Goal: Connect with others: Connect with other users

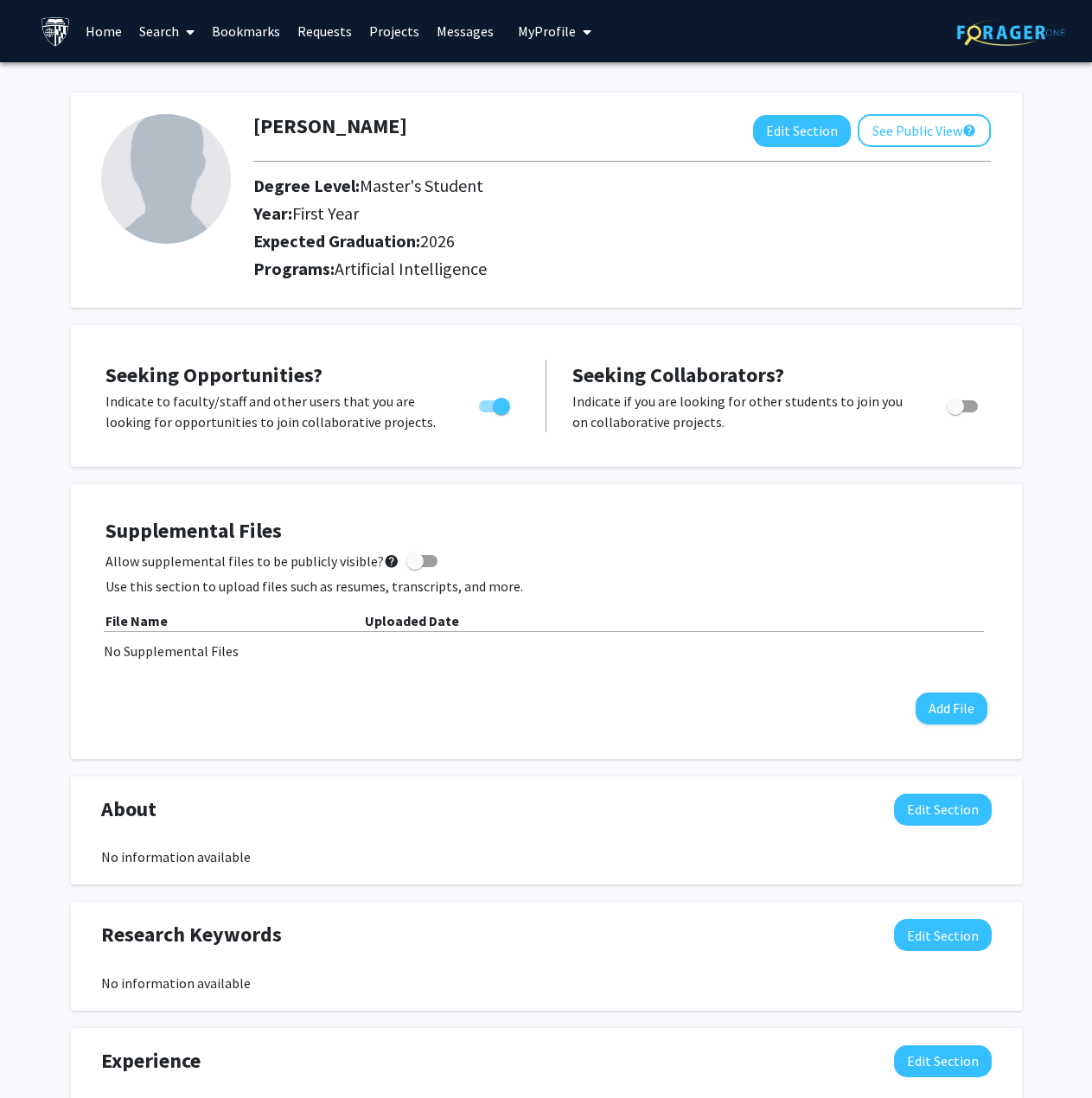
click at [185, 32] on span at bounding box center [187, 32] width 16 height 61
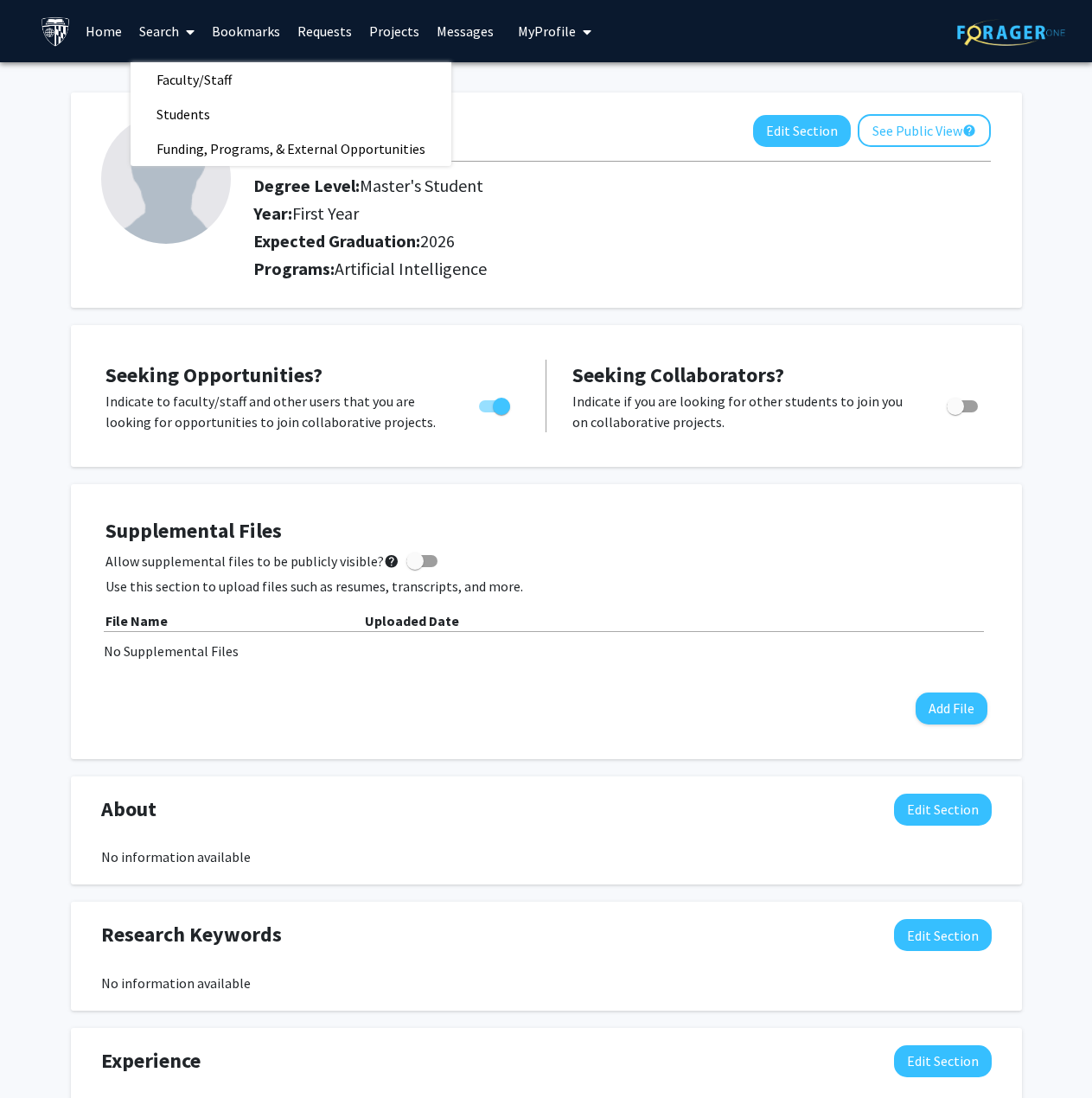
click at [387, 21] on link "Projects" at bounding box center [394, 31] width 68 height 61
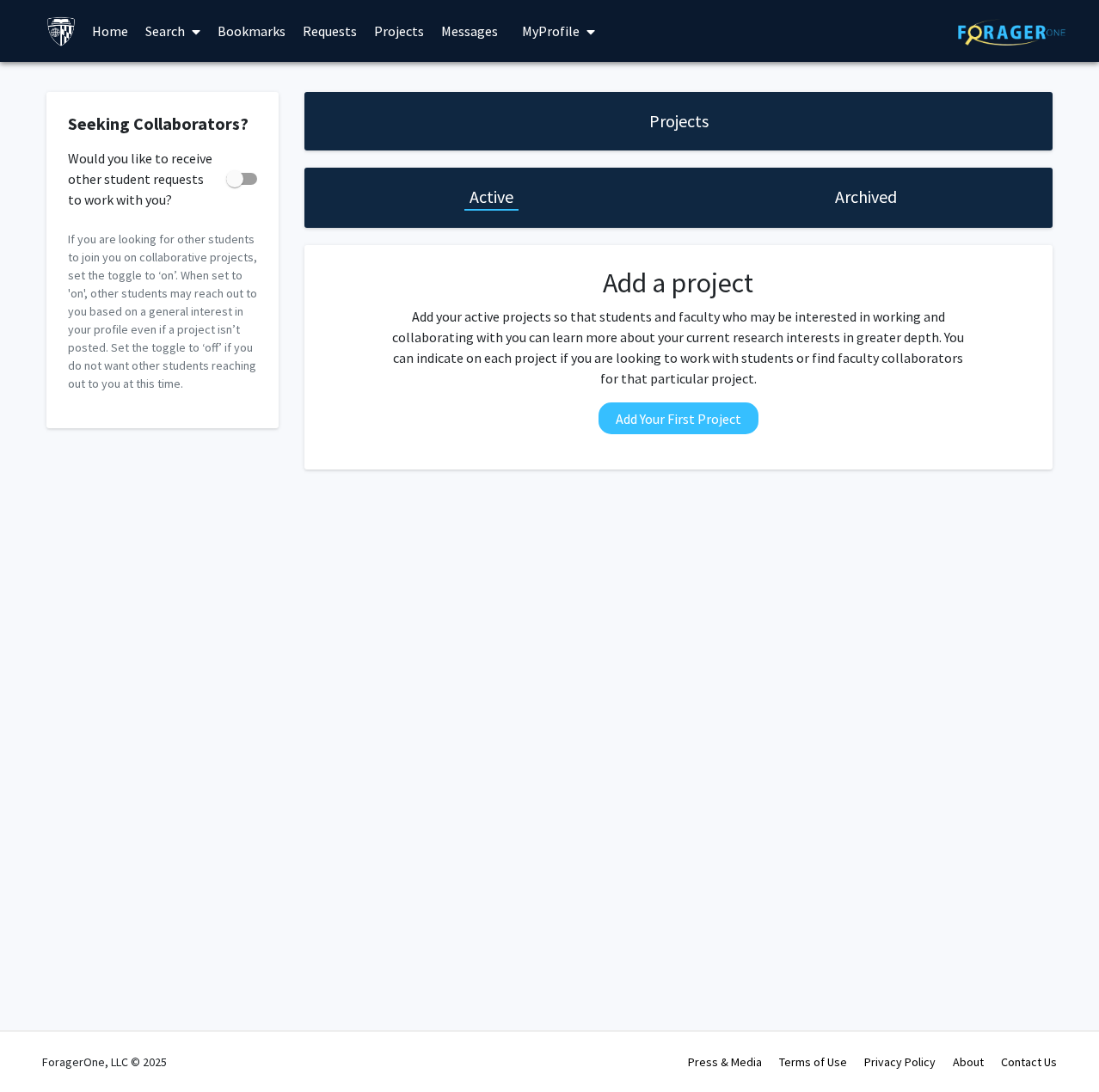
click at [855, 205] on h1 "Archived" at bounding box center [866, 197] width 62 height 24
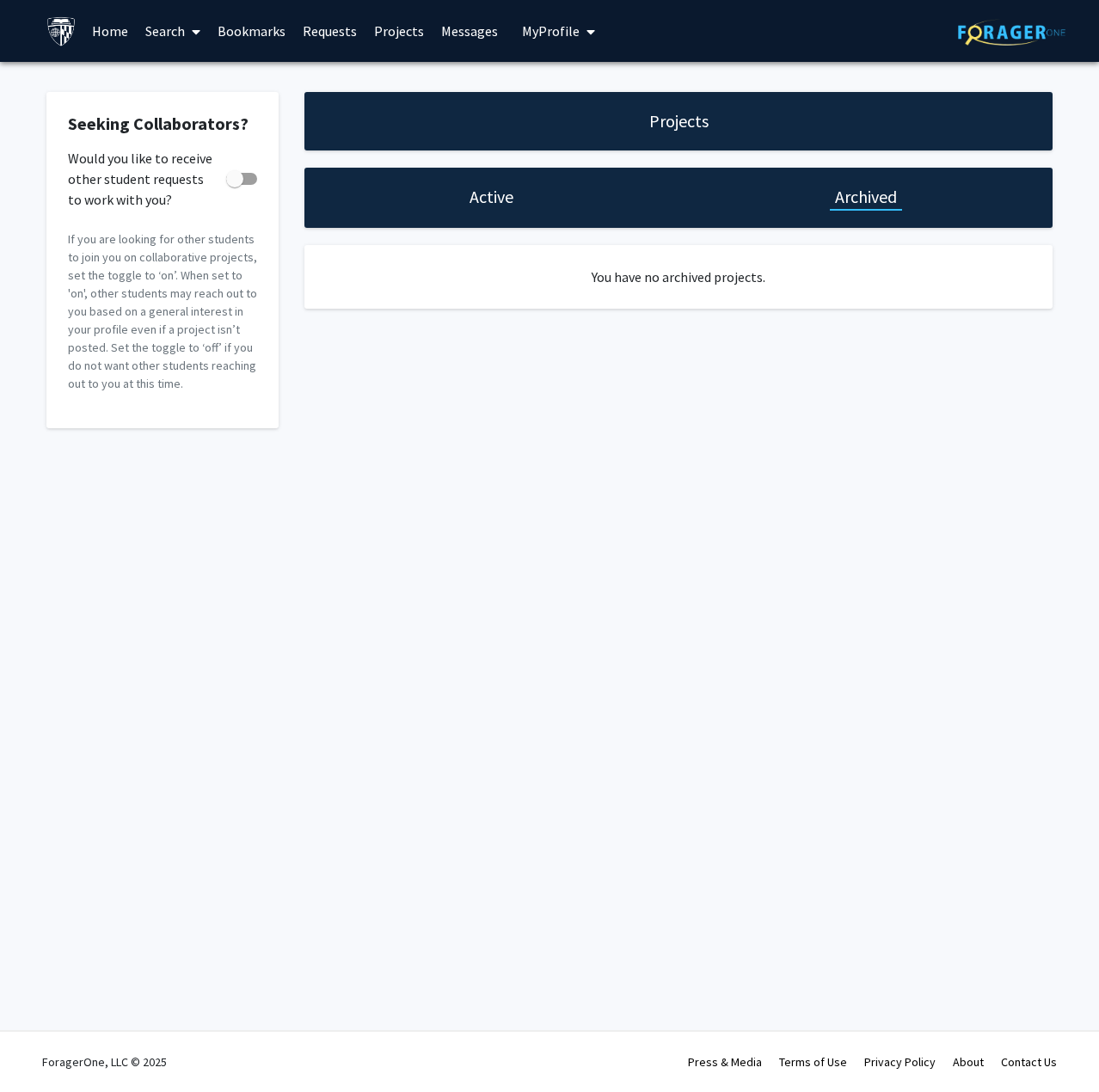
click at [546, 197] on div "Active" at bounding box center [491, 197] width 374 height 60
click at [660, 134] on div "Projects" at bounding box center [678, 121] width 748 height 59
click at [681, 121] on h1 "Projects" at bounding box center [679, 121] width 59 height 24
click at [534, 30] on span "My Profile" at bounding box center [550, 31] width 58 height 17
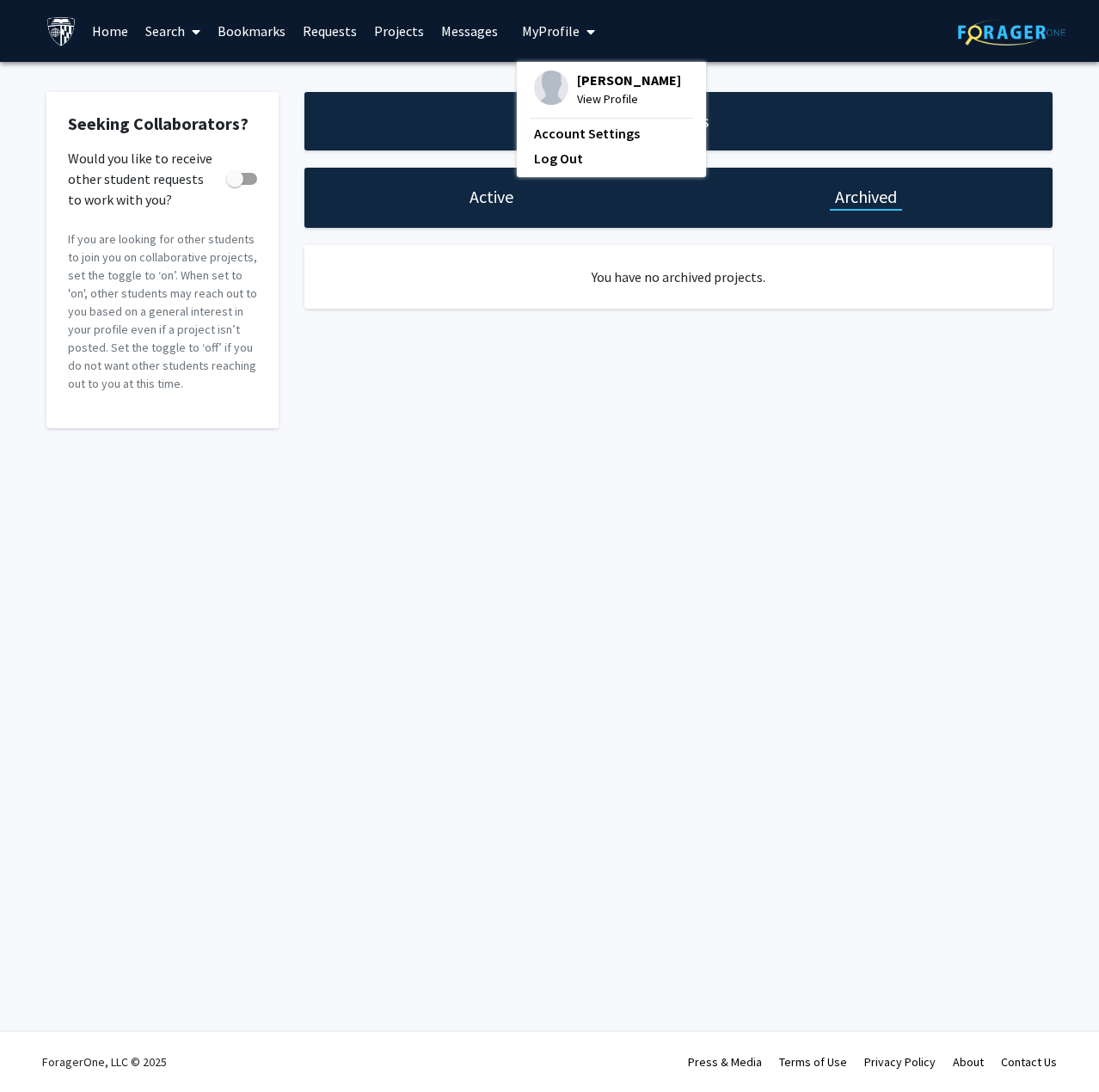
click at [543, 30] on span "My Profile" at bounding box center [550, 31] width 58 height 17
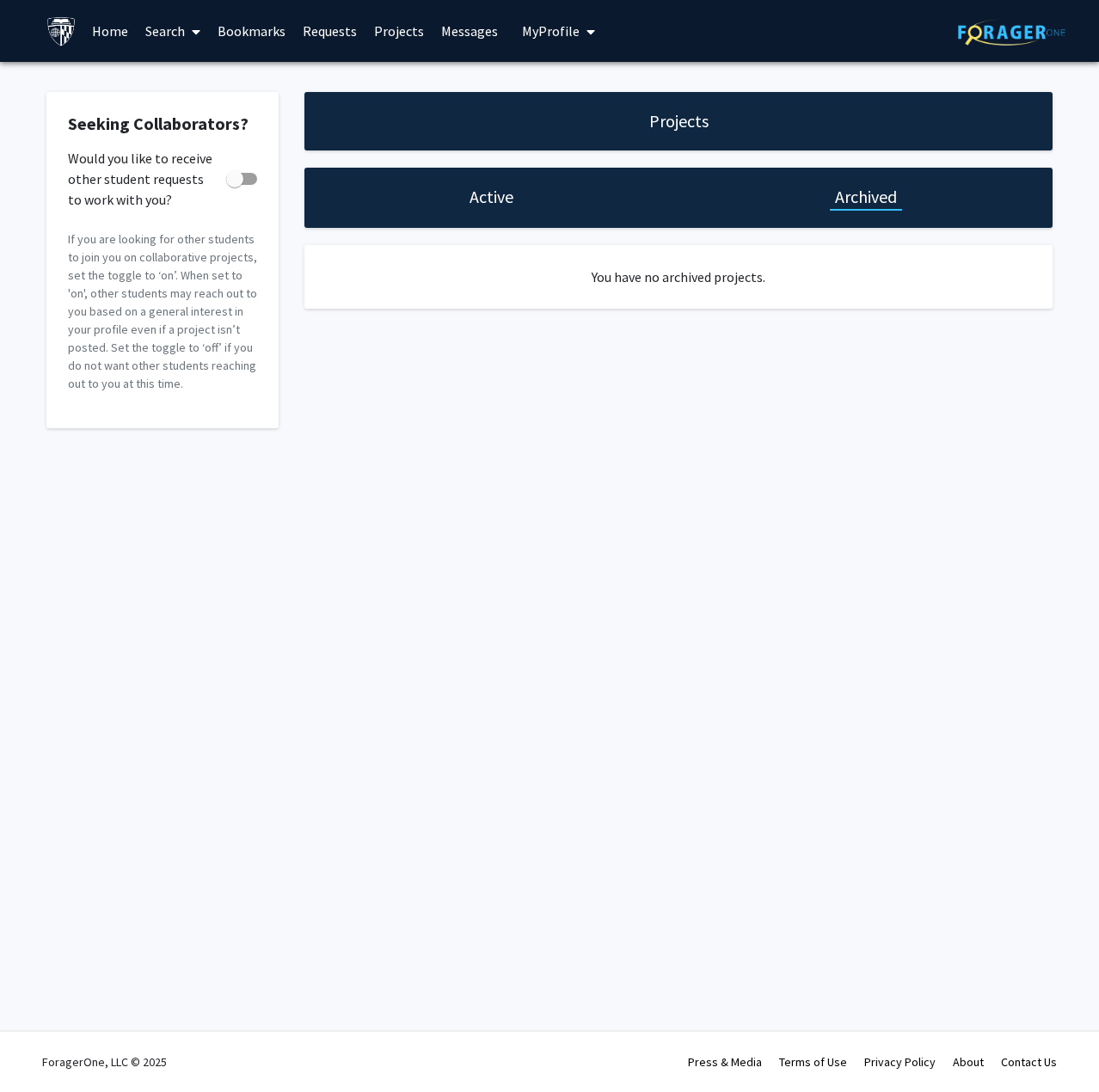
click at [176, 34] on link "Search" at bounding box center [172, 31] width 73 height 60
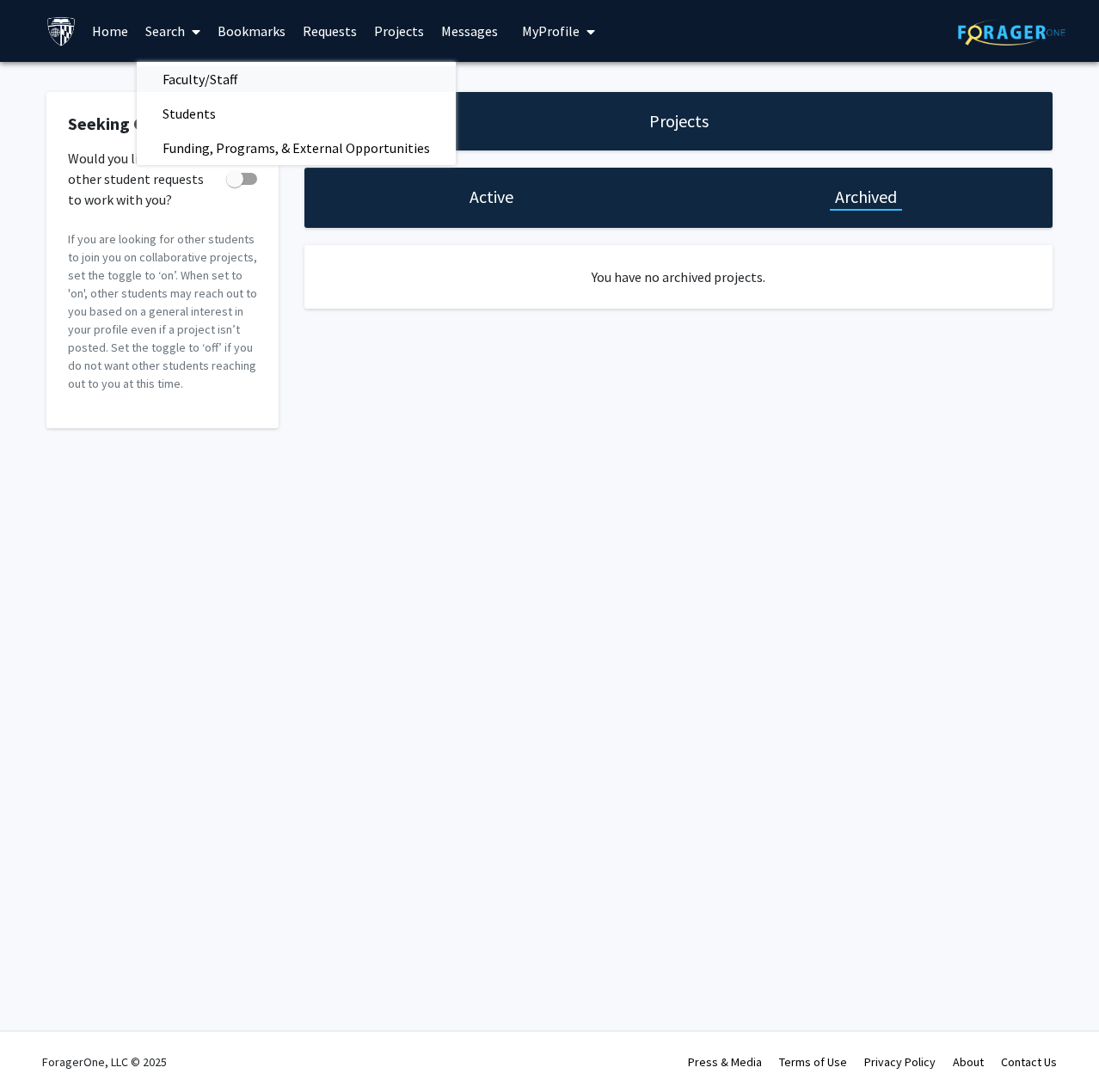
click at [201, 83] on span "Faculty/Staff" at bounding box center [199, 79] width 127 height 34
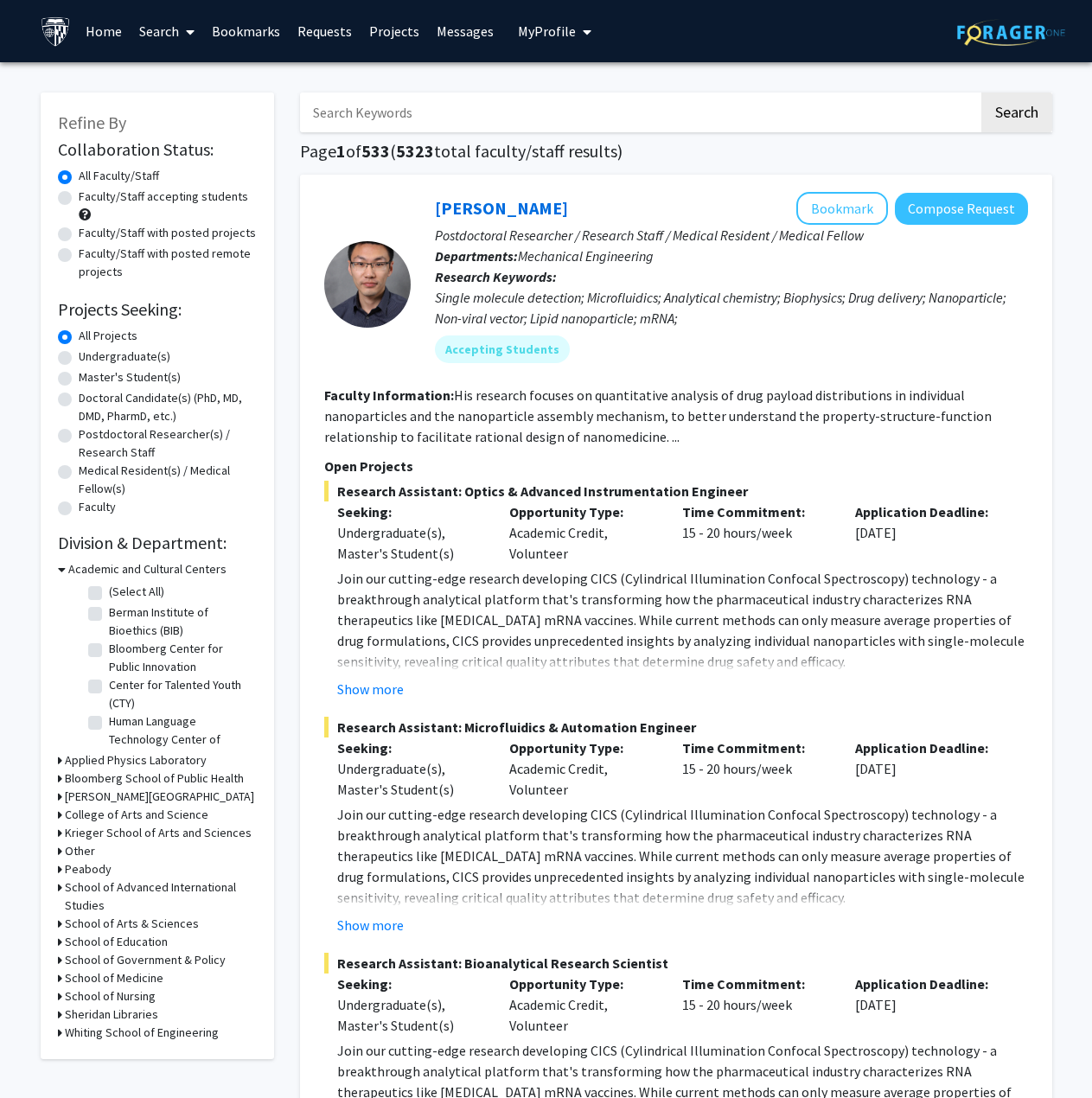
click at [175, 25] on link "Search" at bounding box center [167, 31] width 73 height 61
click at [141, 191] on label "Faculty/Staff accepting students" at bounding box center [163, 197] width 170 height 18
click at [90, 191] on input "Faculty/Staff accepting students" at bounding box center [84, 193] width 11 height 11
radio input "true"
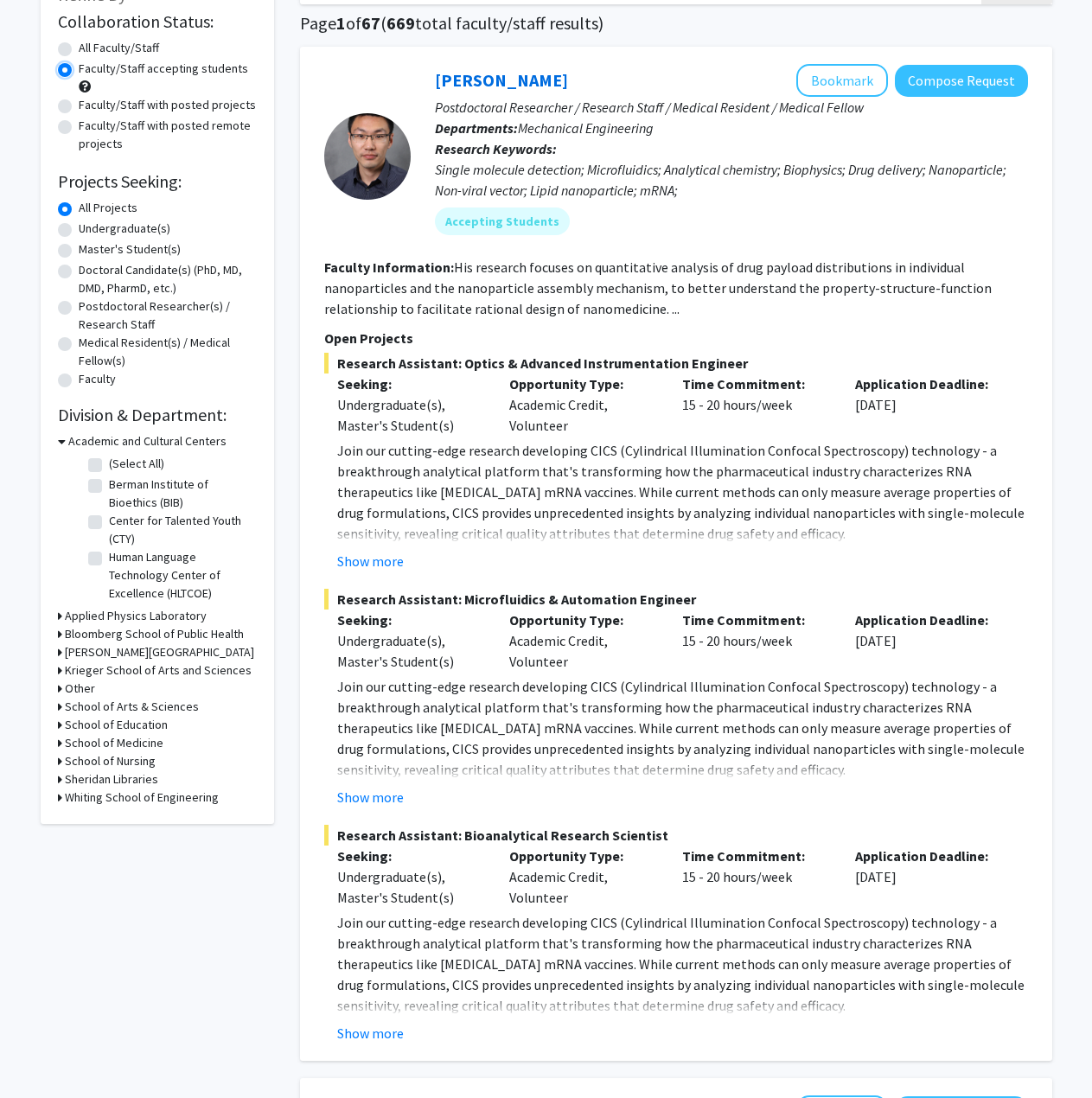
scroll to position [86, 0]
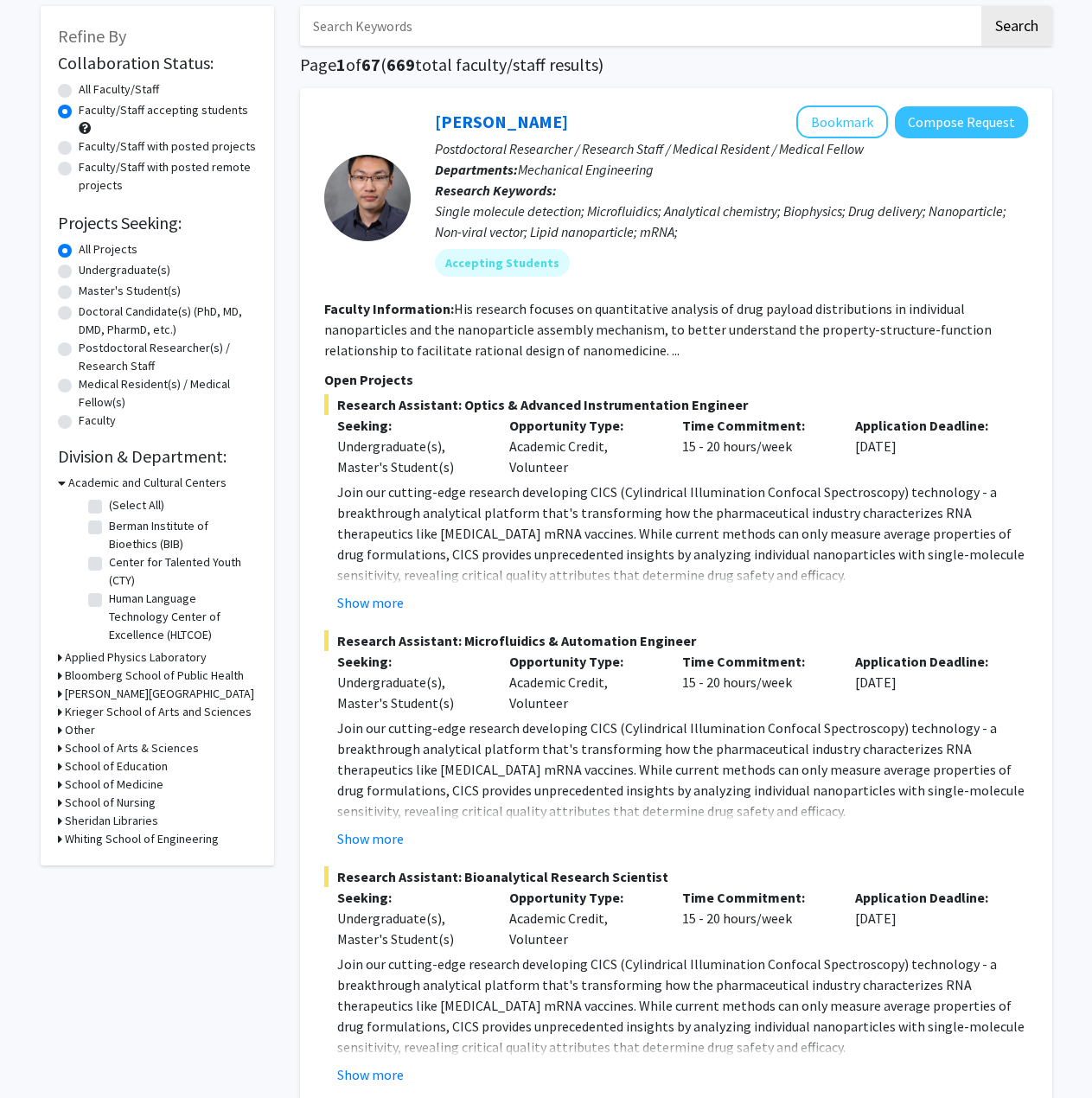
click at [54, 840] on div "Refine By Collaboration Status: Collaboration Status All Faculty/Staff Collabor…" at bounding box center [157, 436] width 234 height 859
click at [61, 841] on div "Whiting School of Engineering" at bounding box center [157, 839] width 199 height 18
click at [80, 842] on h3 "Whiting School of Engineering" at bounding box center [141, 839] width 154 height 18
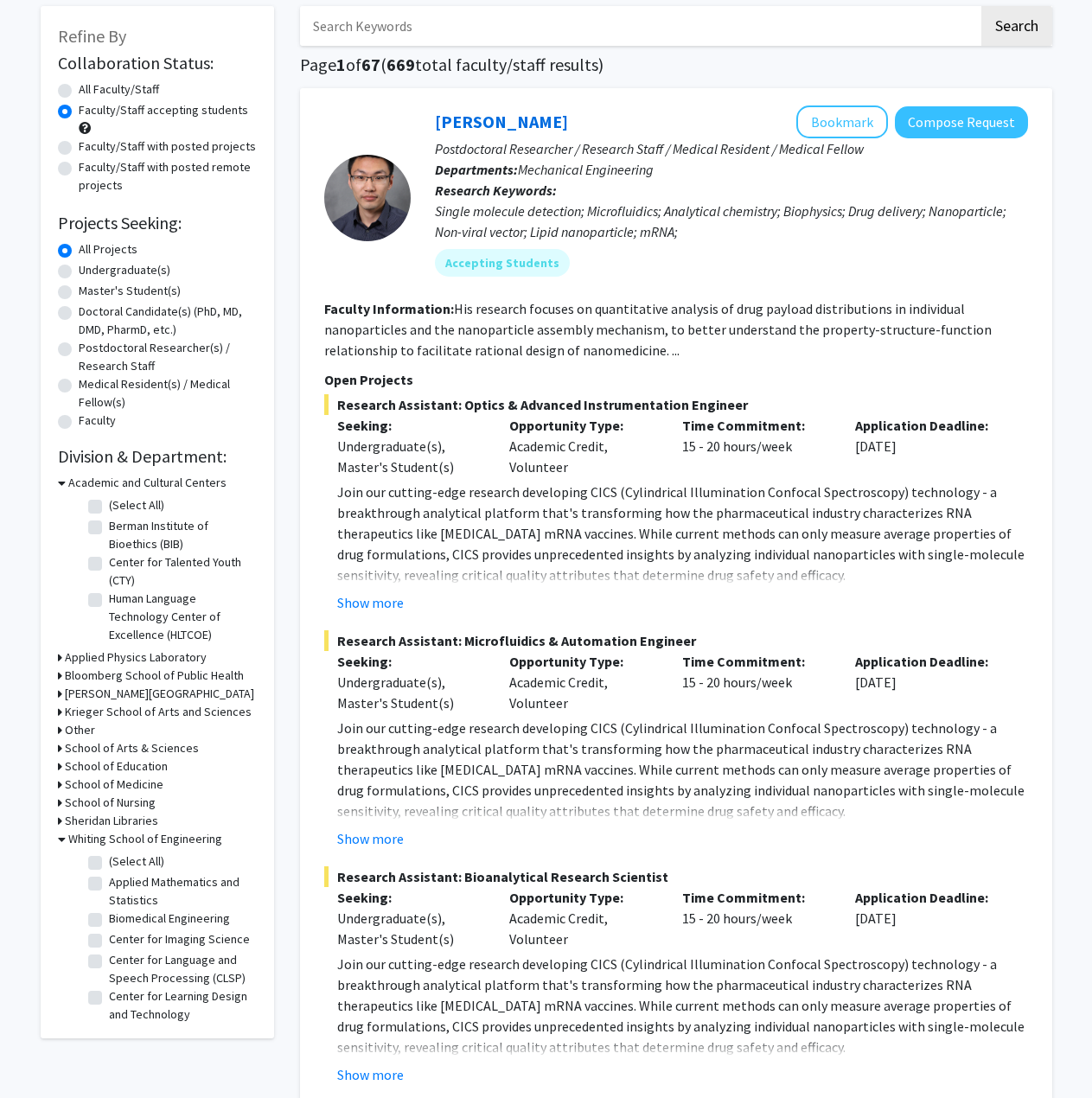
click at [130, 860] on label "(Select All)" at bounding box center [136, 861] width 55 height 18
click at [120, 860] on input "(Select All)" at bounding box center [114, 857] width 11 height 11
checkbox input "true"
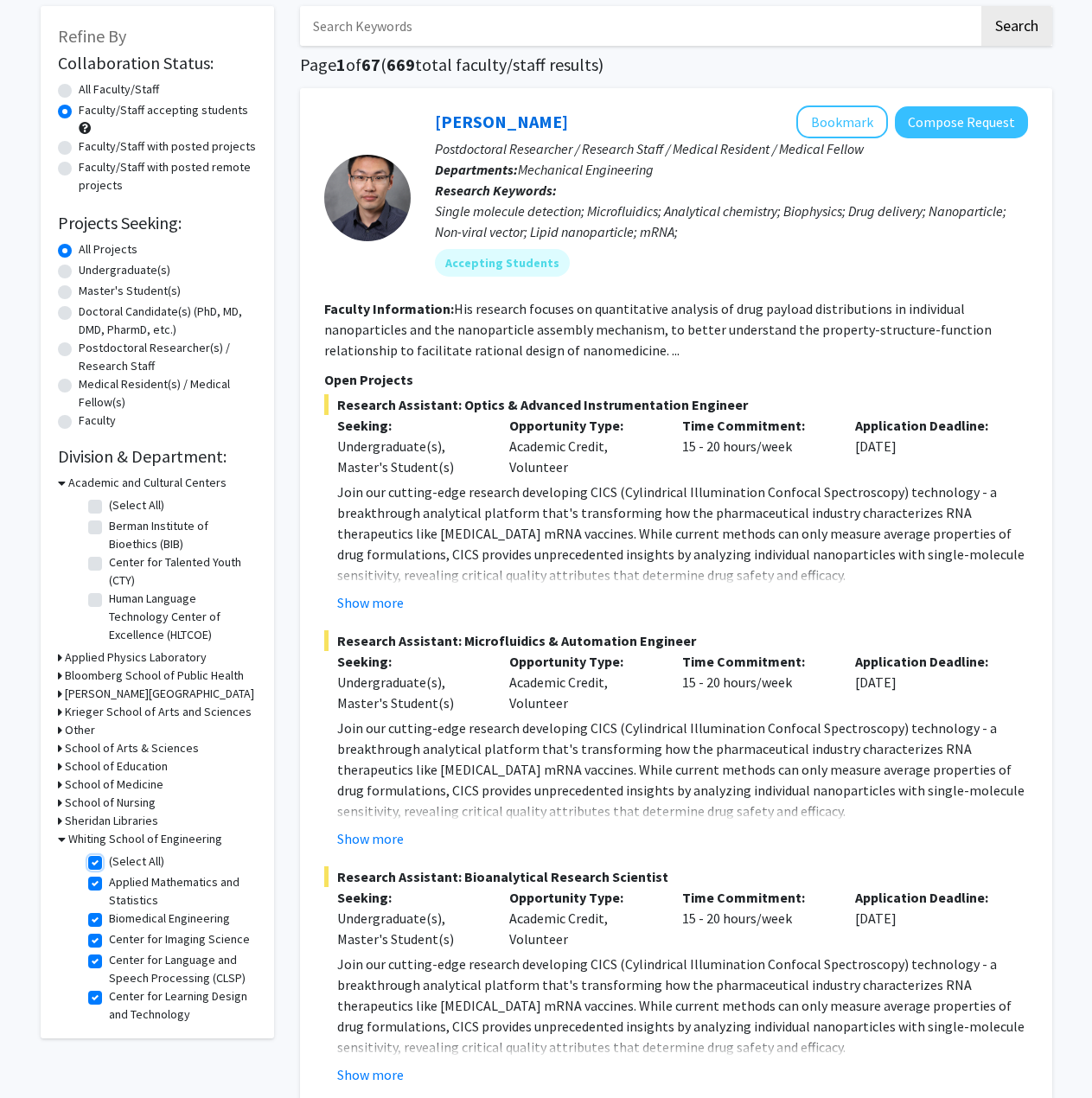
checkbox input "true"
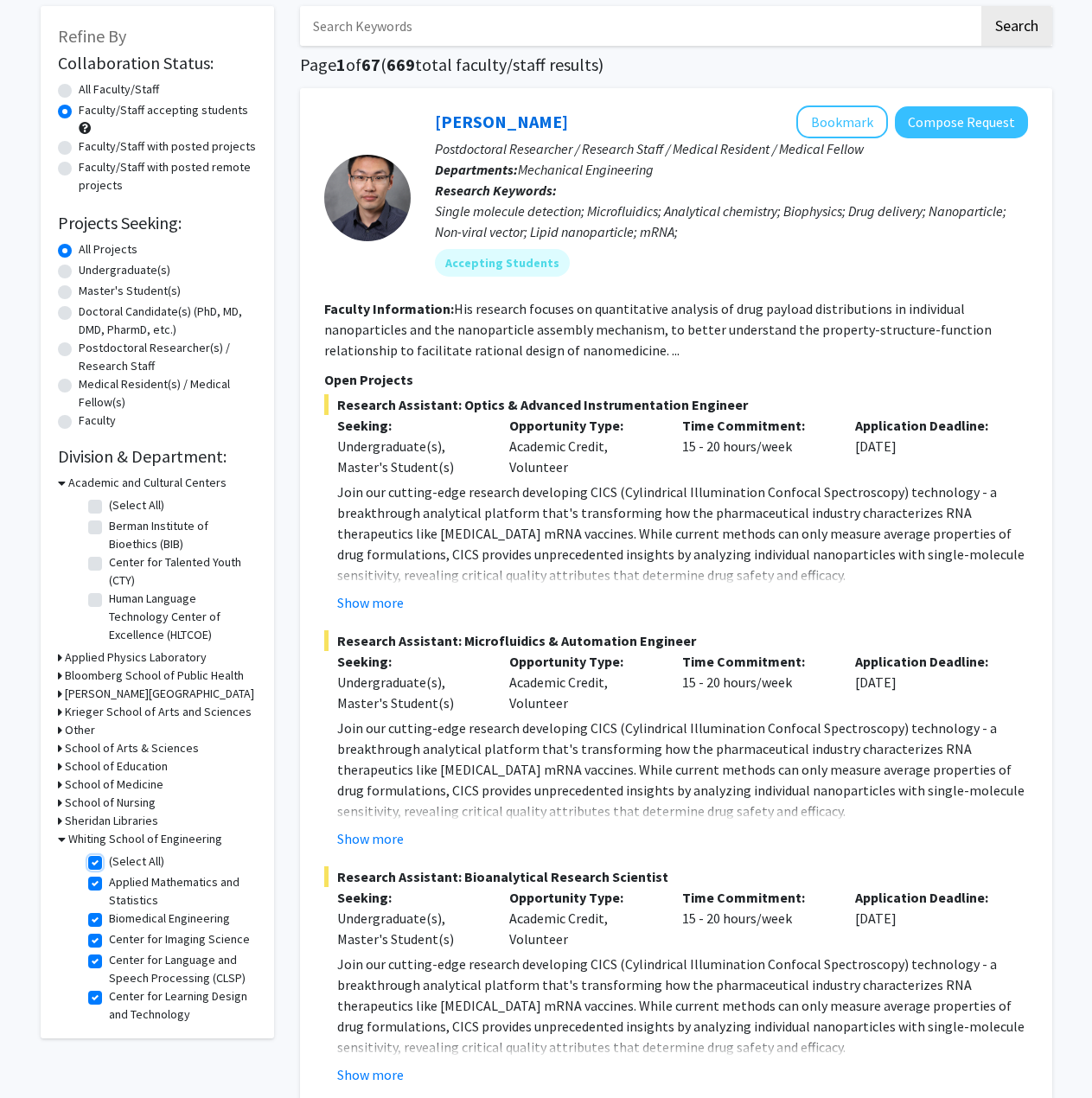
checkbox input "true"
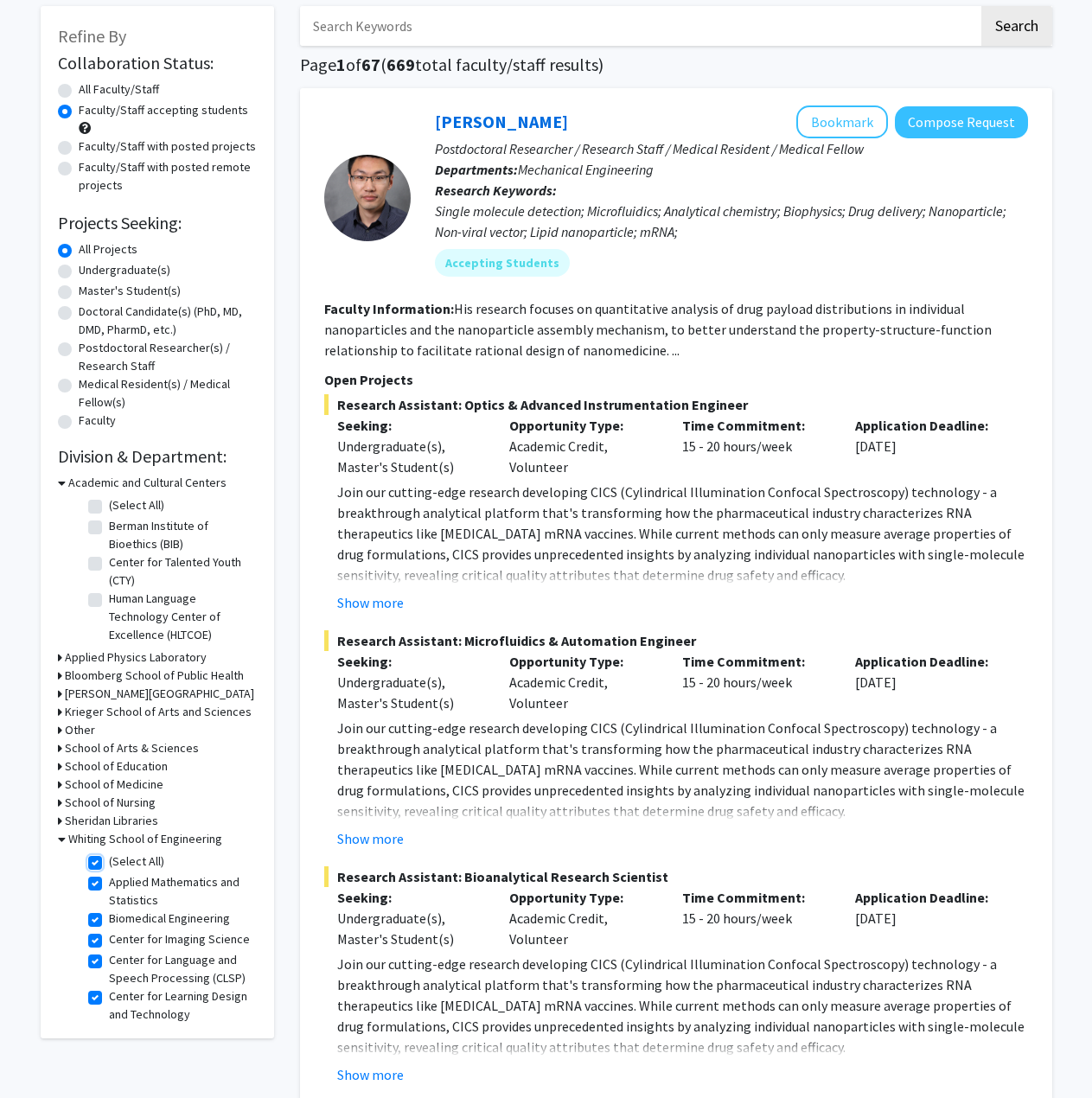
checkbox input "true"
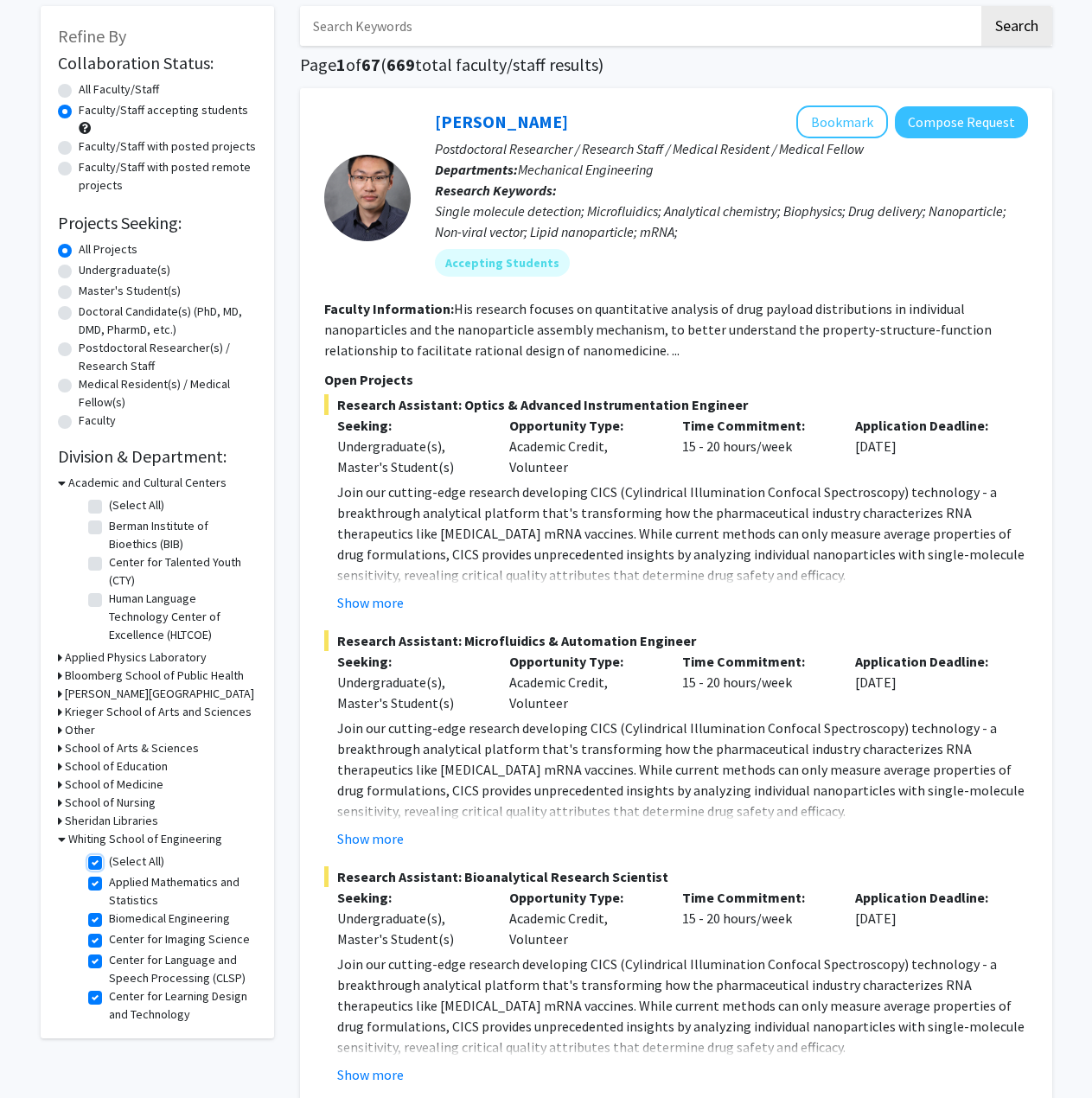
checkbox input "true"
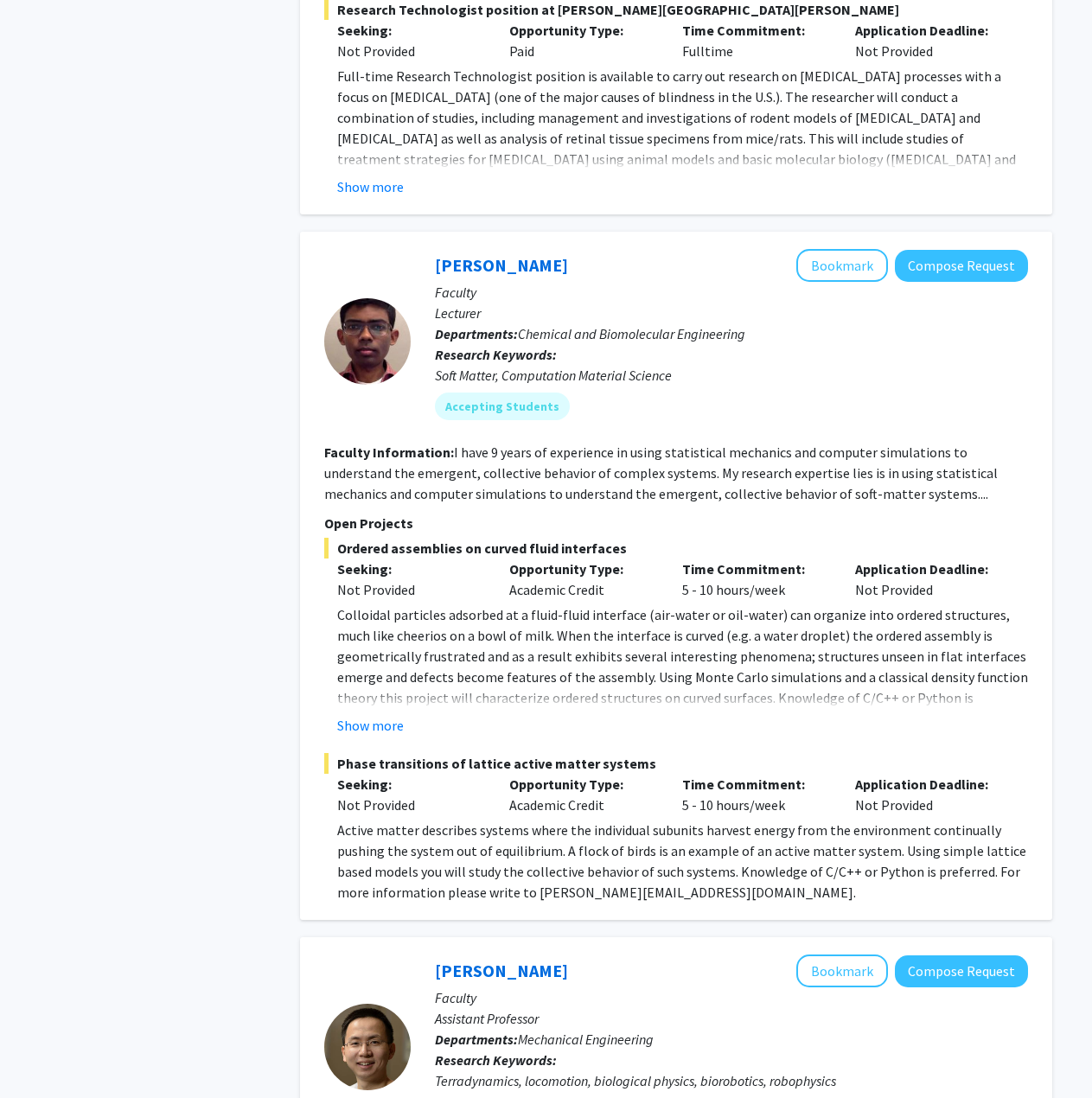
scroll to position [3458, 0]
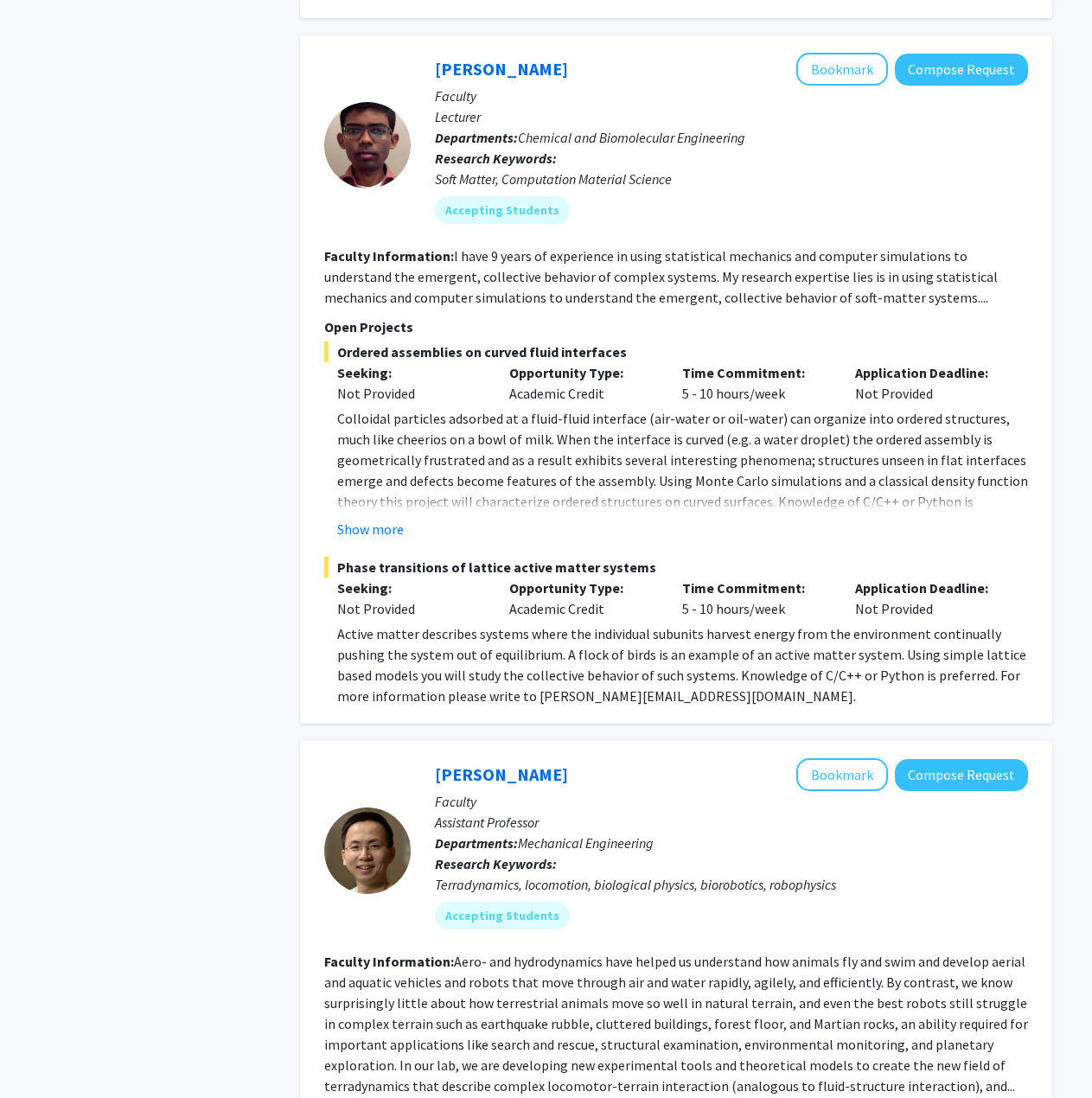
checkbox input "false"
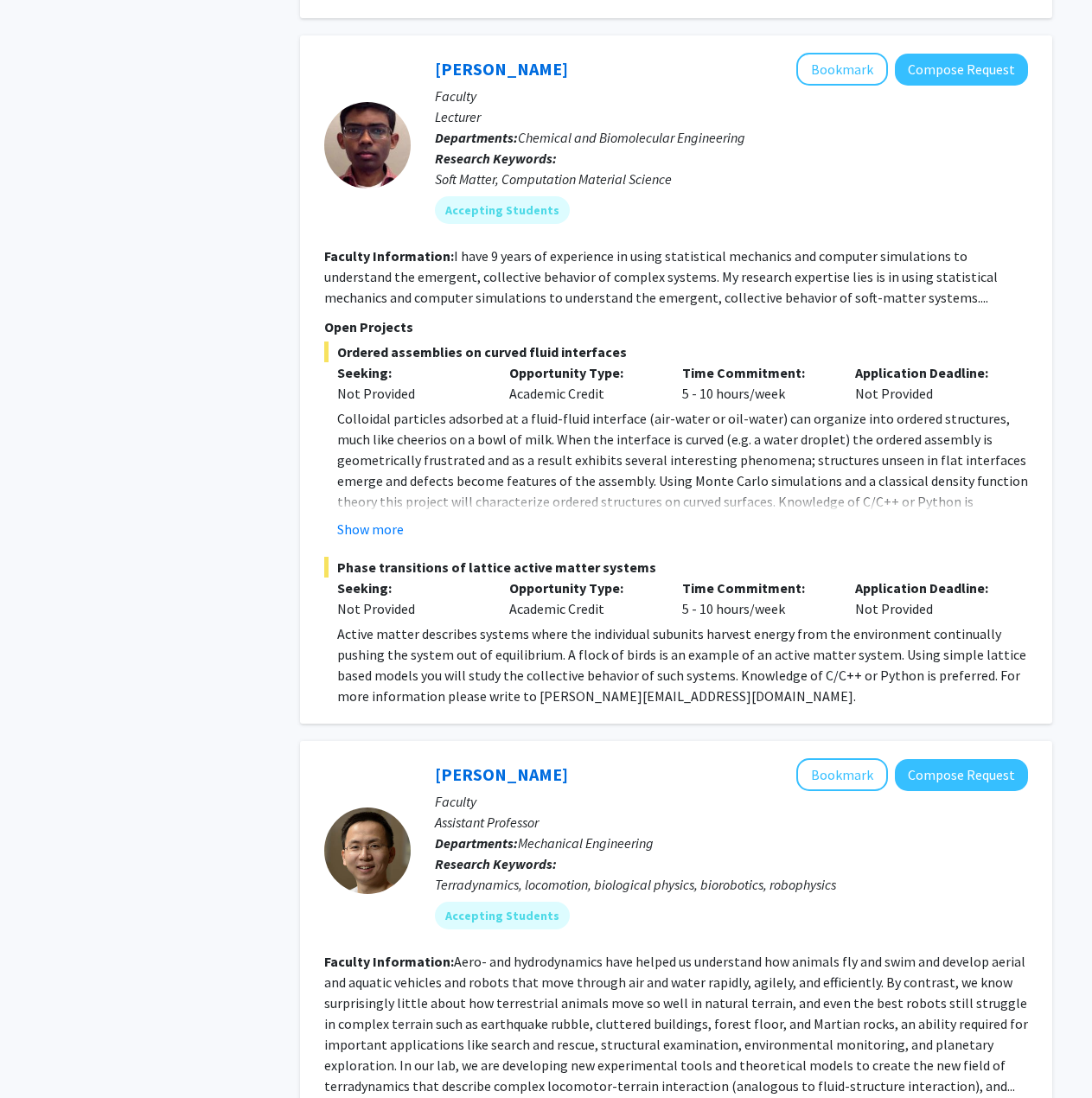
checkbox input "false"
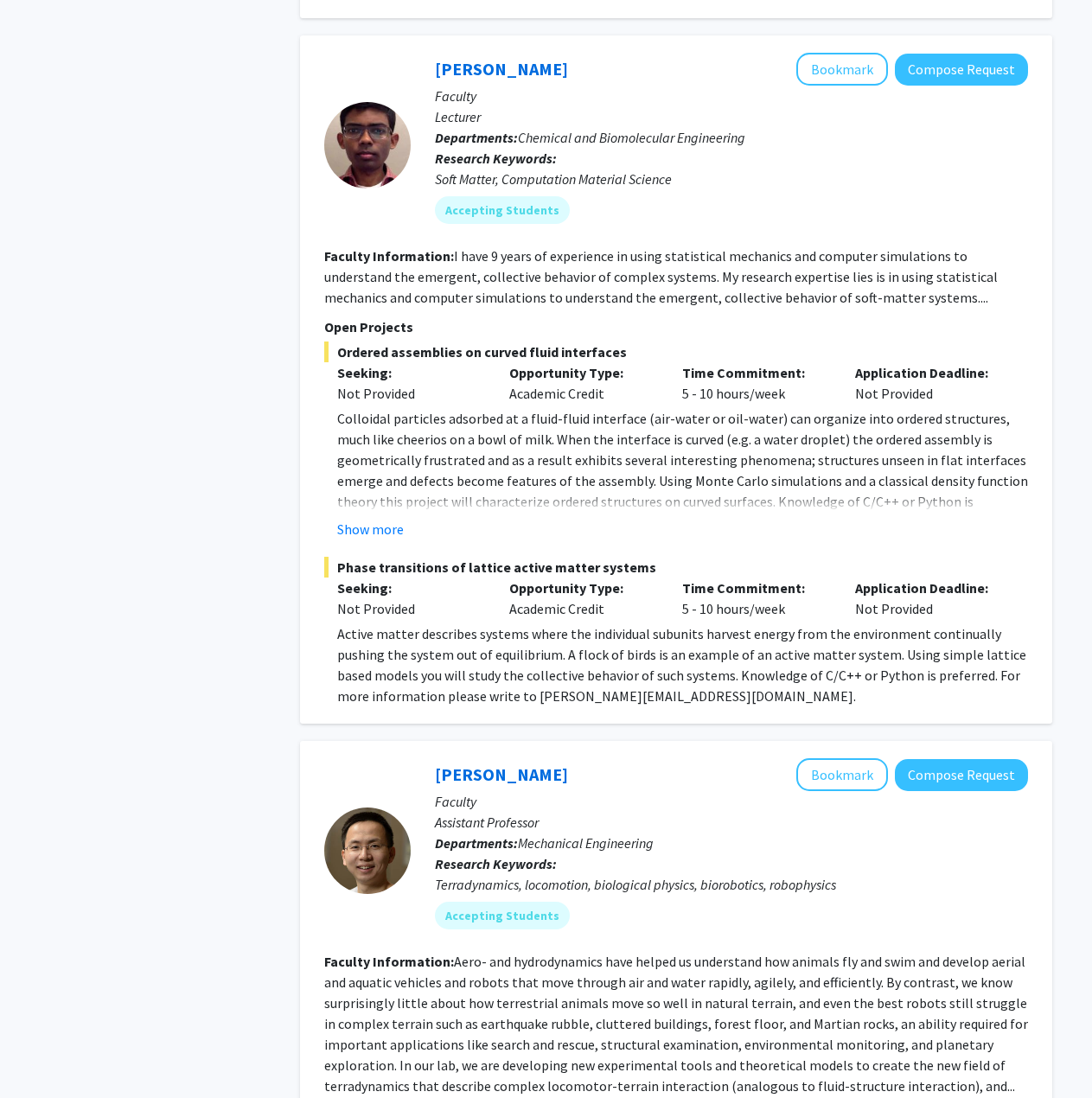
checkbox input "false"
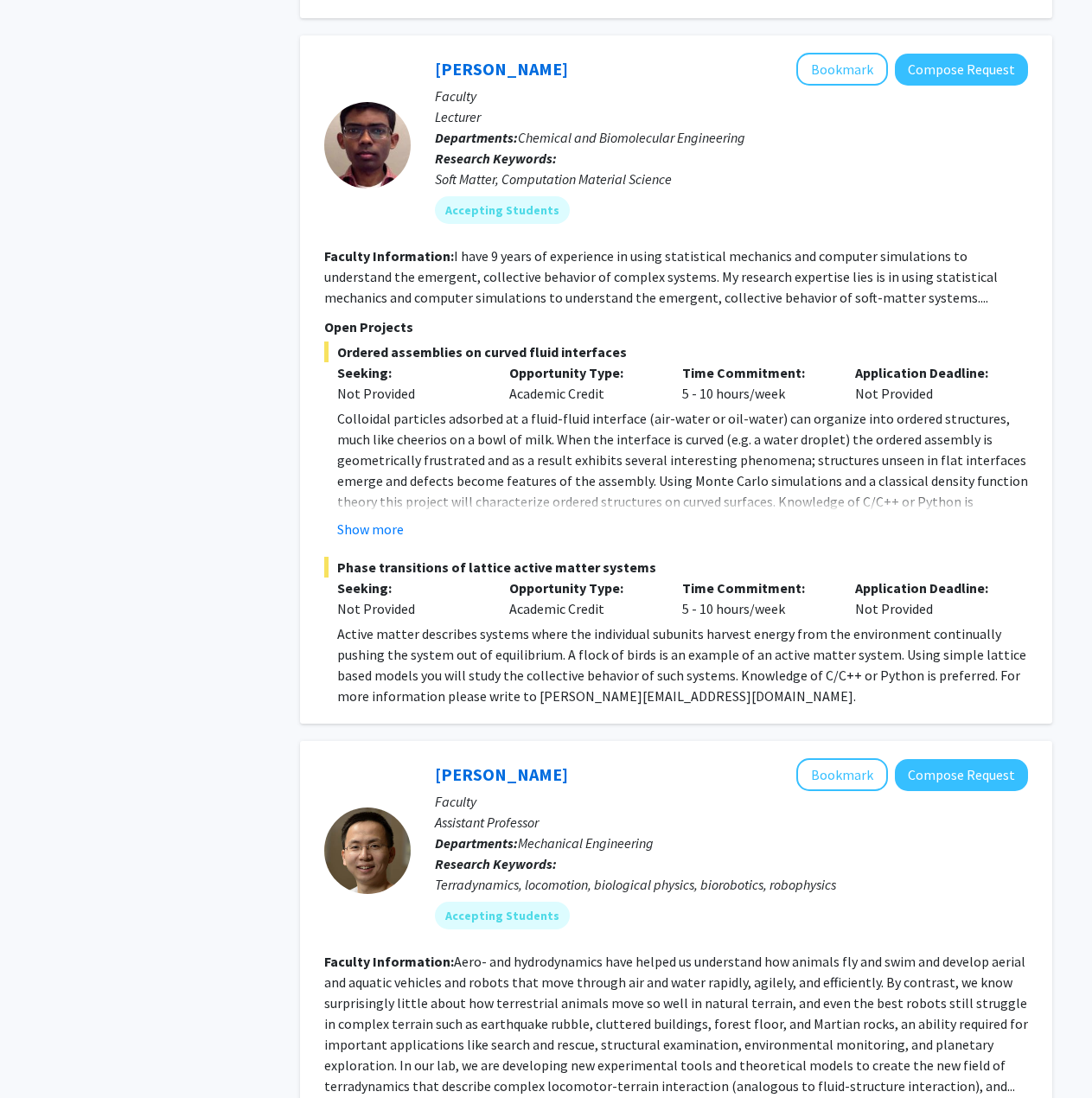
checkbox input "false"
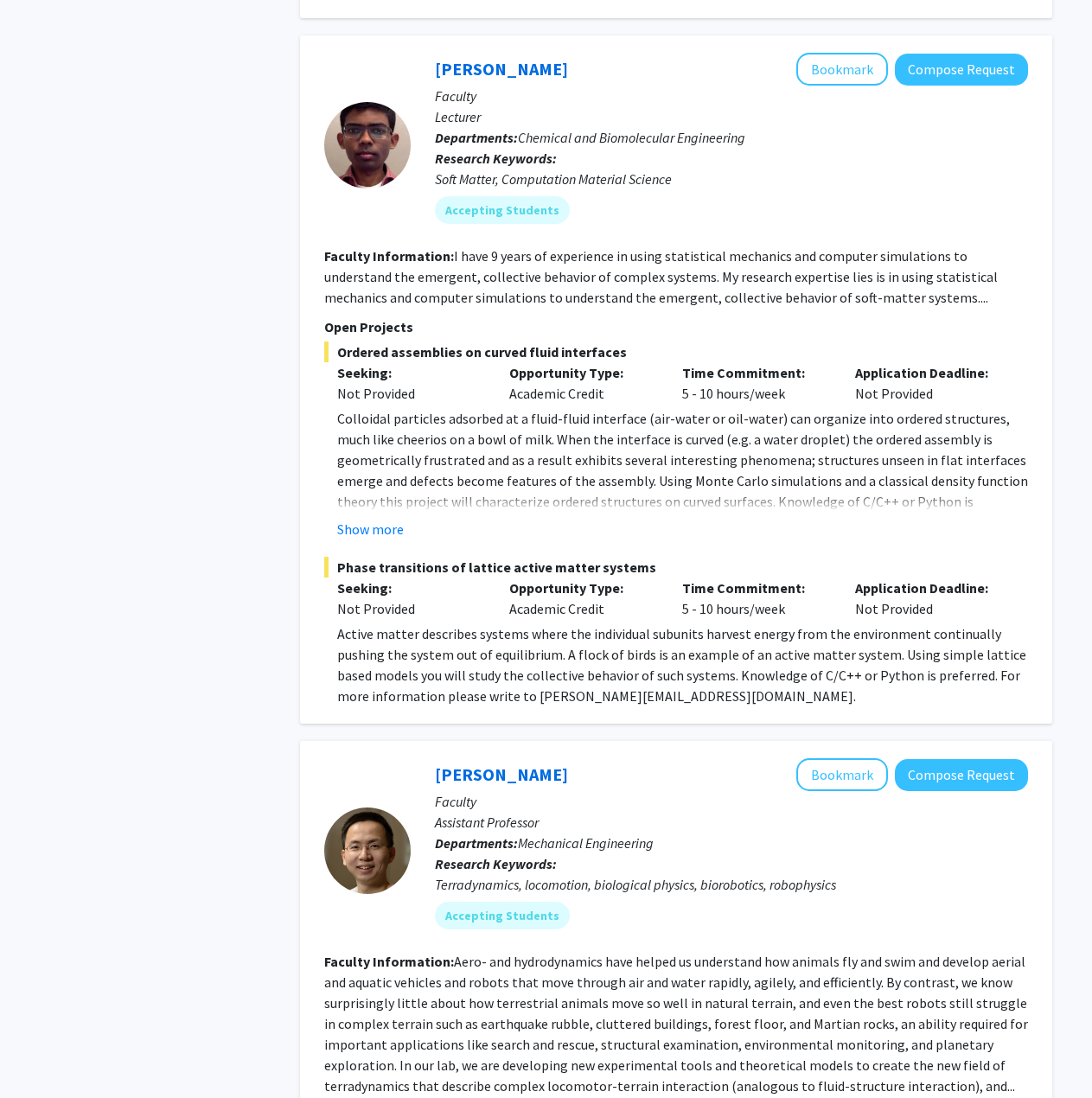
checkbox input "false"
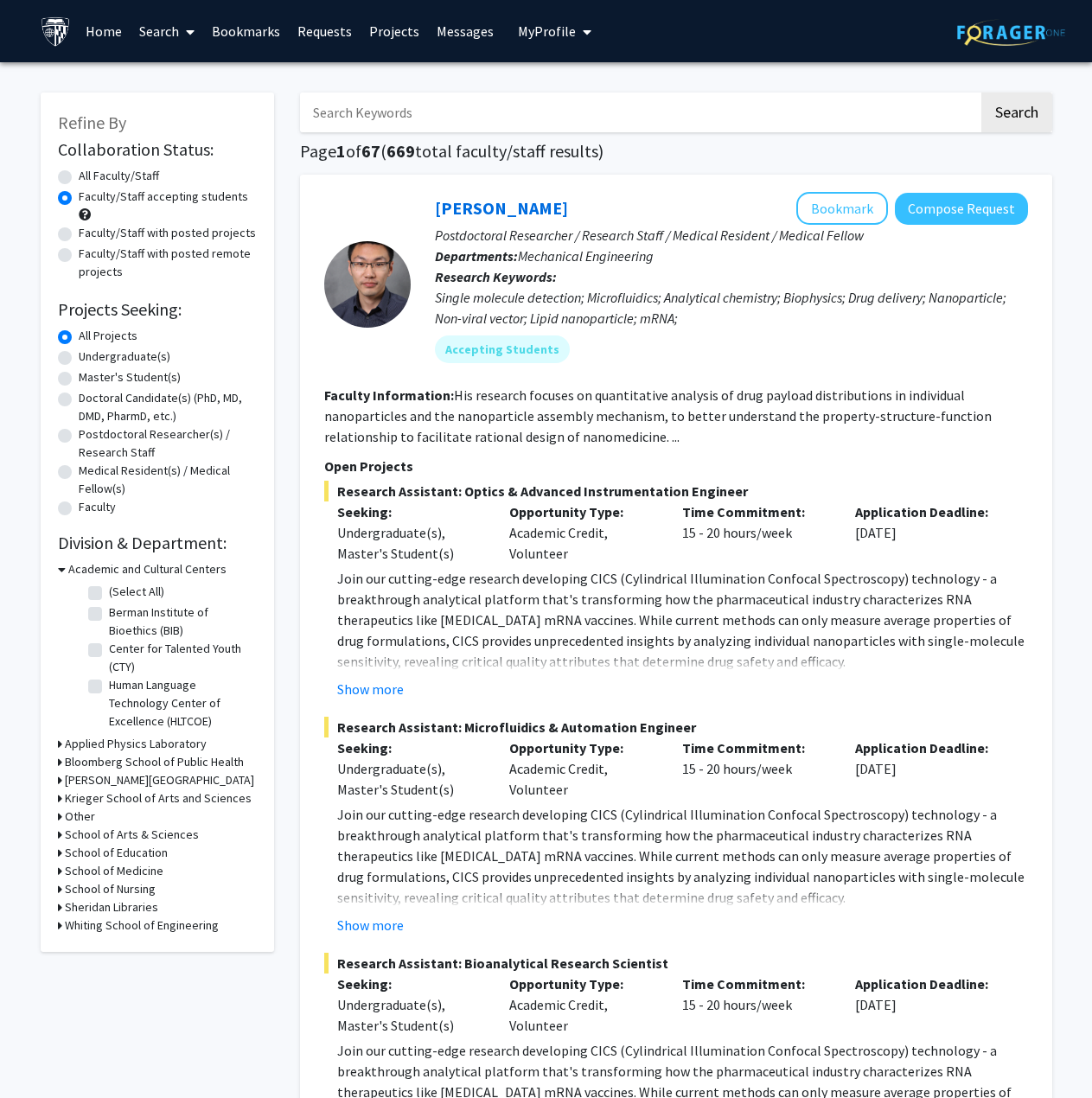
drag, startPoint x: 248, startPoint y: 408, endPoint x: 216, endPoint y: 191, distance: 219.3
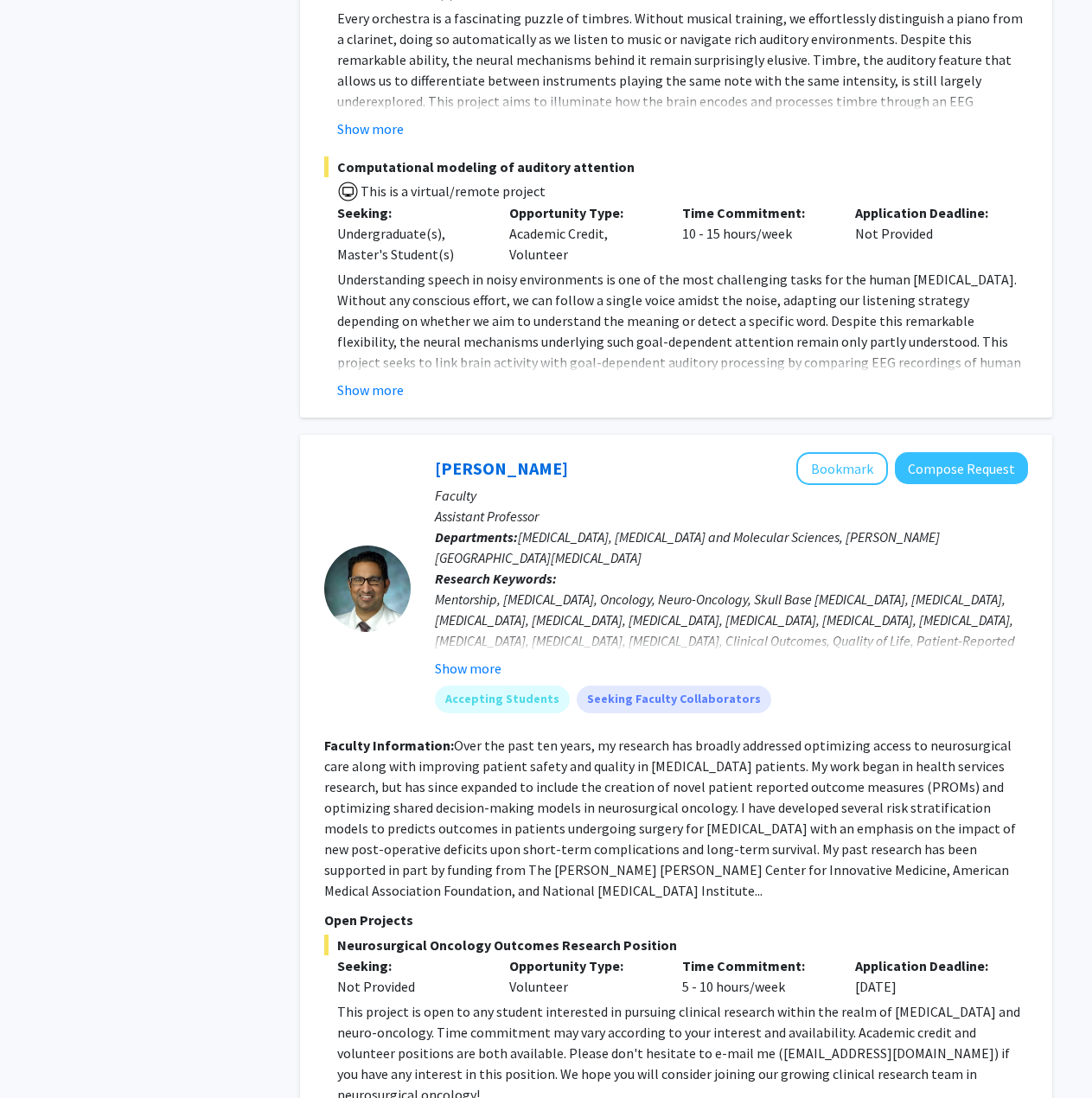
drag, startPoint x: 457, startPoint y: 573, endPoint x: 432, endPoint y: 772, distance: 200.6
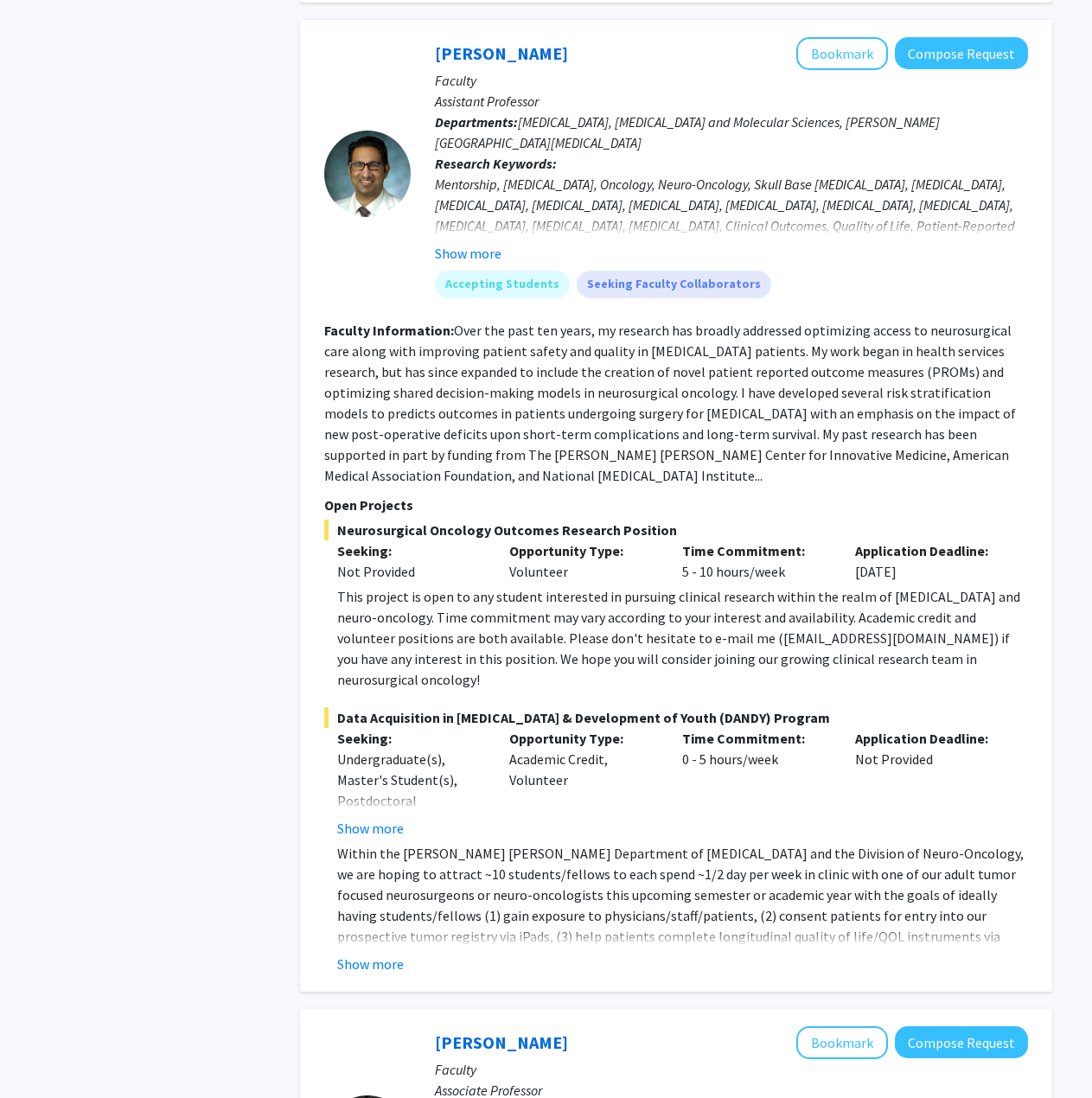
scroll to position [2076, 0]
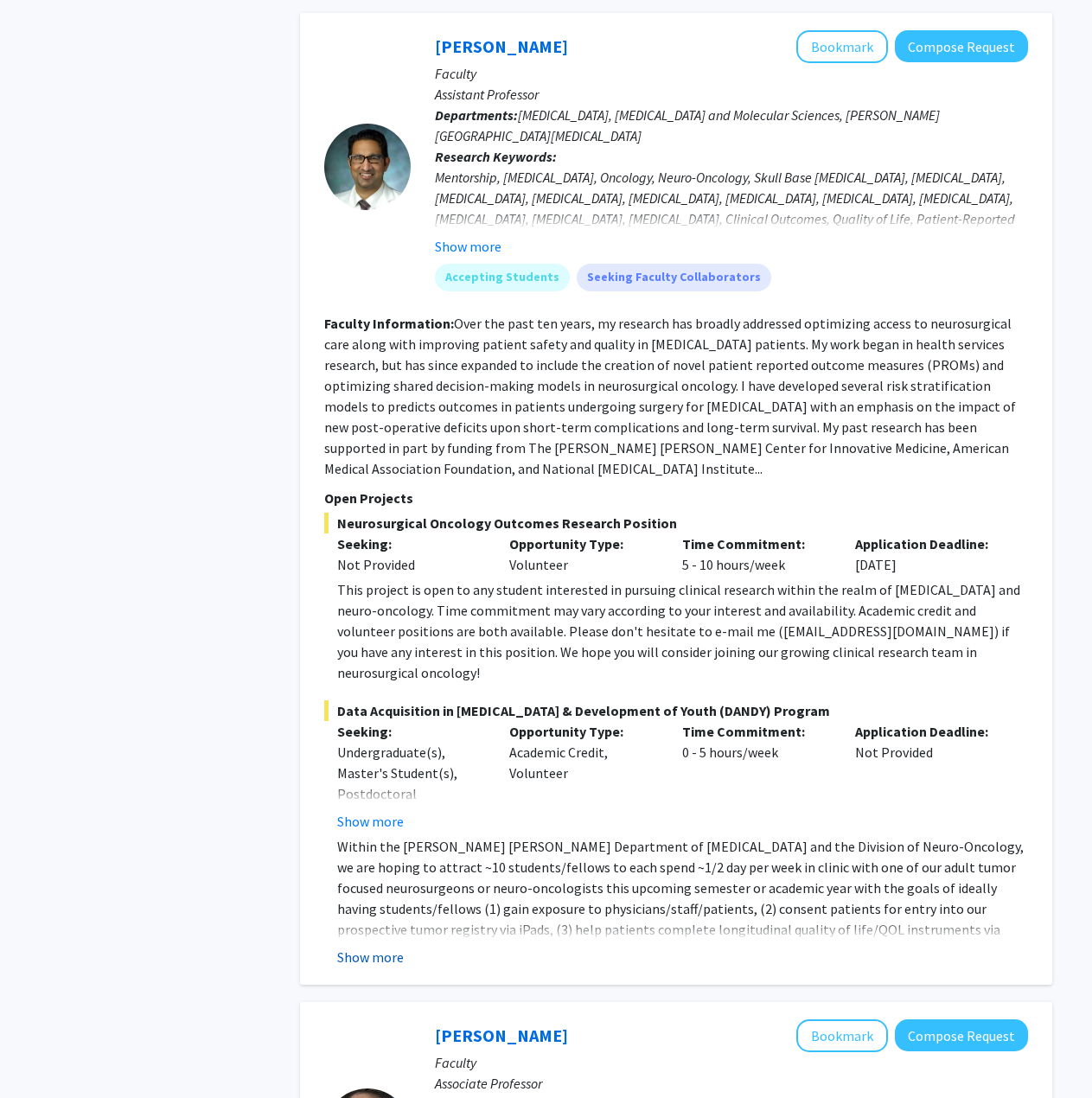
click at [371, 947] on button "Show more" at bounding box center [371, 957] width 67 height 21
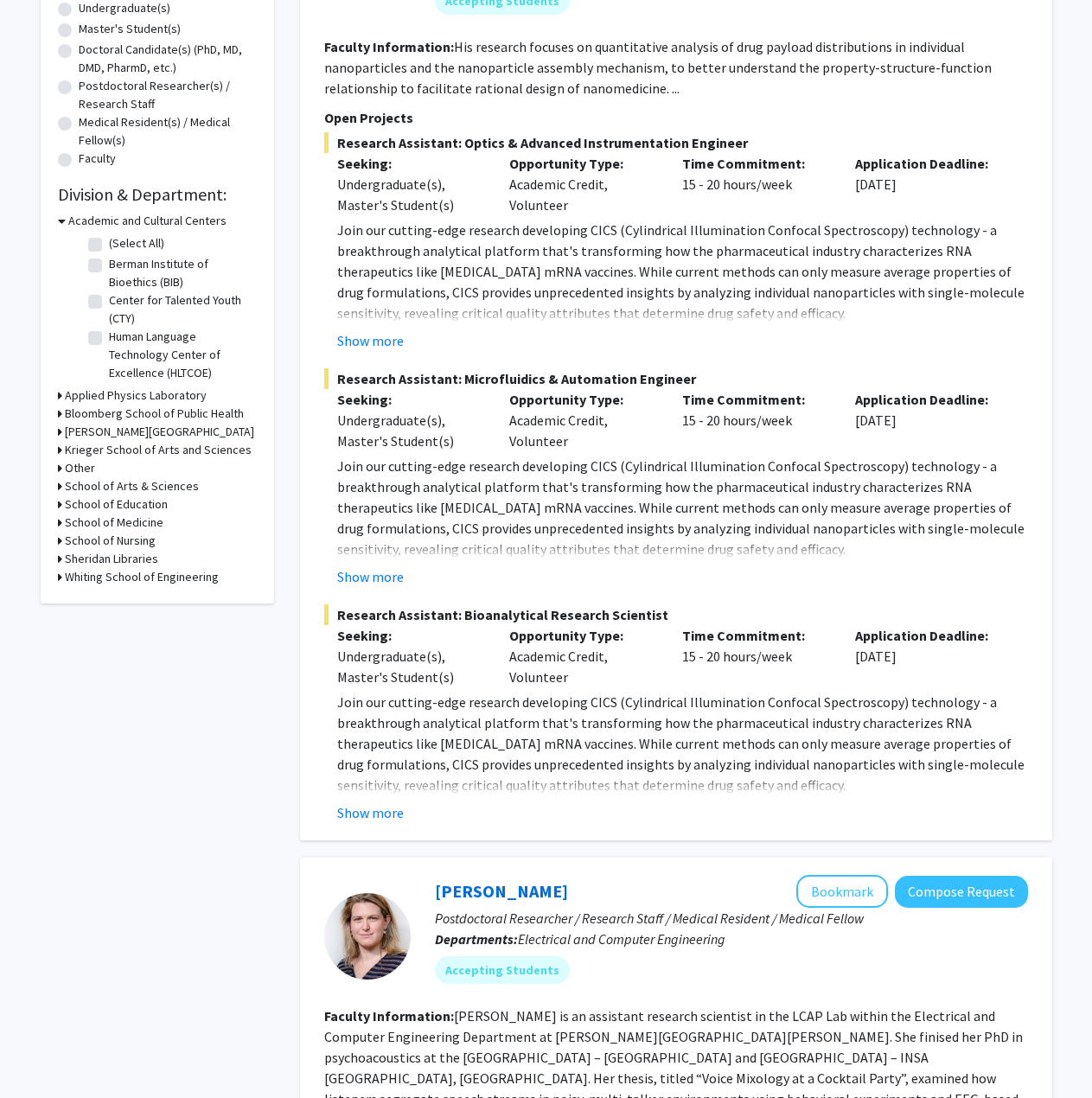
scroll to position [0, 0]
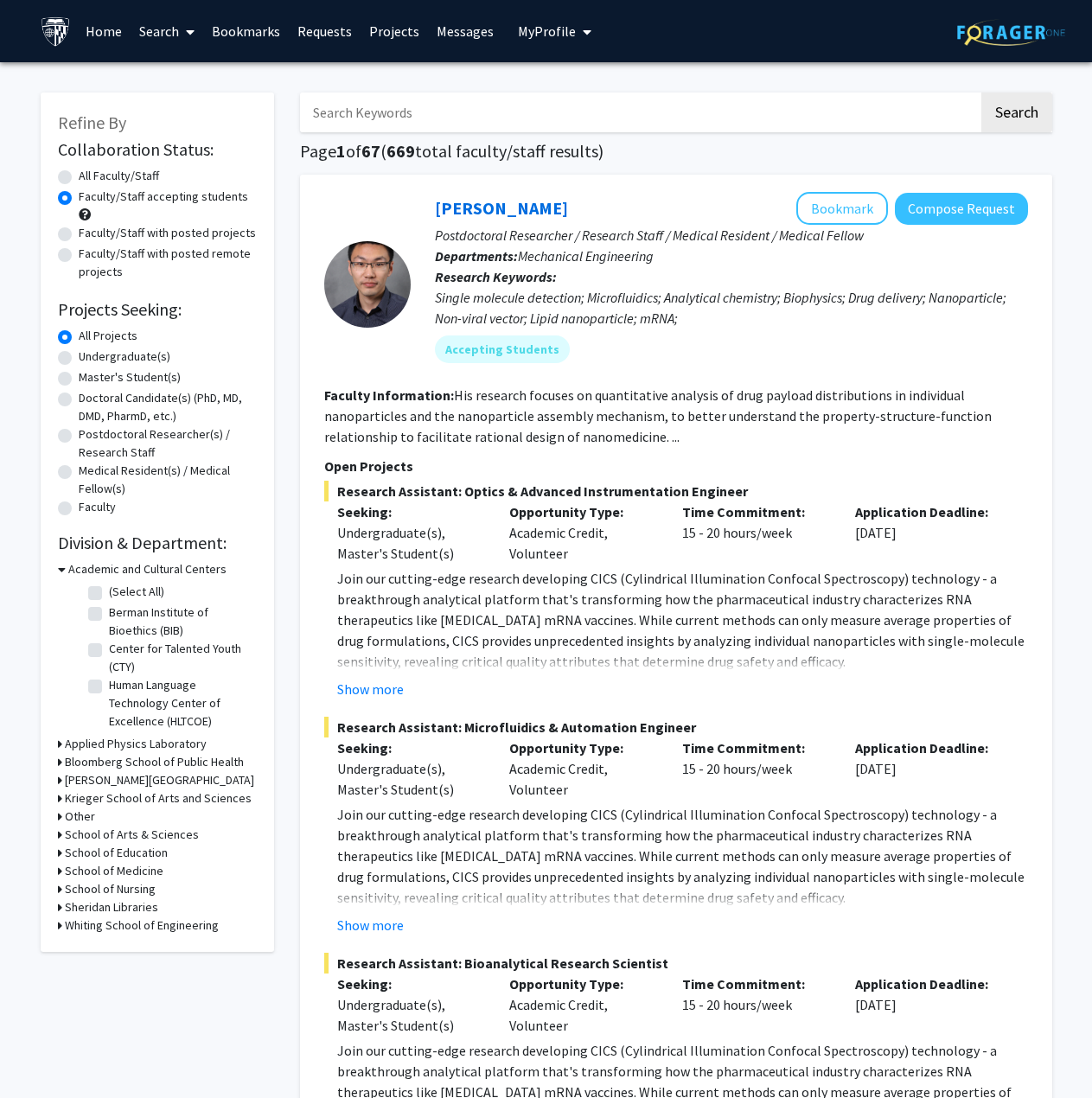
drag, startPoint x: 387, startPoint y: 845, endPoint x: 386, endPoint y: 500, distance: 345.0
click at [55, 568] on div "Refine By Collaboration Status: Collaboration Status All Faculty/Staff Collabor…" at bounding box center [157, 522] width 234 height 859
click at [115, 871] on h3 "School of Medicine" at bounding box center [114, 870] width 98 height 18
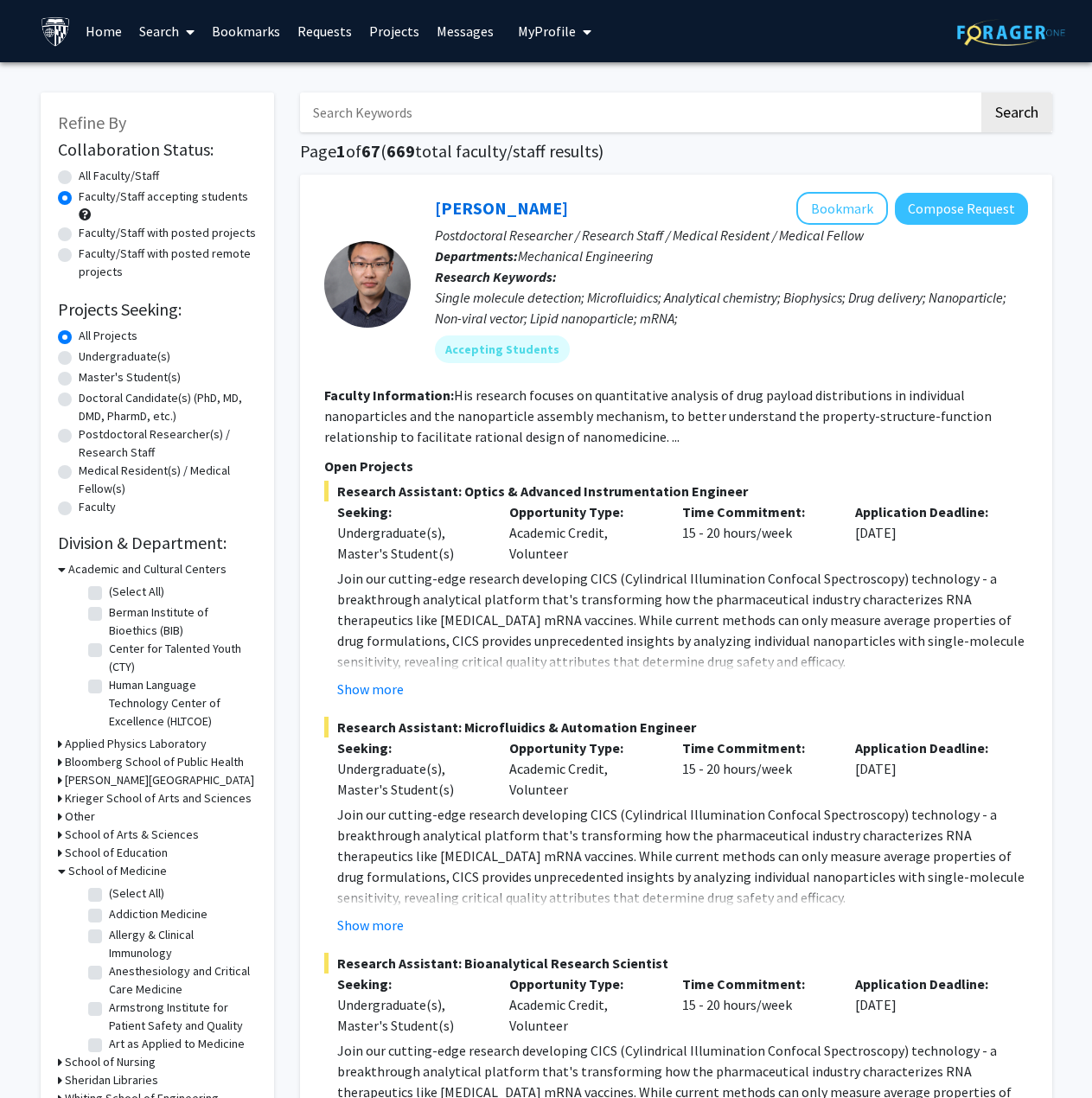
click at [110, 893] on label "(Select All)" at bounding box center [136, 893] width 55 height 18
click at [110, 893] on input "(Select All)" at bounding box center [114, 890] width 11 height 11
checkbox input "true"
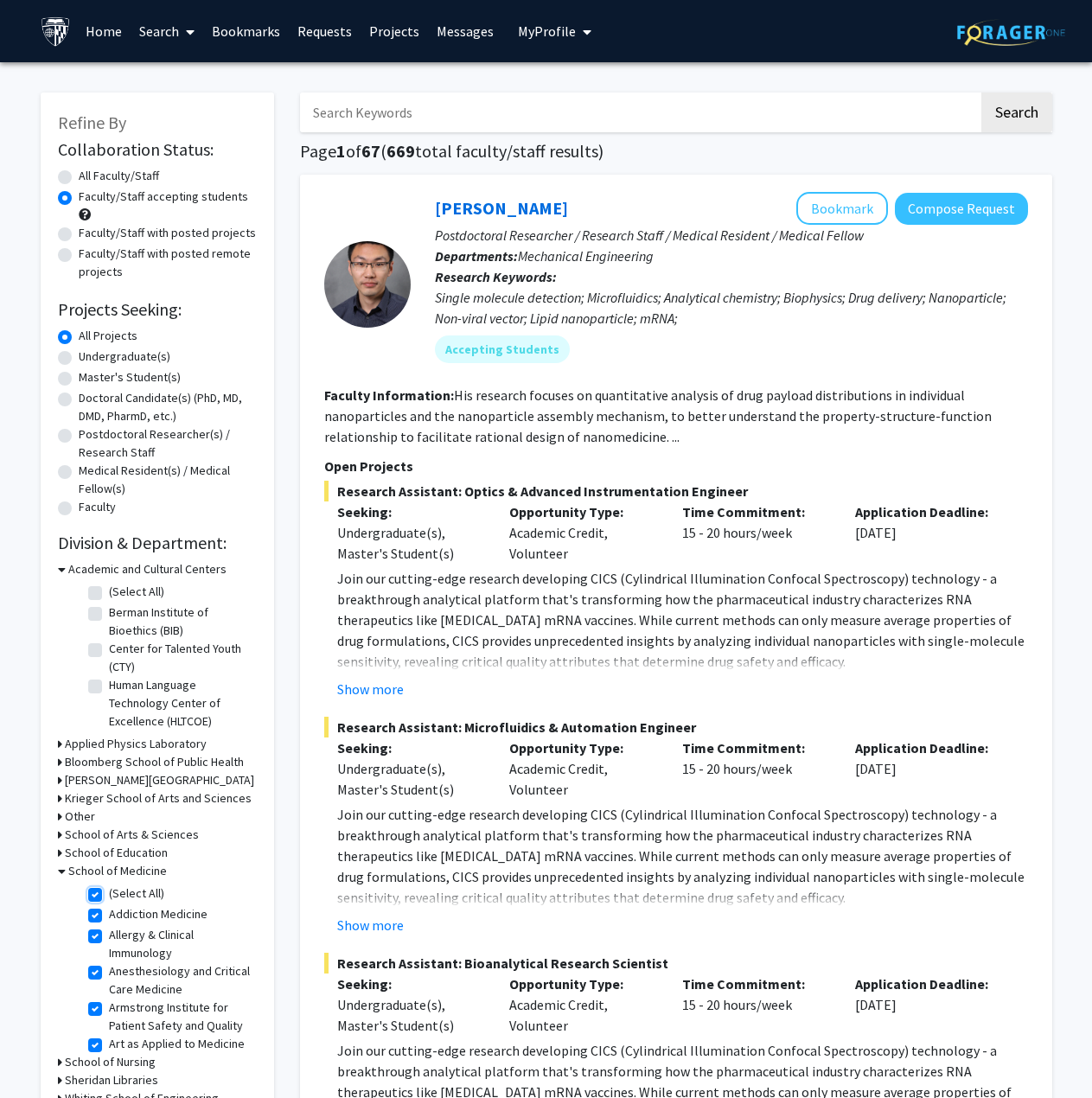
checkbox input "true"
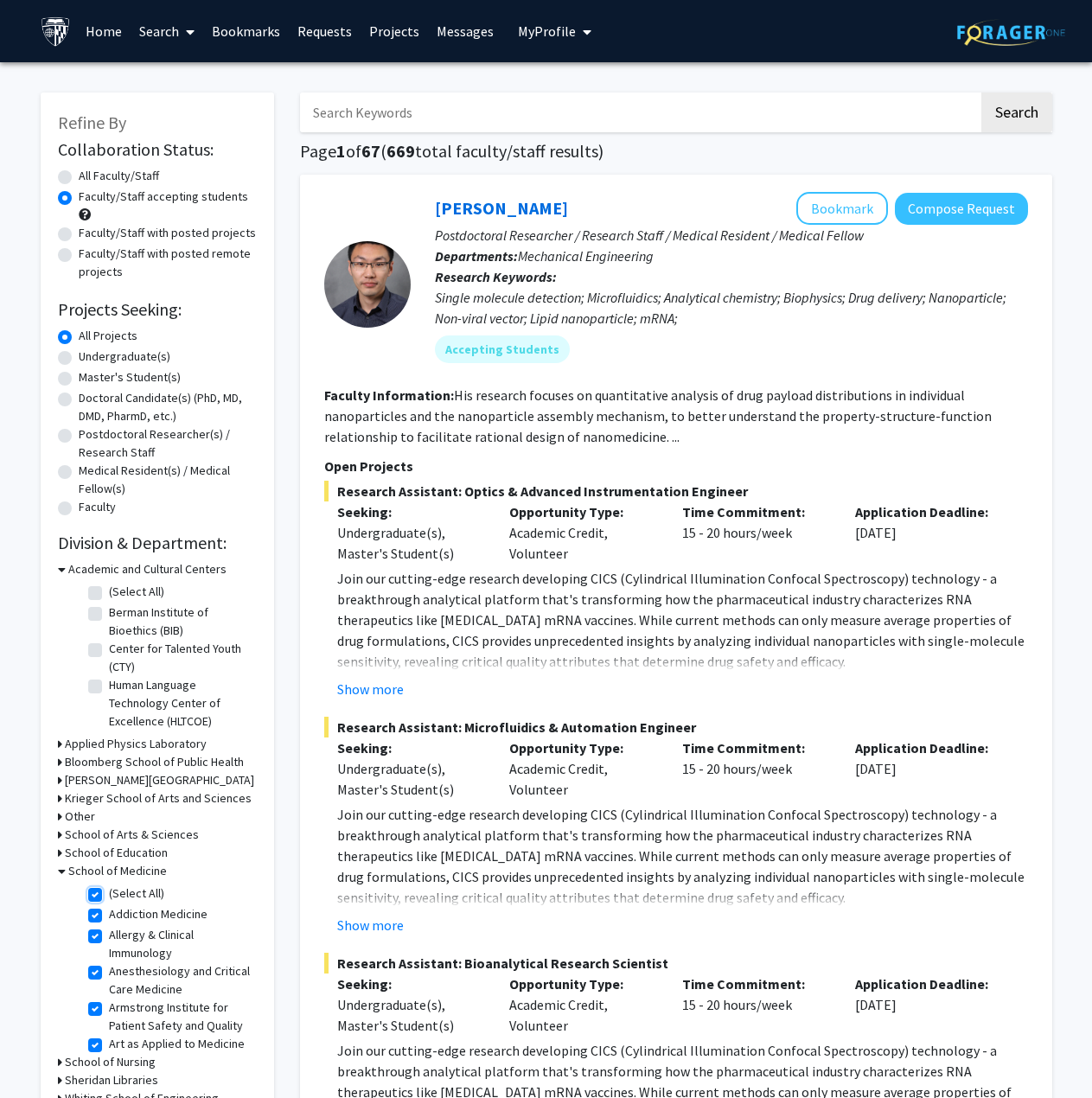
checkbox input "true"
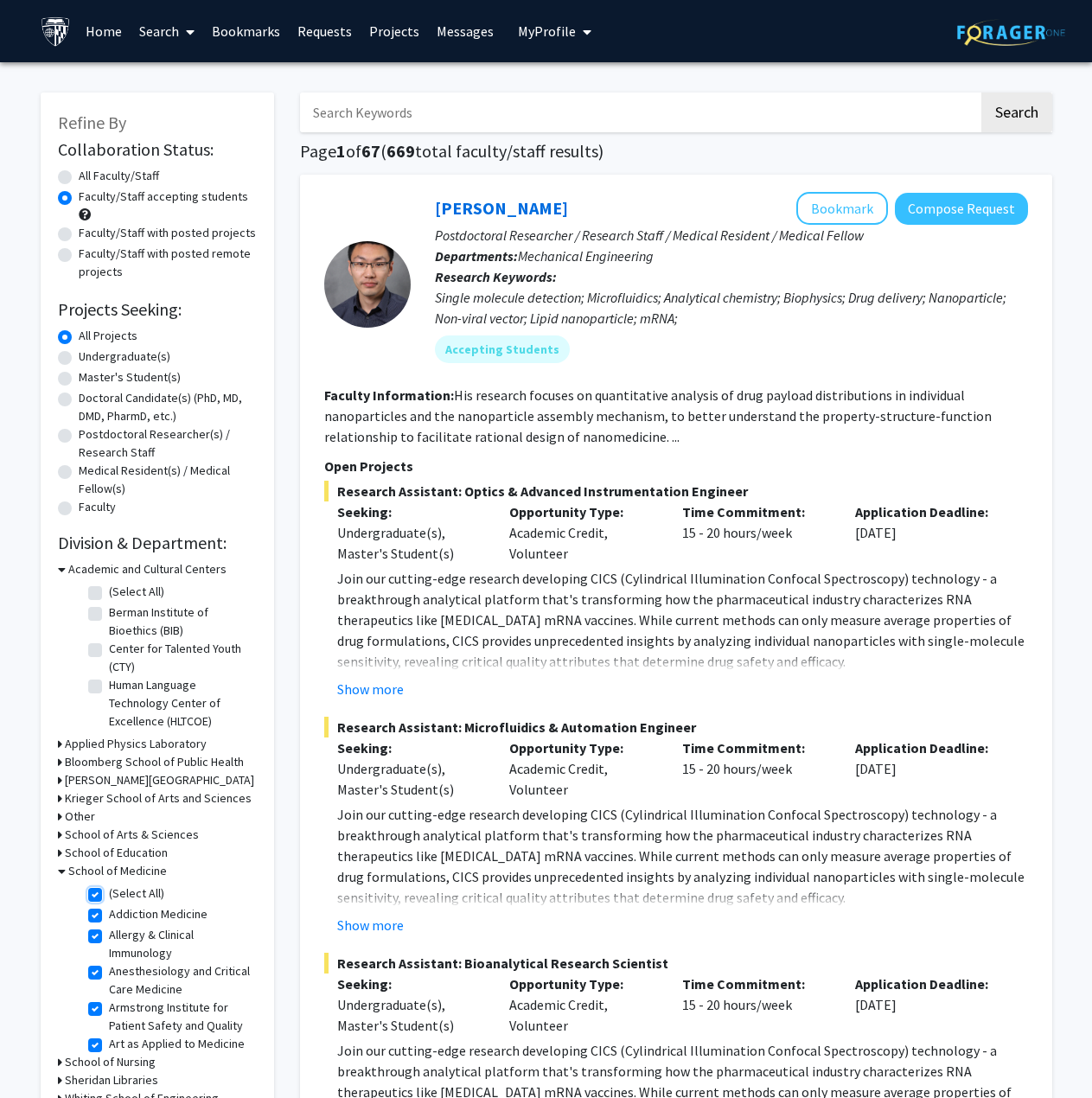
checkbox input "true"
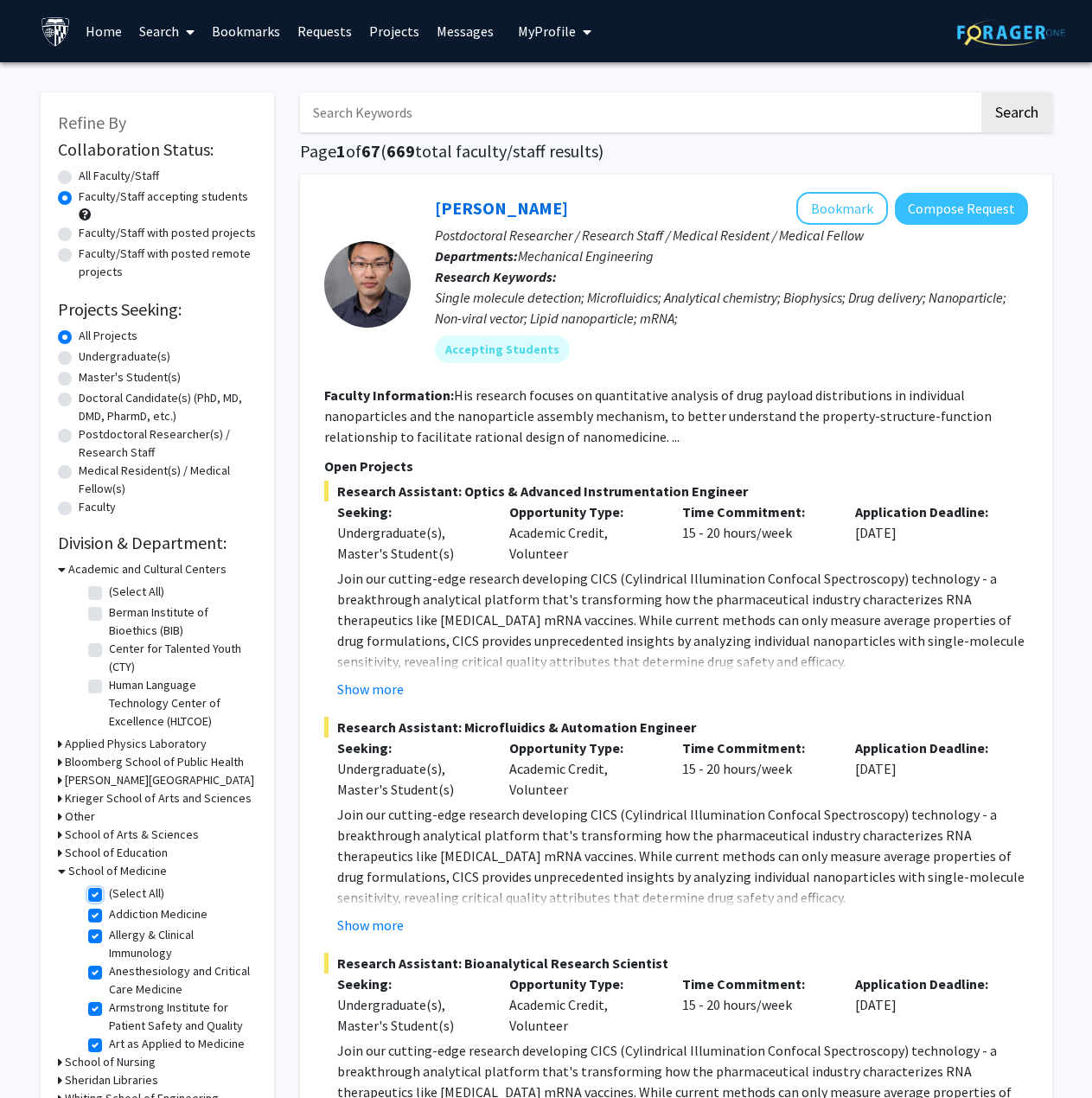
checkbox input "true"
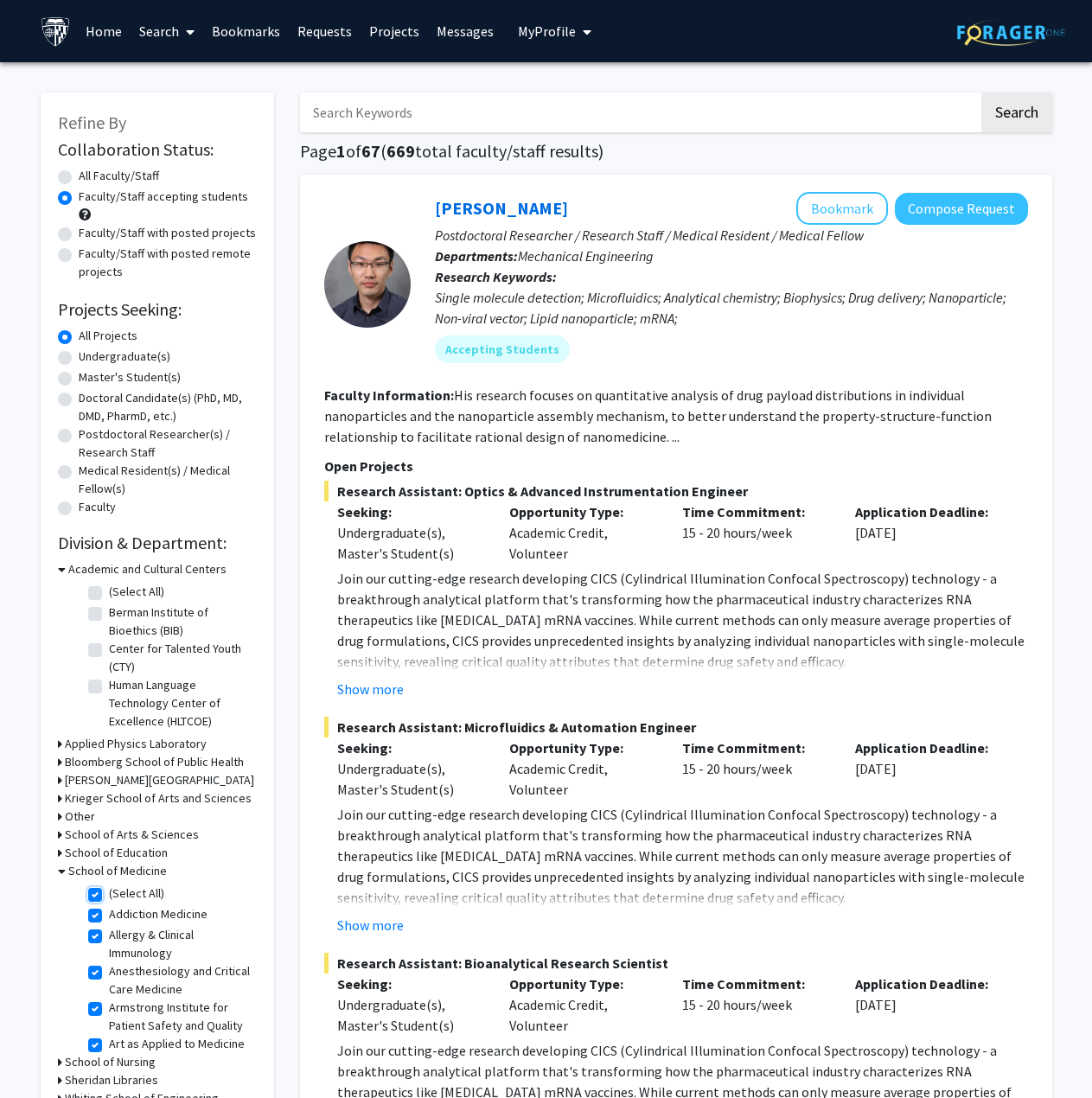
checkbox input "true"
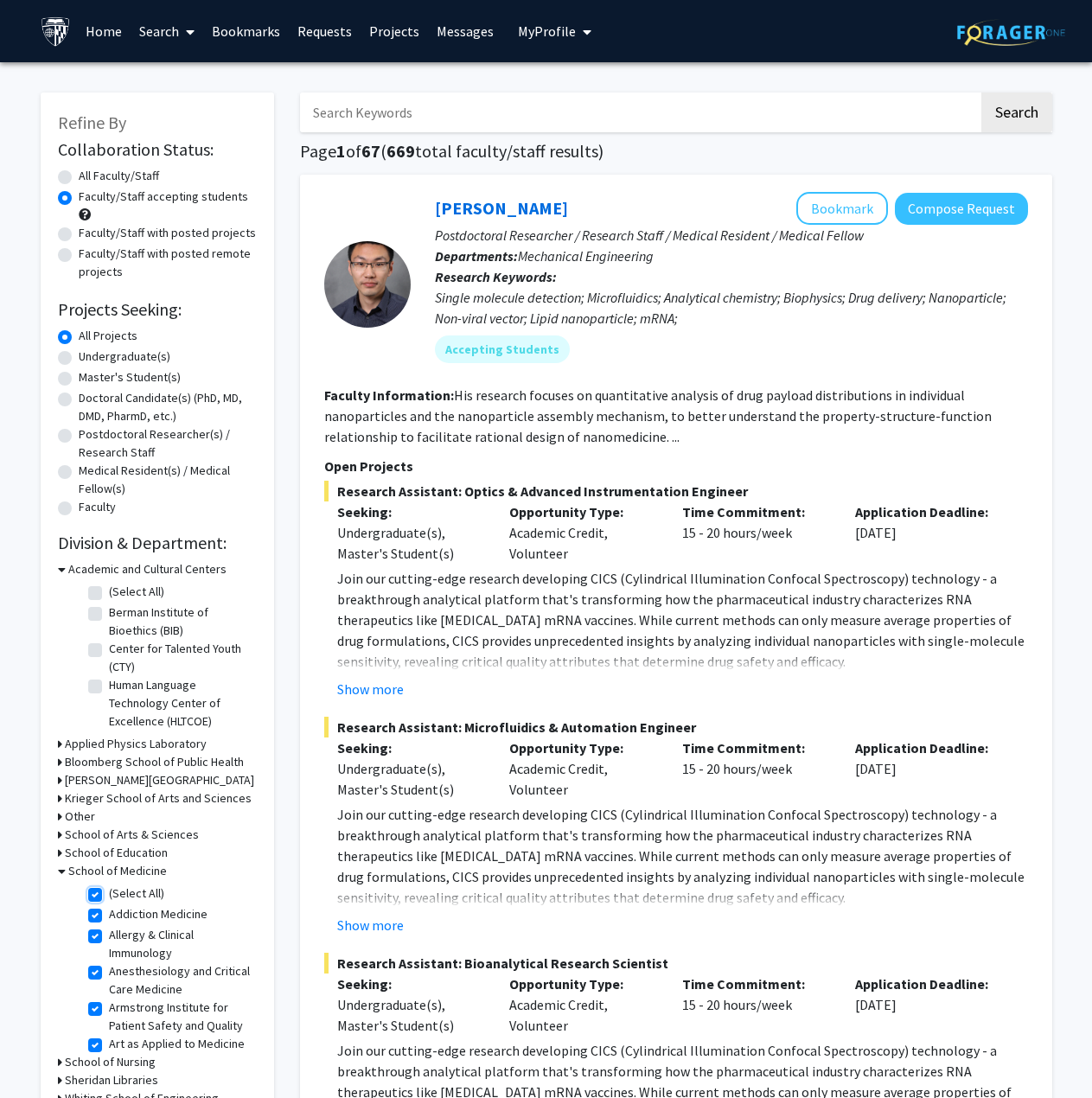
checkbox input "true"
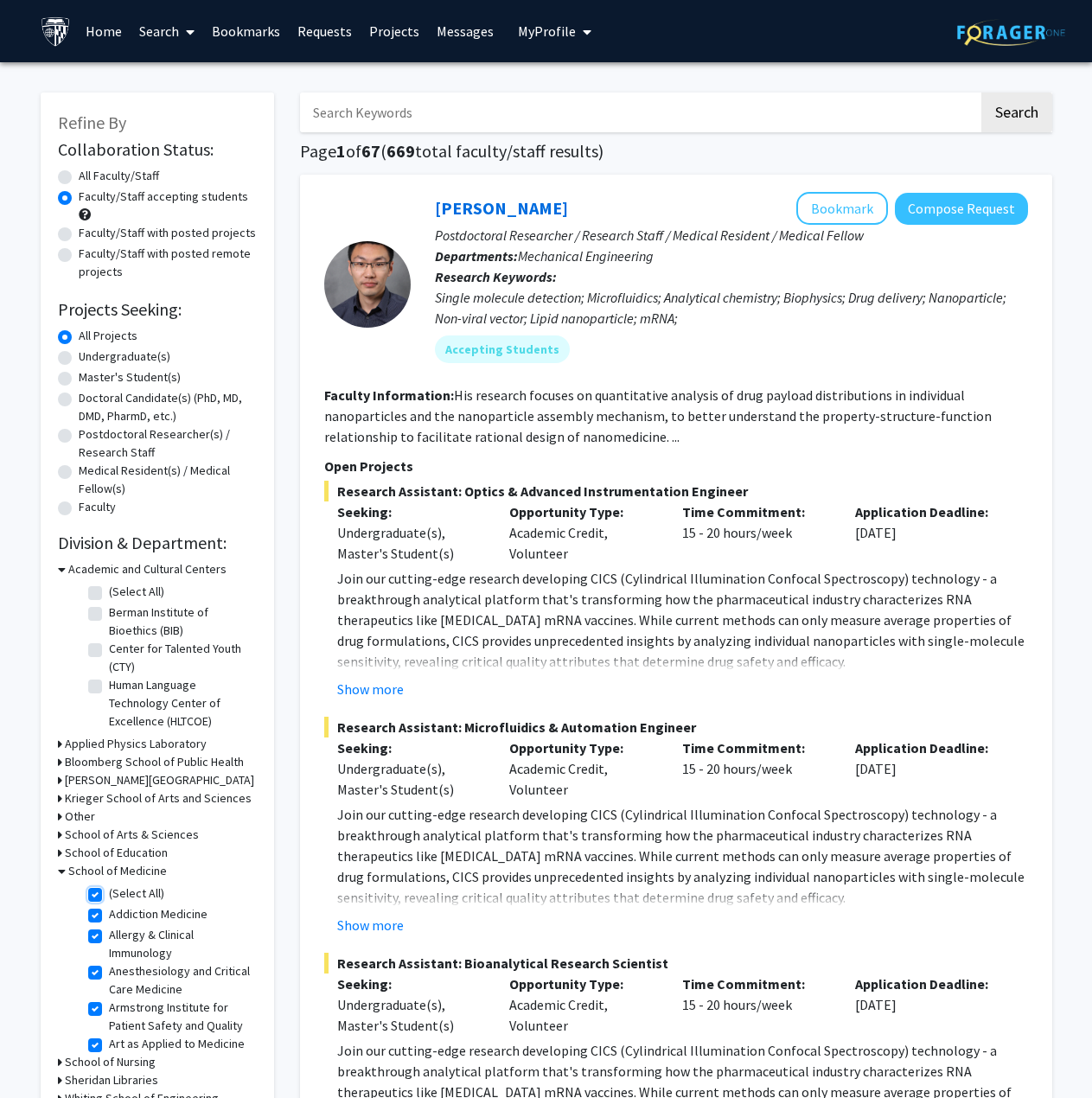
checkbox input "true"
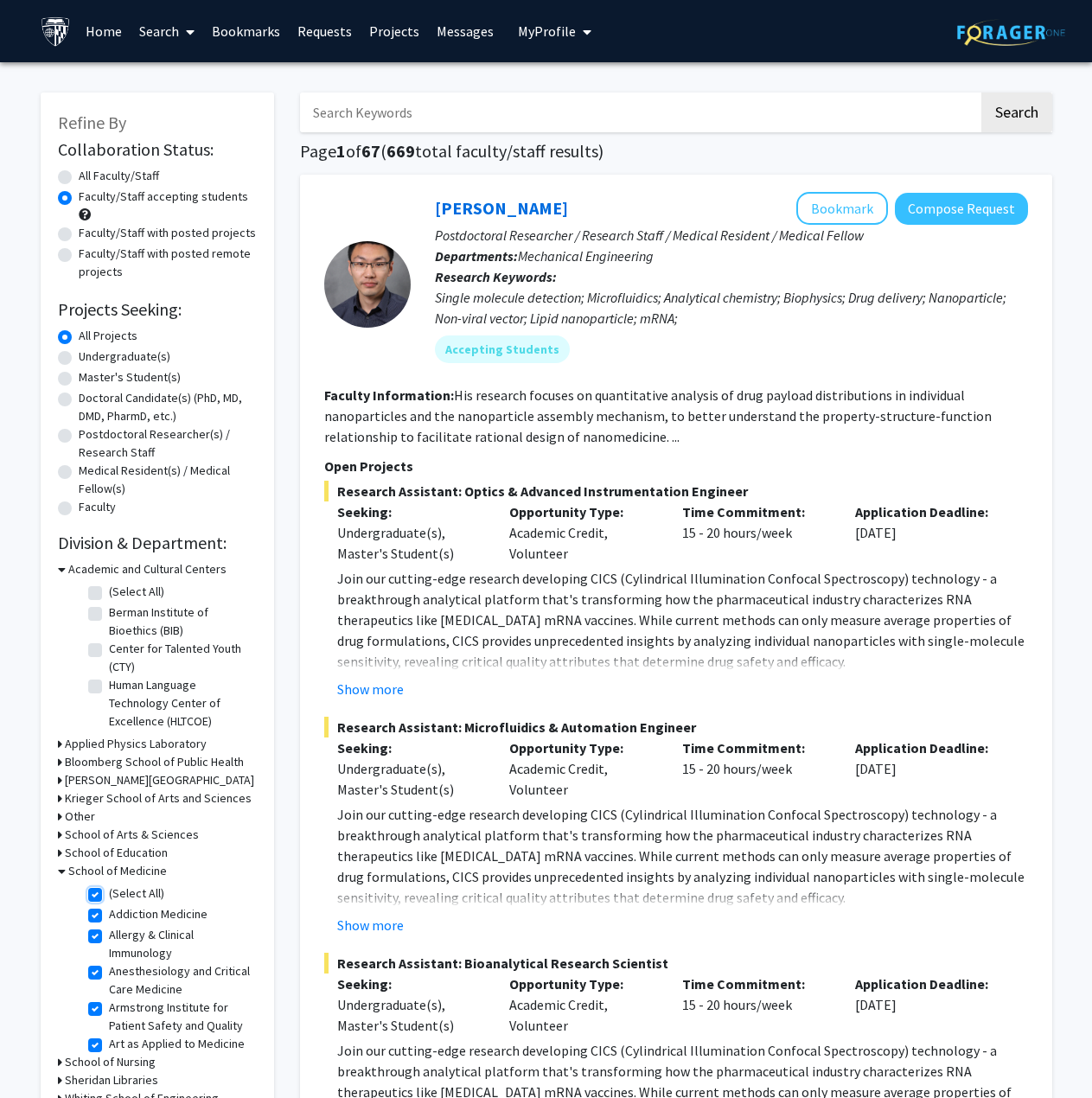
checkbox input "true"
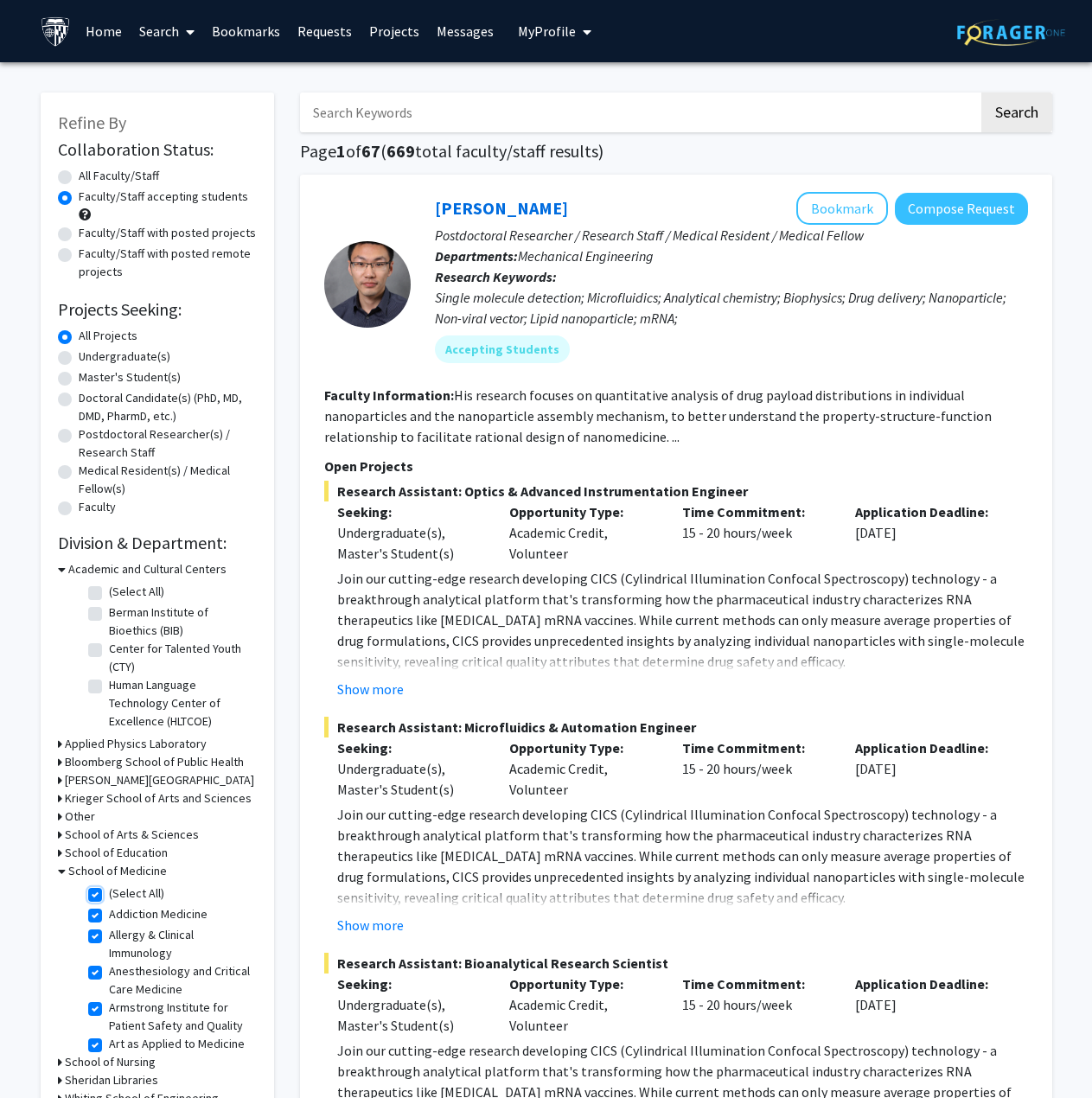
checkbox input "true"
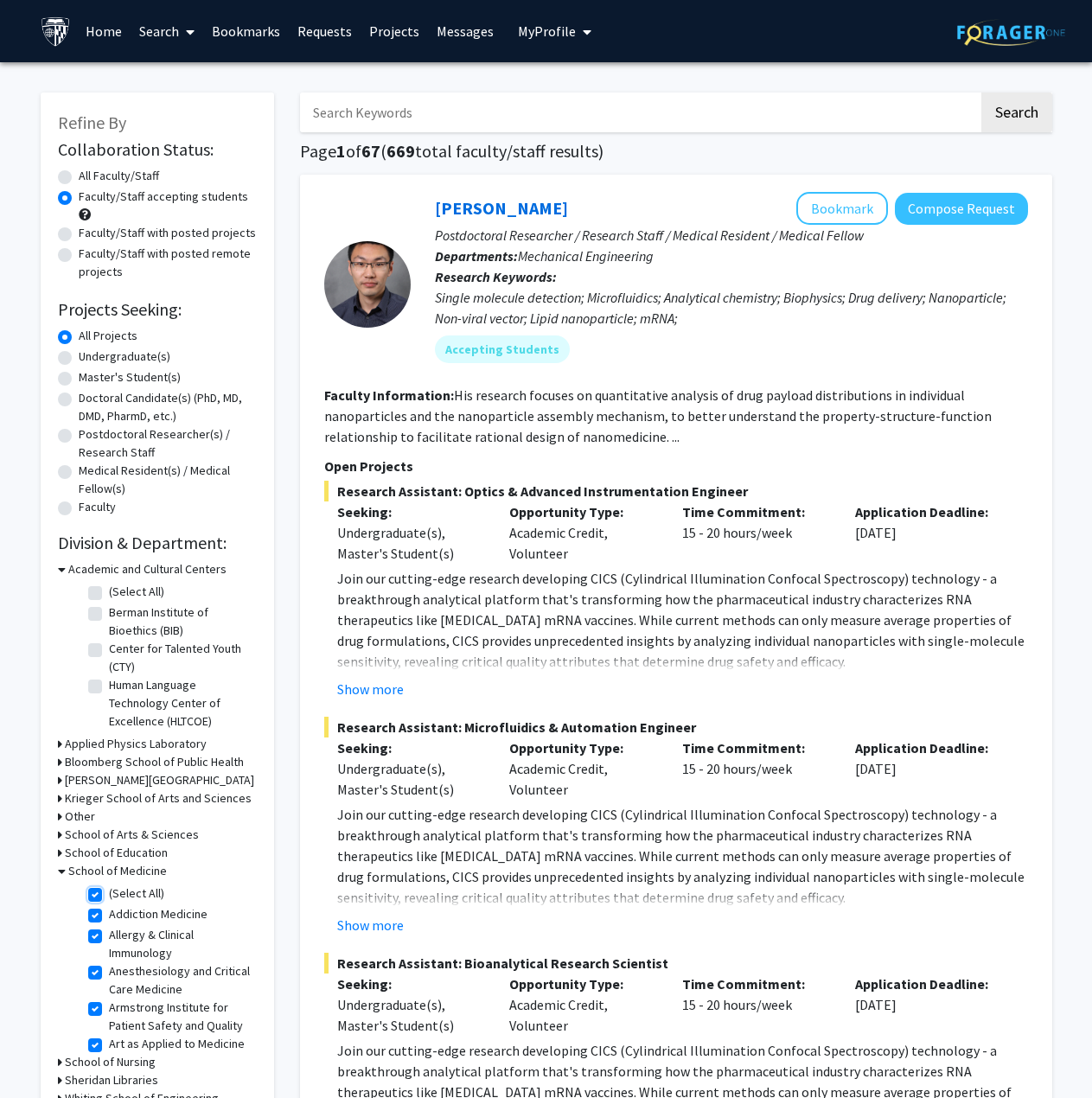
checkbox input "true"
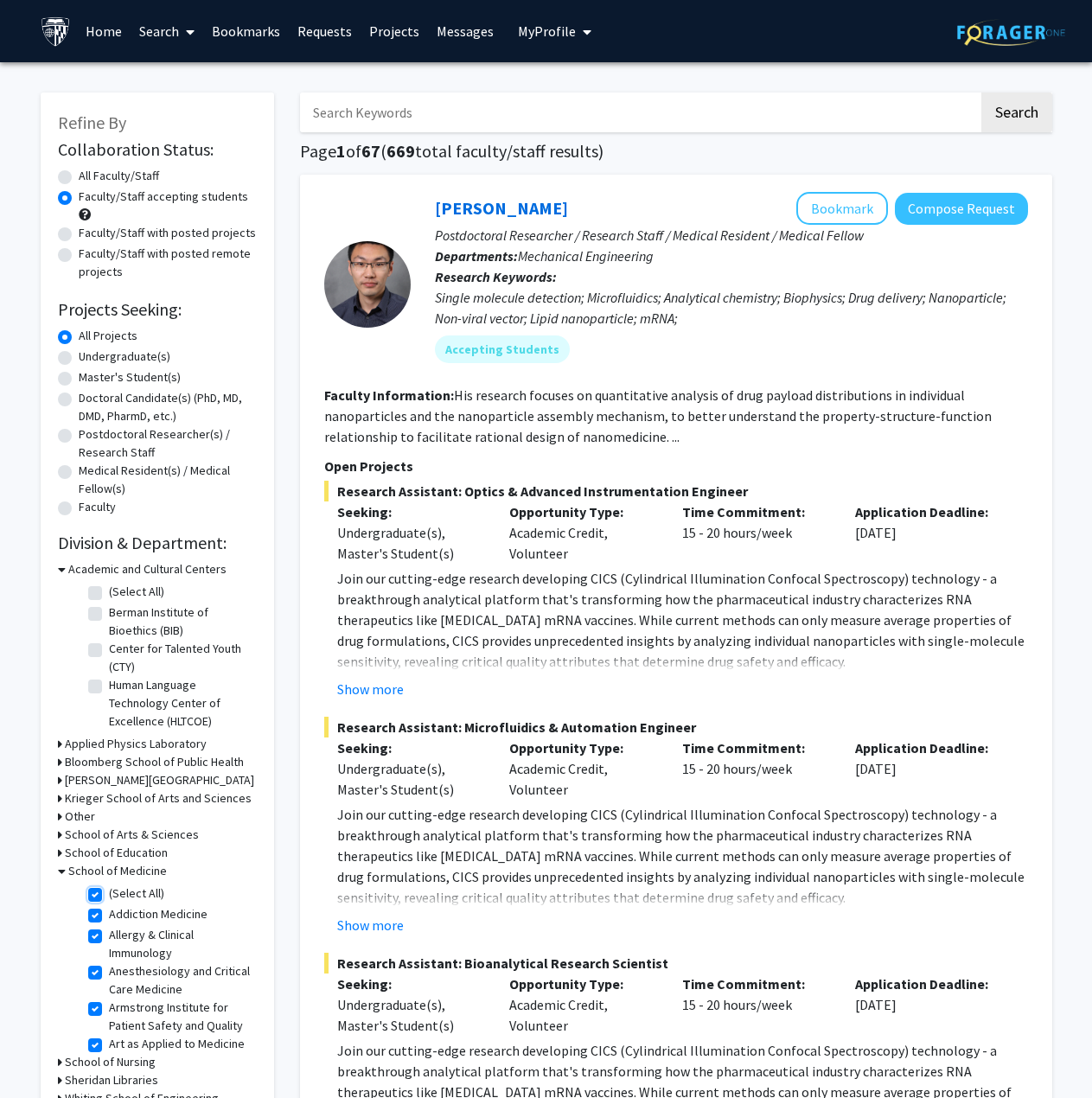
checkbox input "true"
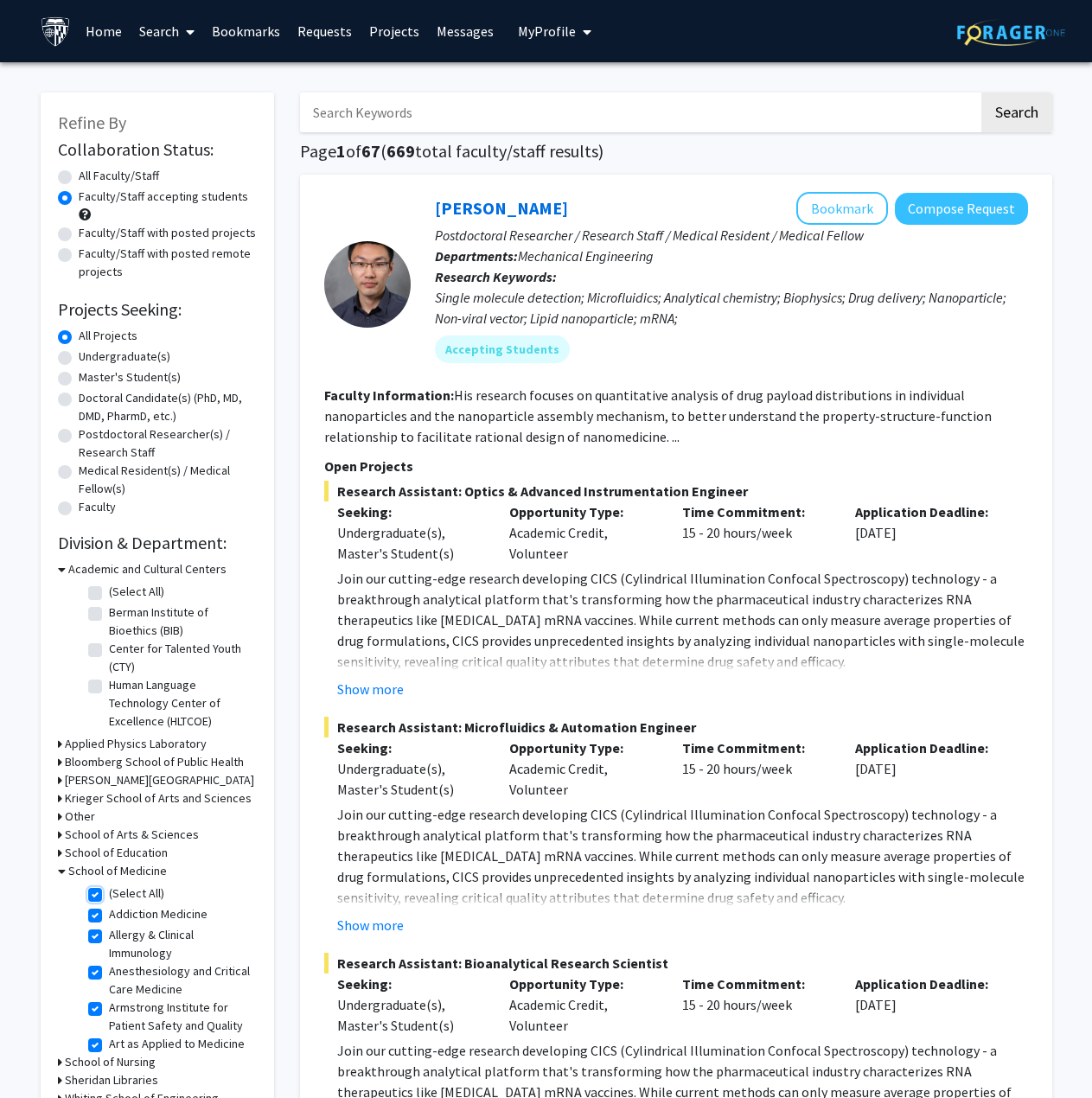
checkbox input "true"
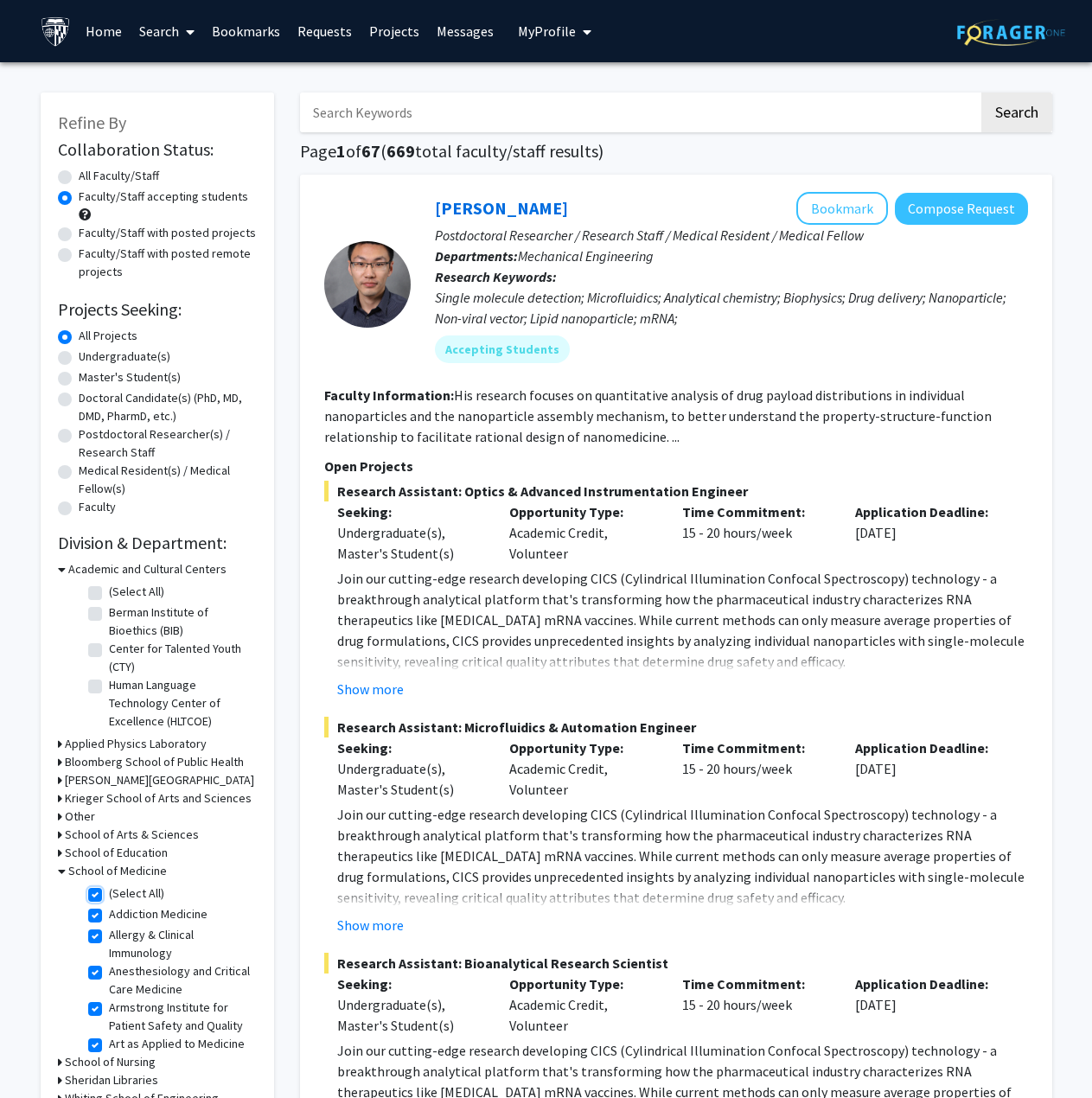
checkbox input "true"
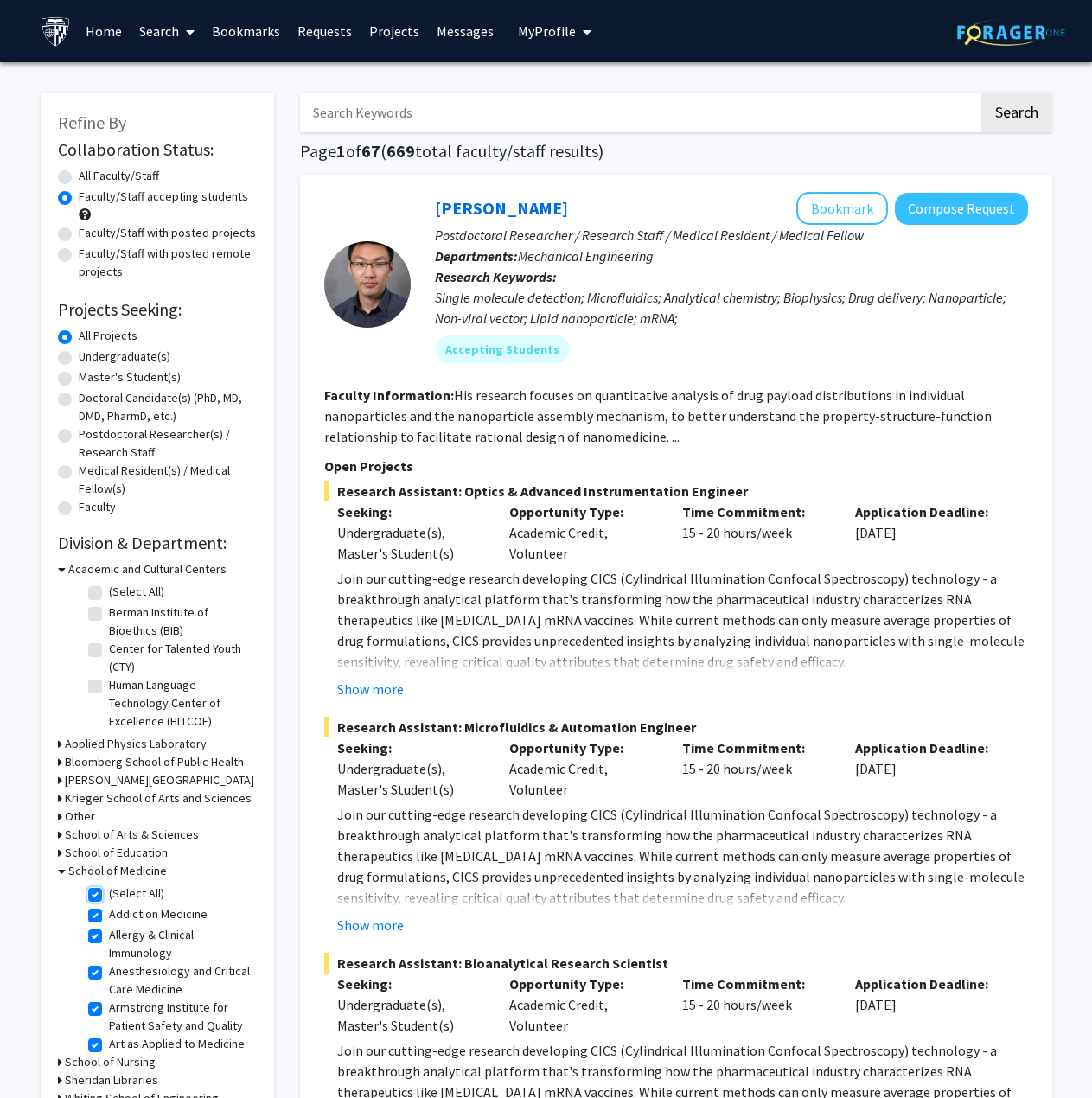
checkbox input "true"
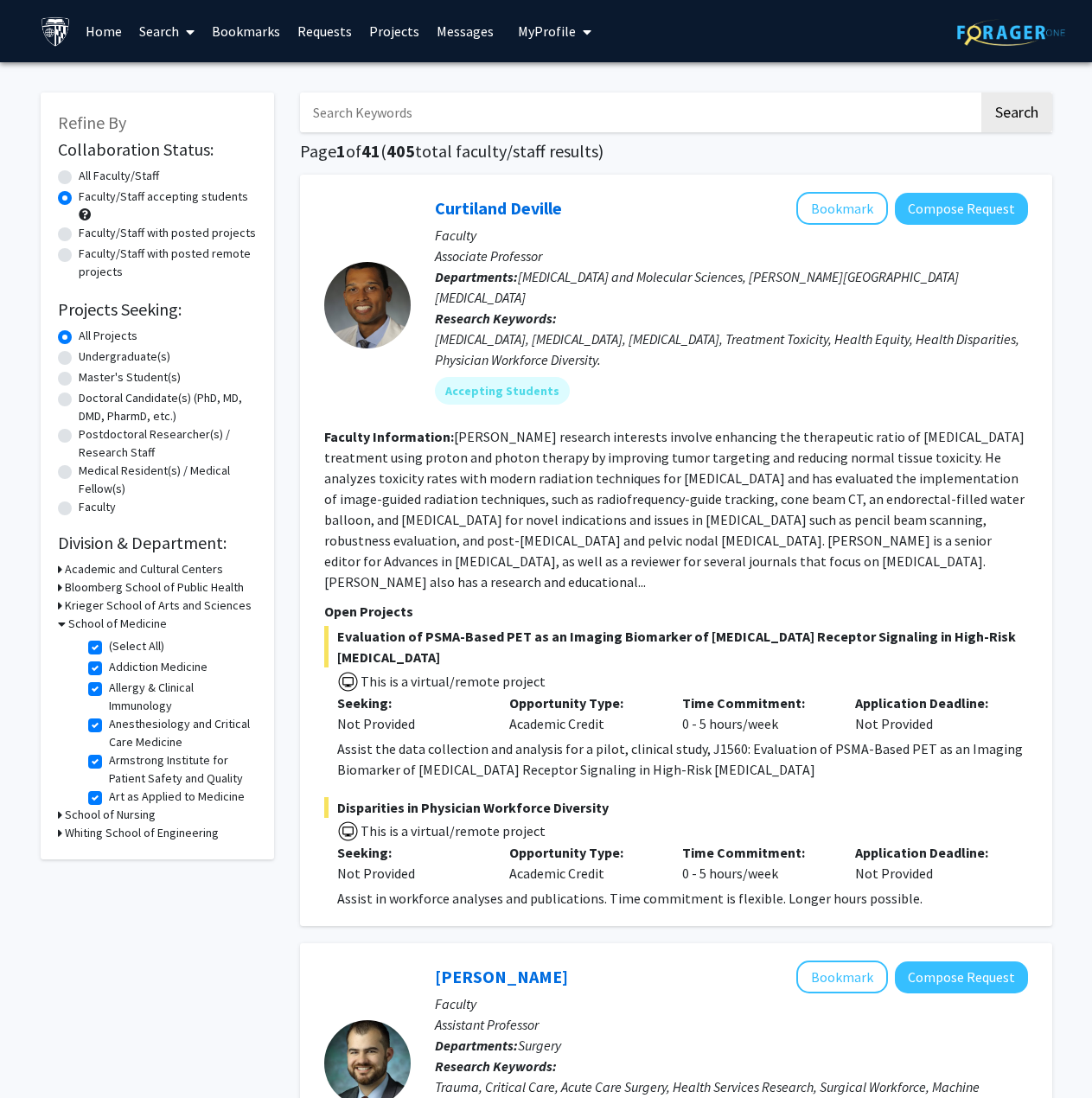
drag, startPoint x: 683, startPoint y: 607, endPoint x: 640, endPoint y: 139, distance: 470.0
click at [263, 40] on link "Bookmarks" at bounding box center [245, 31] width 85 height 61
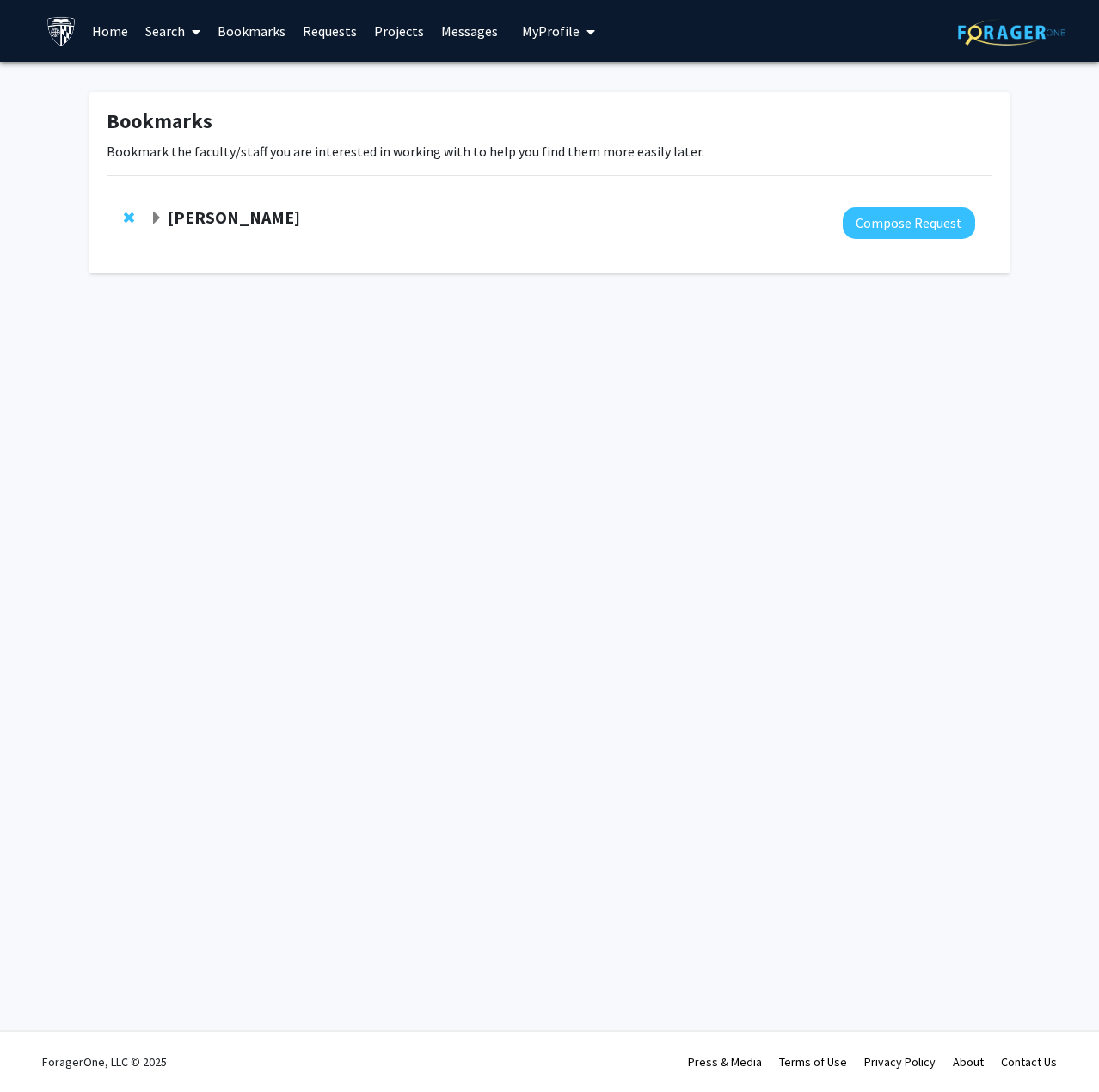
click at [182, 211] on strong "[PERSON_NAME]" at bounding box center [234, 217] width 133 height 22
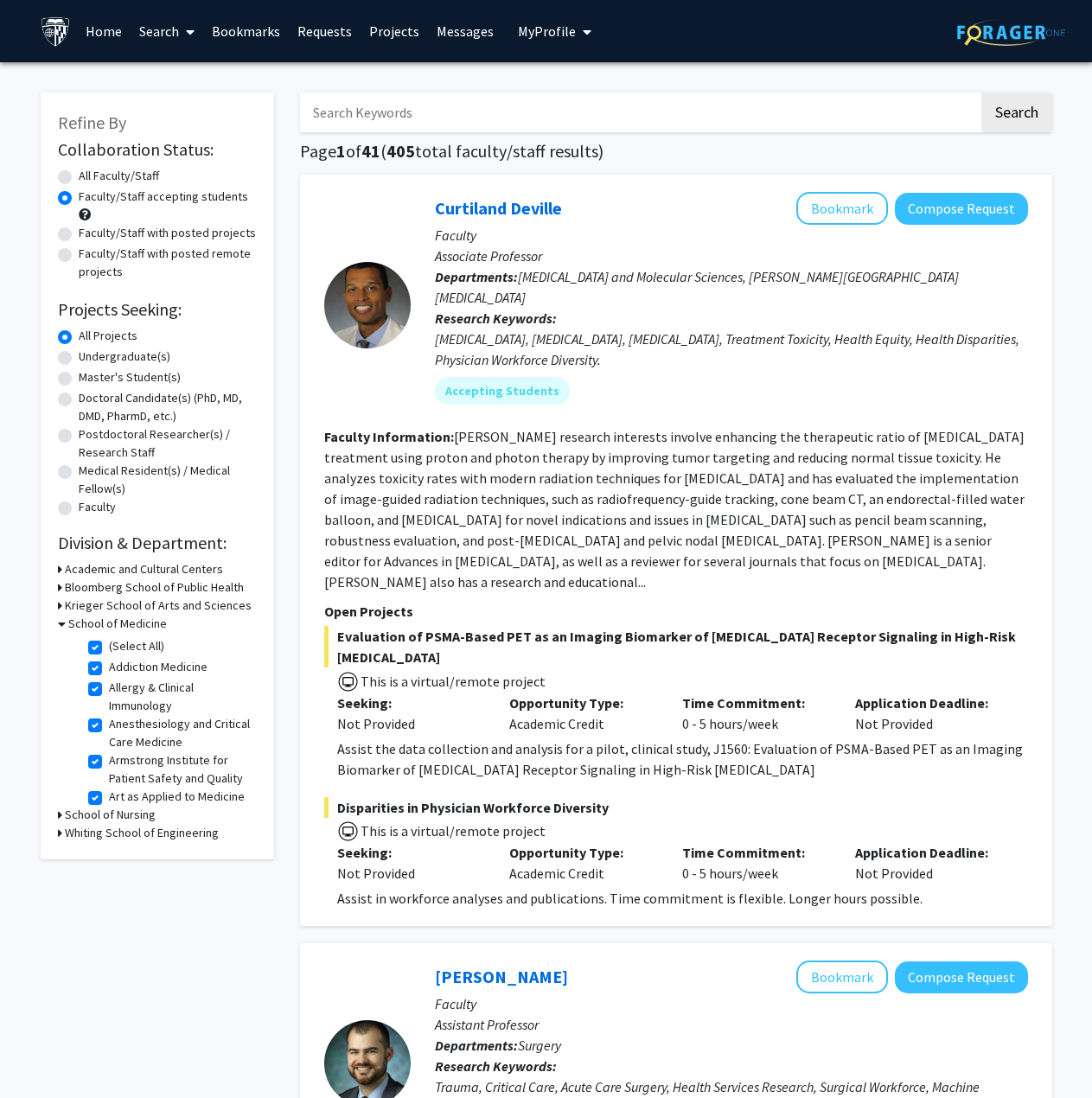
click at [102, 264] on label "Faculty/Staff with posted remote projects" at bounding box center [168, 263] width 178 height 36
click at [90, 256] on input "Faculty/Staff with posted remote projects" at bounding box center [84, 250] width 11 height 11
radio input "true"
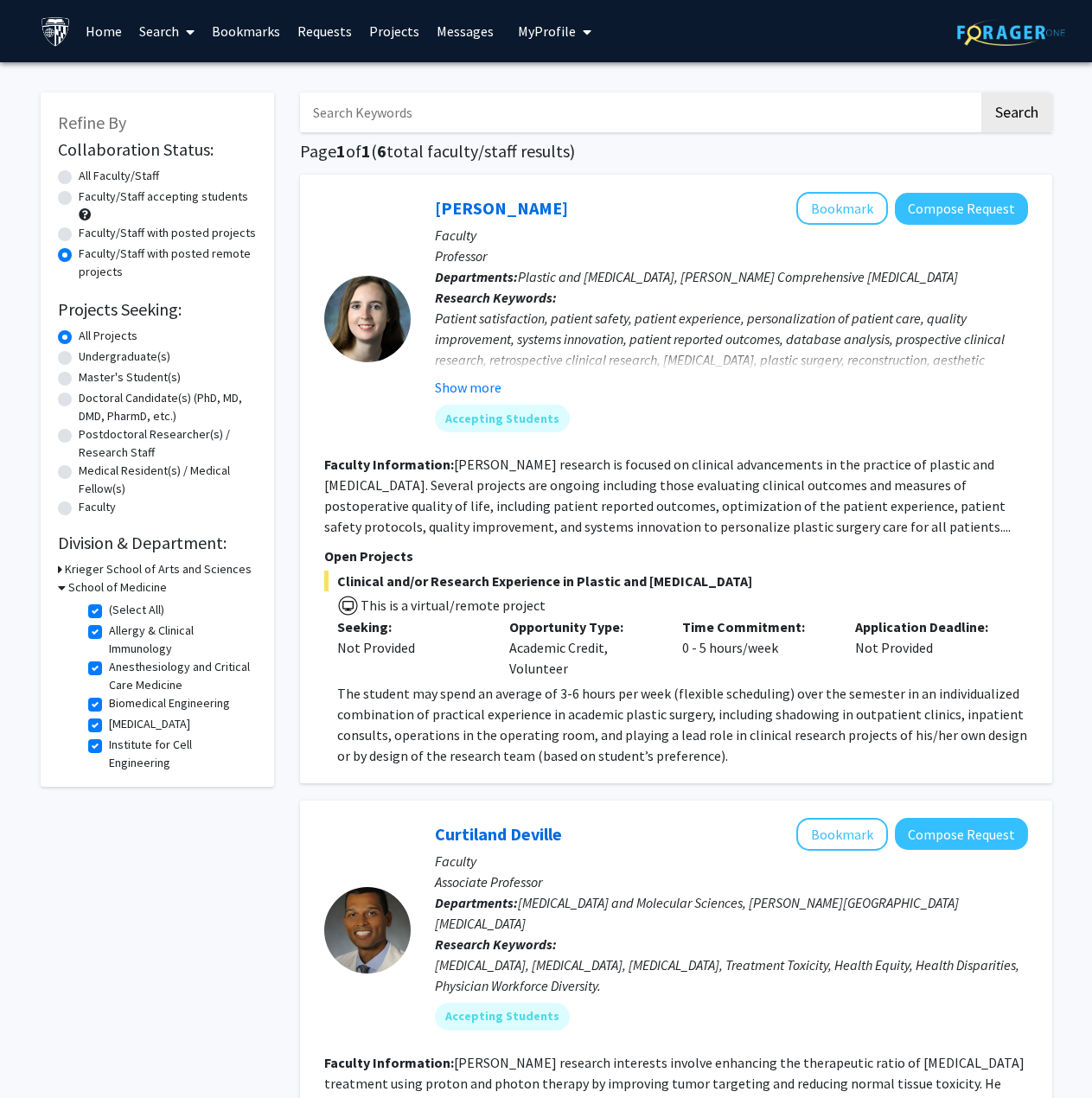
click at [109, 610] on label "(Select All)" at bounding box center [136, 610] width 55 height 18
click at [109, 610] on input "(Select All)" at bounding box center [114, 606] width 11 height 11
checkbox input "false"
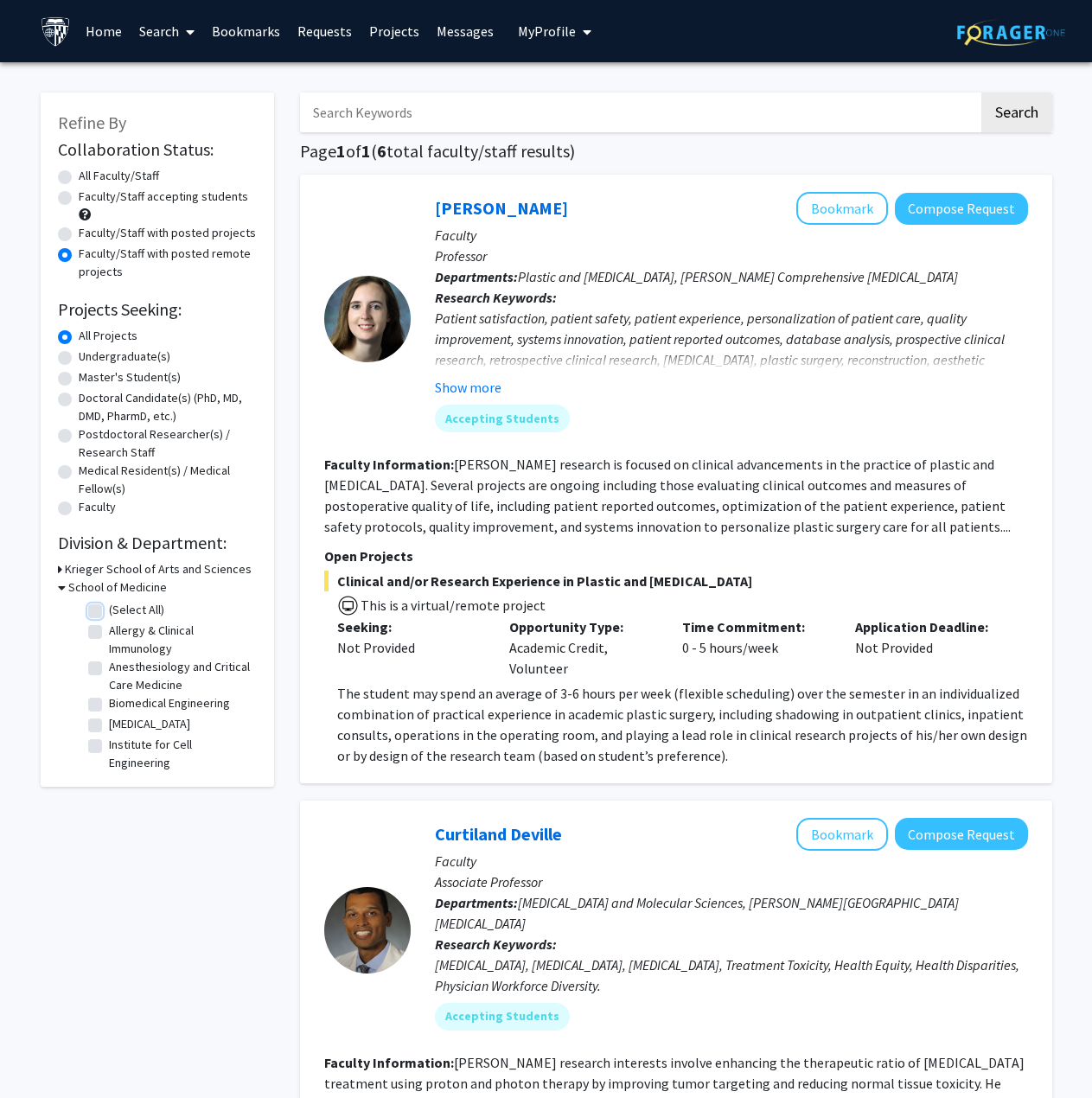
checkbox input "false"
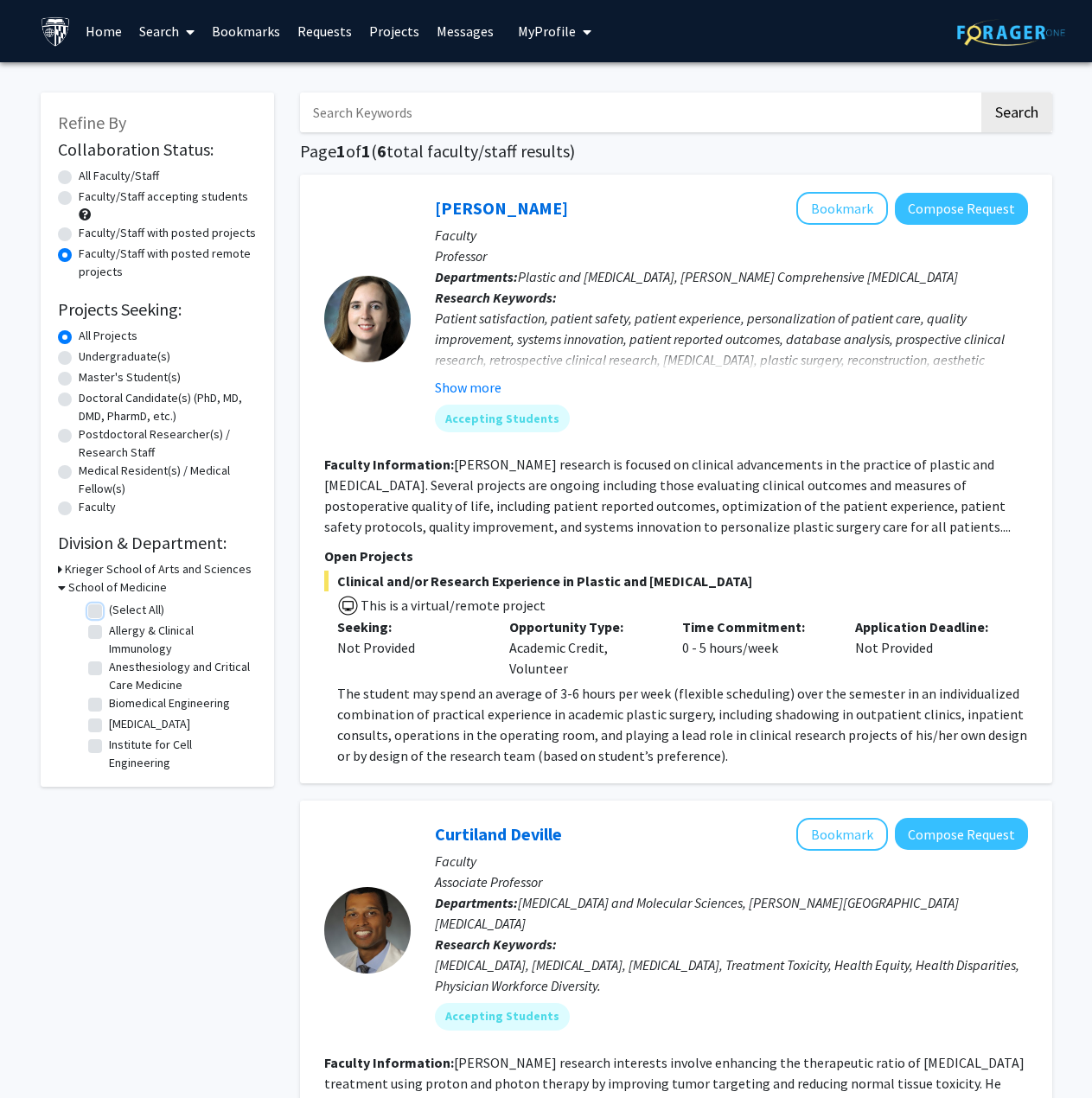
checkbox input "false"
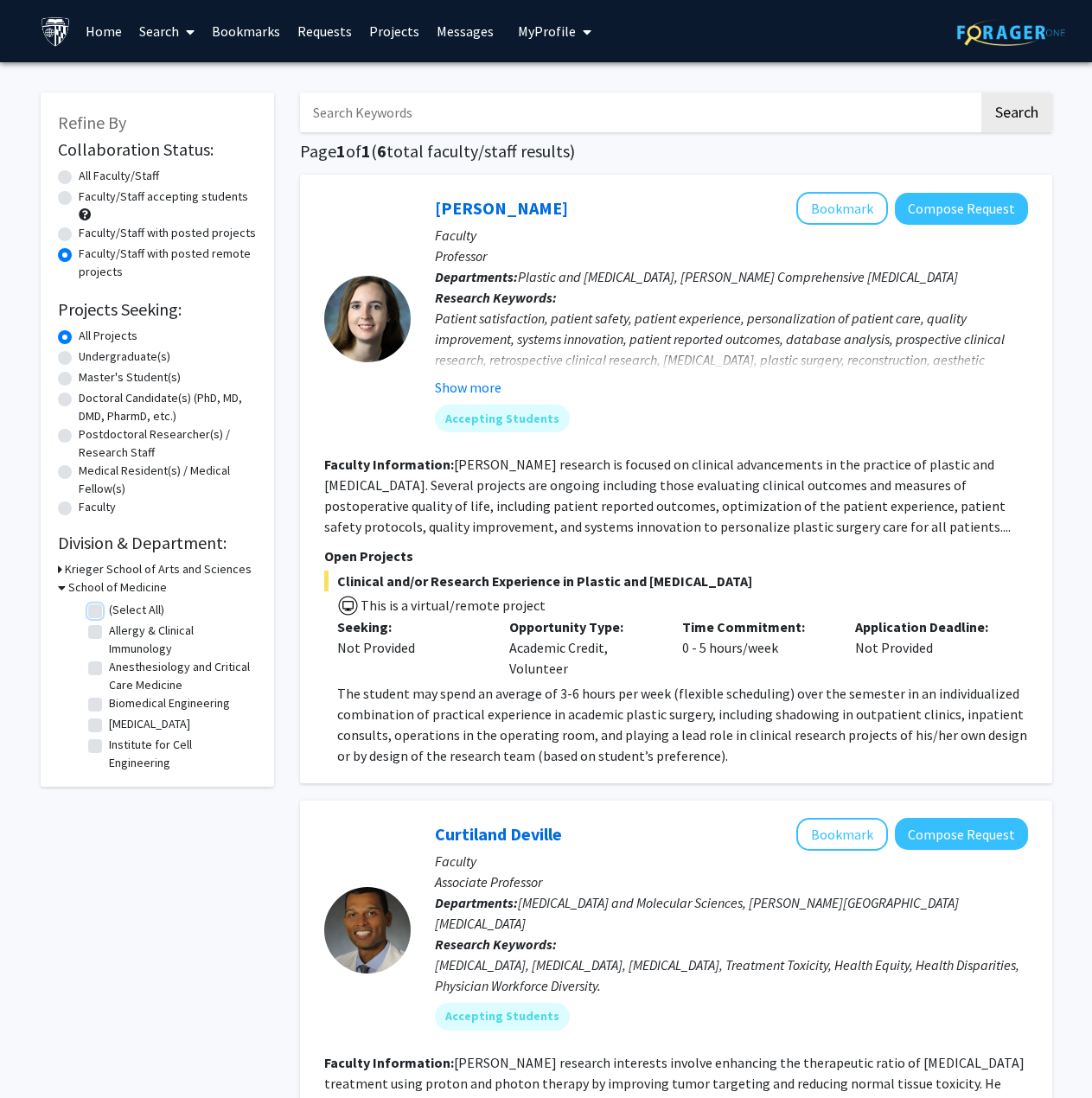
checkbox input "false"
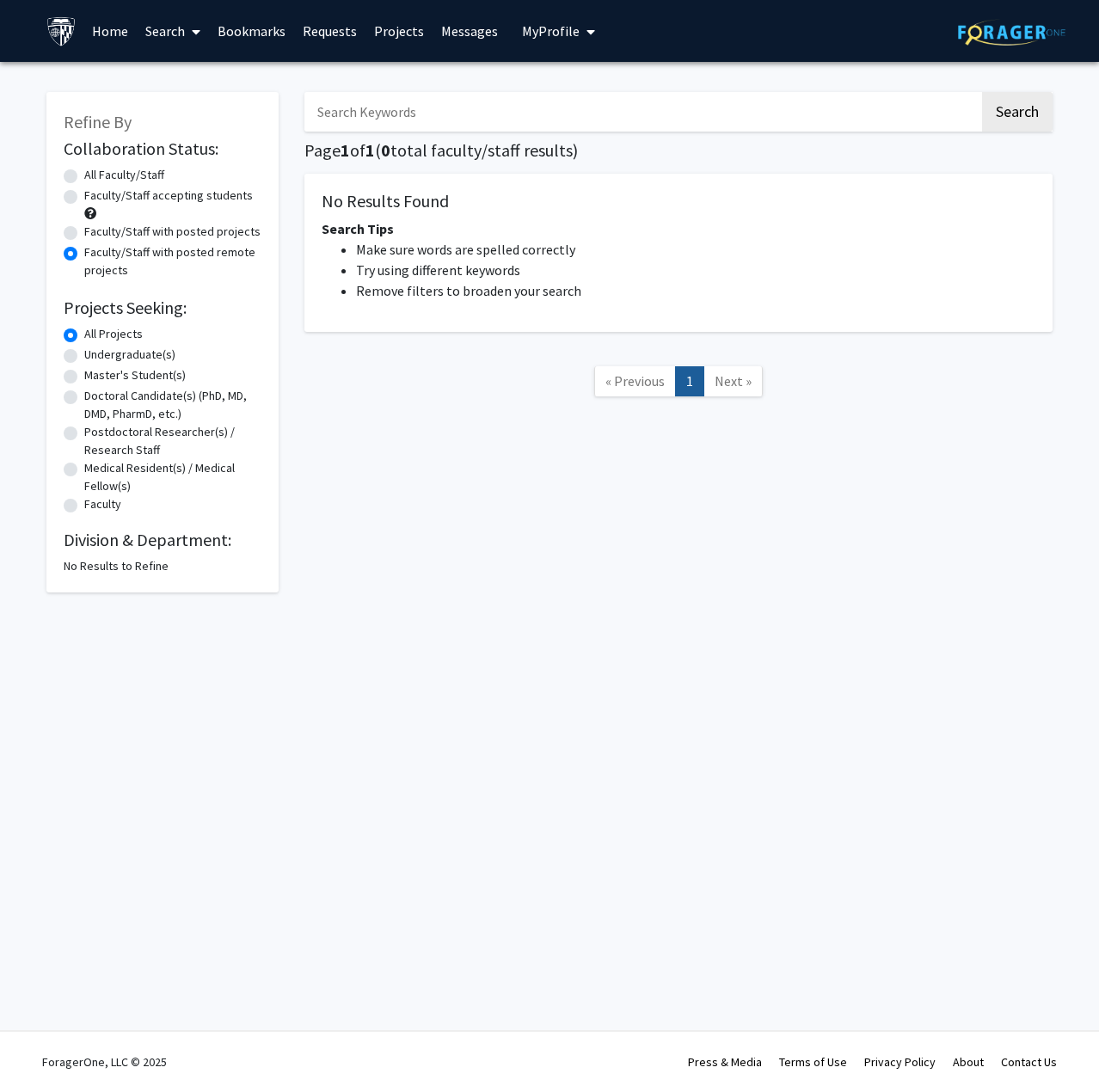
click at [128, 256] on label "Faculty/Staff with posted remote projects" at bounding box center [172, 261] width 177 height 36
click at [95, 254] on input "Faculty/Staff with posted remote projects" at bounding box center [89, 249] width 11 height 11
click at [84, 257] on label "Faculty/Staff with posted remote projects" at bounding box center [172, 261] width 177 height 36
click at [84, 254] on input "Faculty/Staff with posted remote projects" at bounding box center [89, 249] width 11 height 11
click at [84, 181] on label "All Faculty/Staff" at bounding box center [124, 175] width 80 height 18
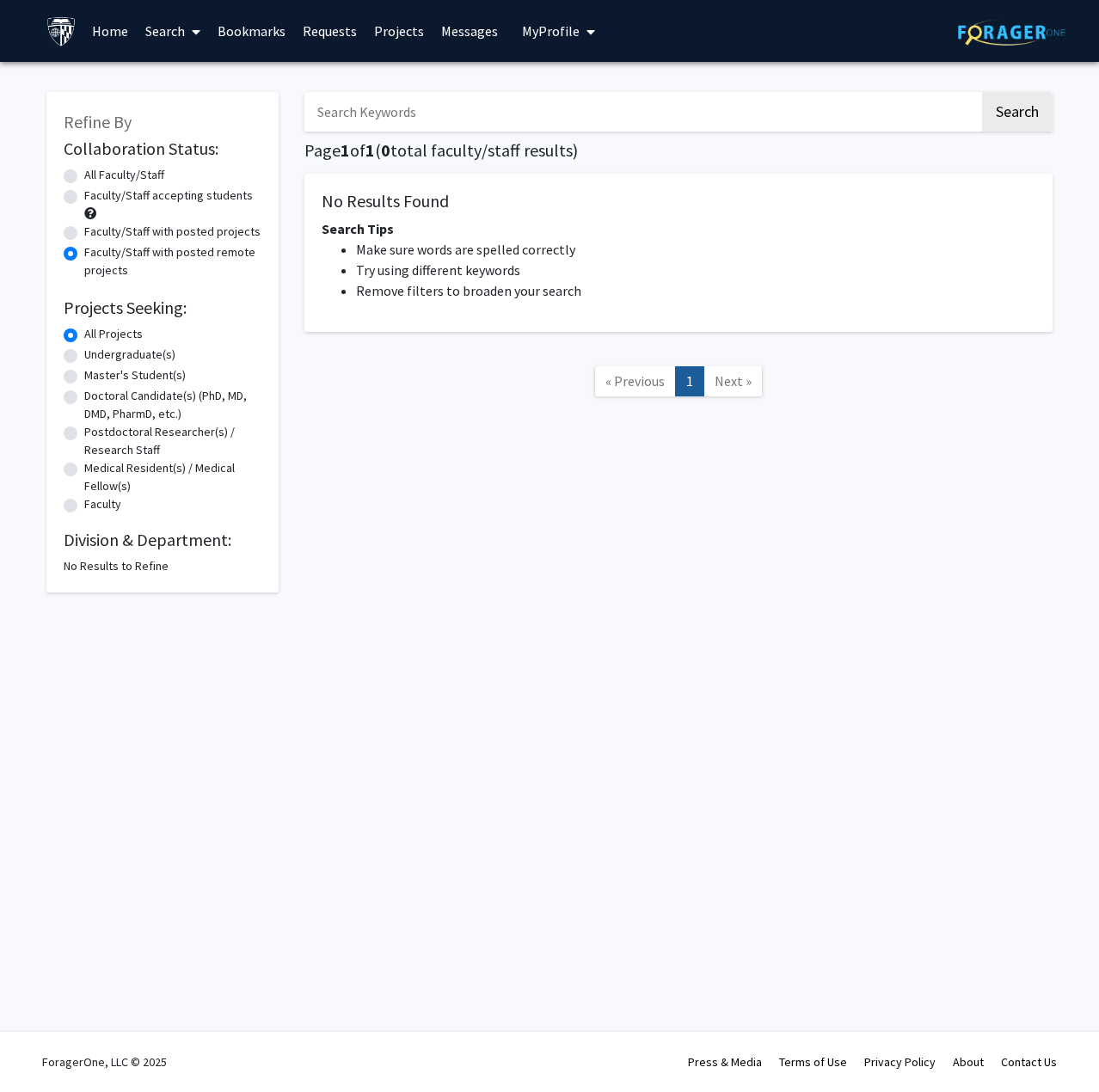
click at [84, 177] on input "All Faculty/Staff" at bounding box center [89, 171] width 11 height 11
radio input "true"
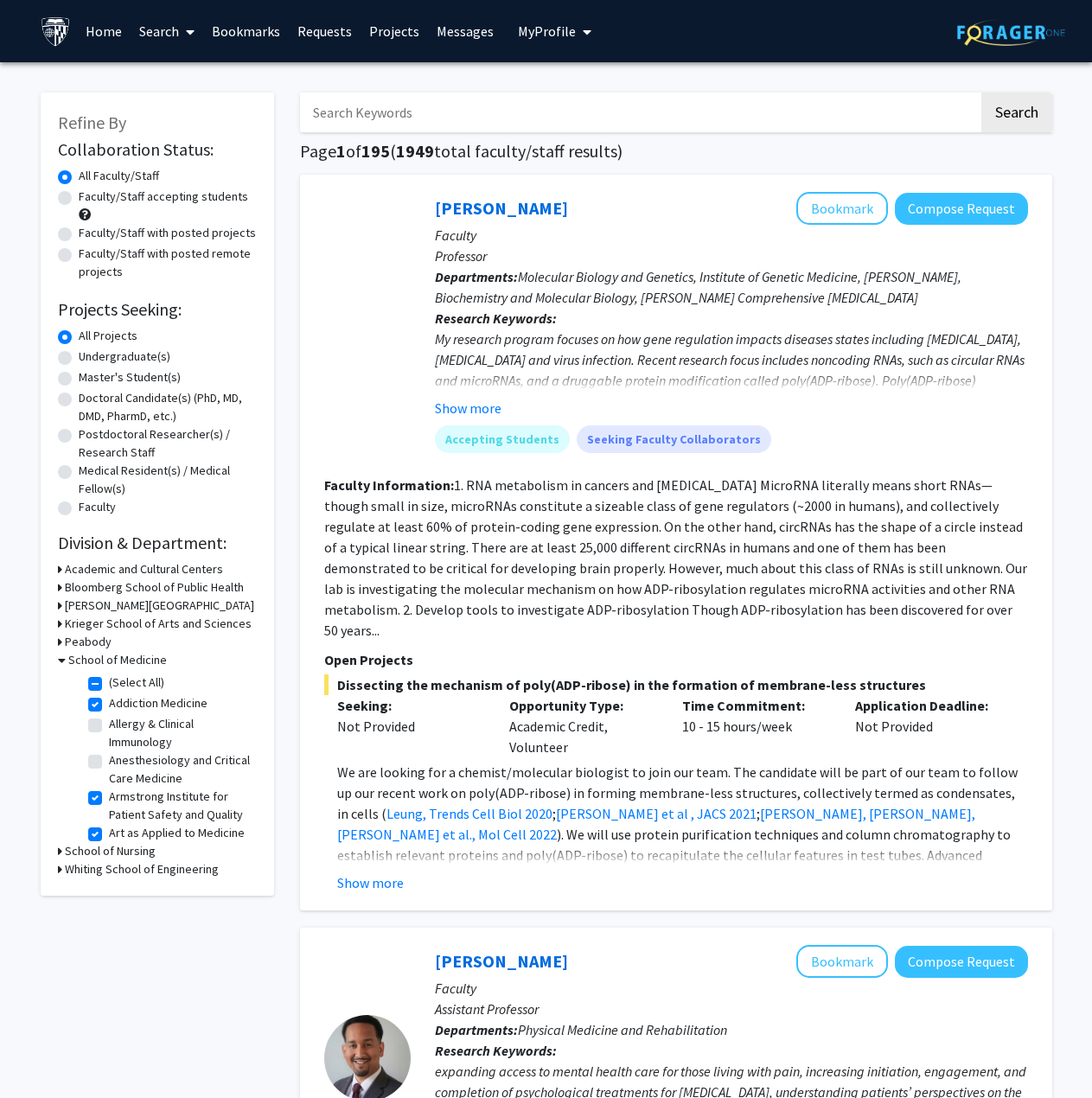
click at [79, 252] on label "Faculty/Staff with posted remote projects" at bounding box center [168, 263] width 178 height 36
click at [79, 252] on input "Faculty/Staff with posted remote projects" at bounding box center [84, 250] width 11 height 11
radio input "true"
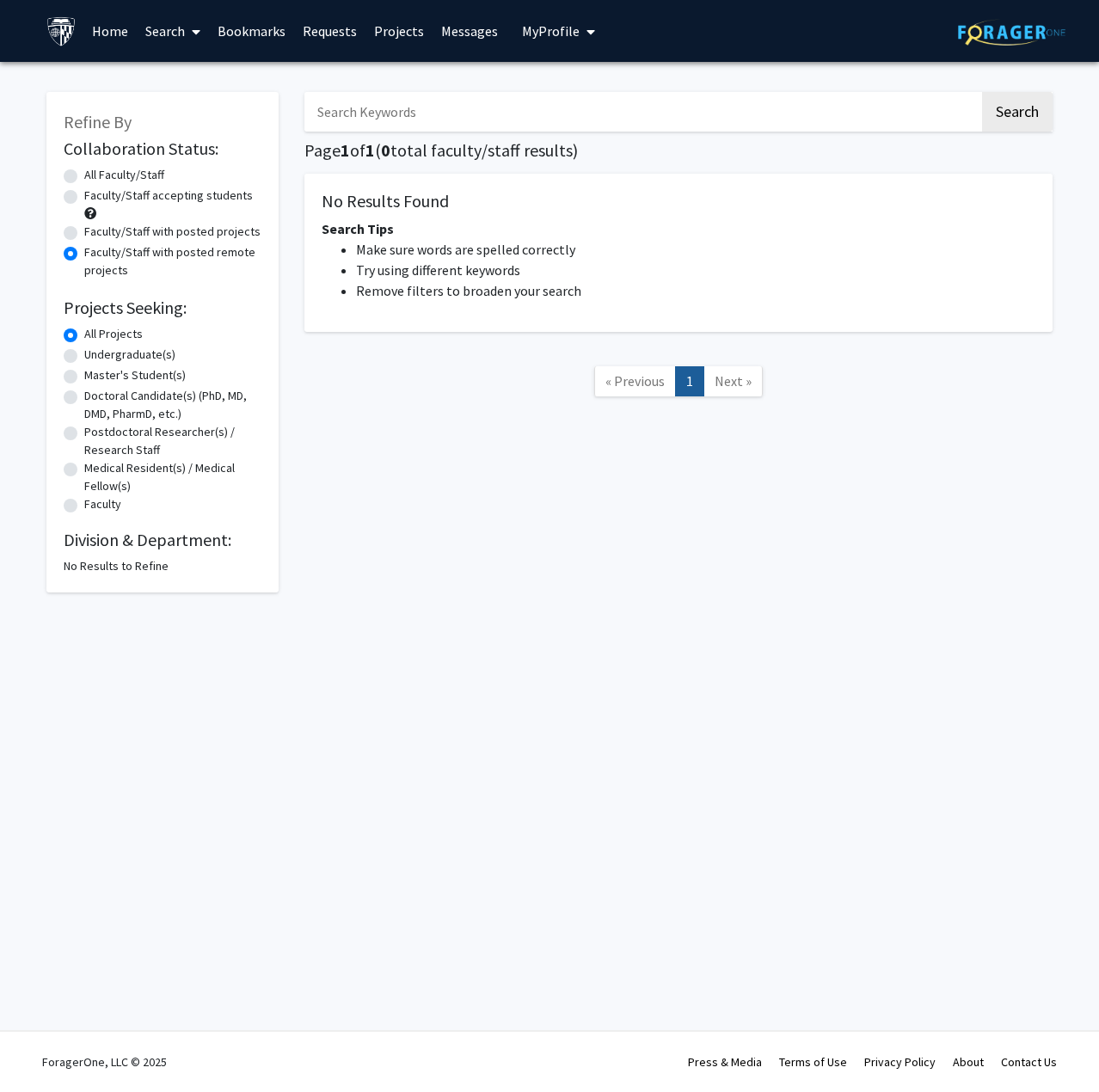
click at [100, 191] on label "Faculty/Staff accepting students" at bounding box center [168, 196] width 169 height 18
click at [95, 191] on input "Faculty/Staff accepting students" at bounding box center [89, 192] width 11 height 11
radio input "true"
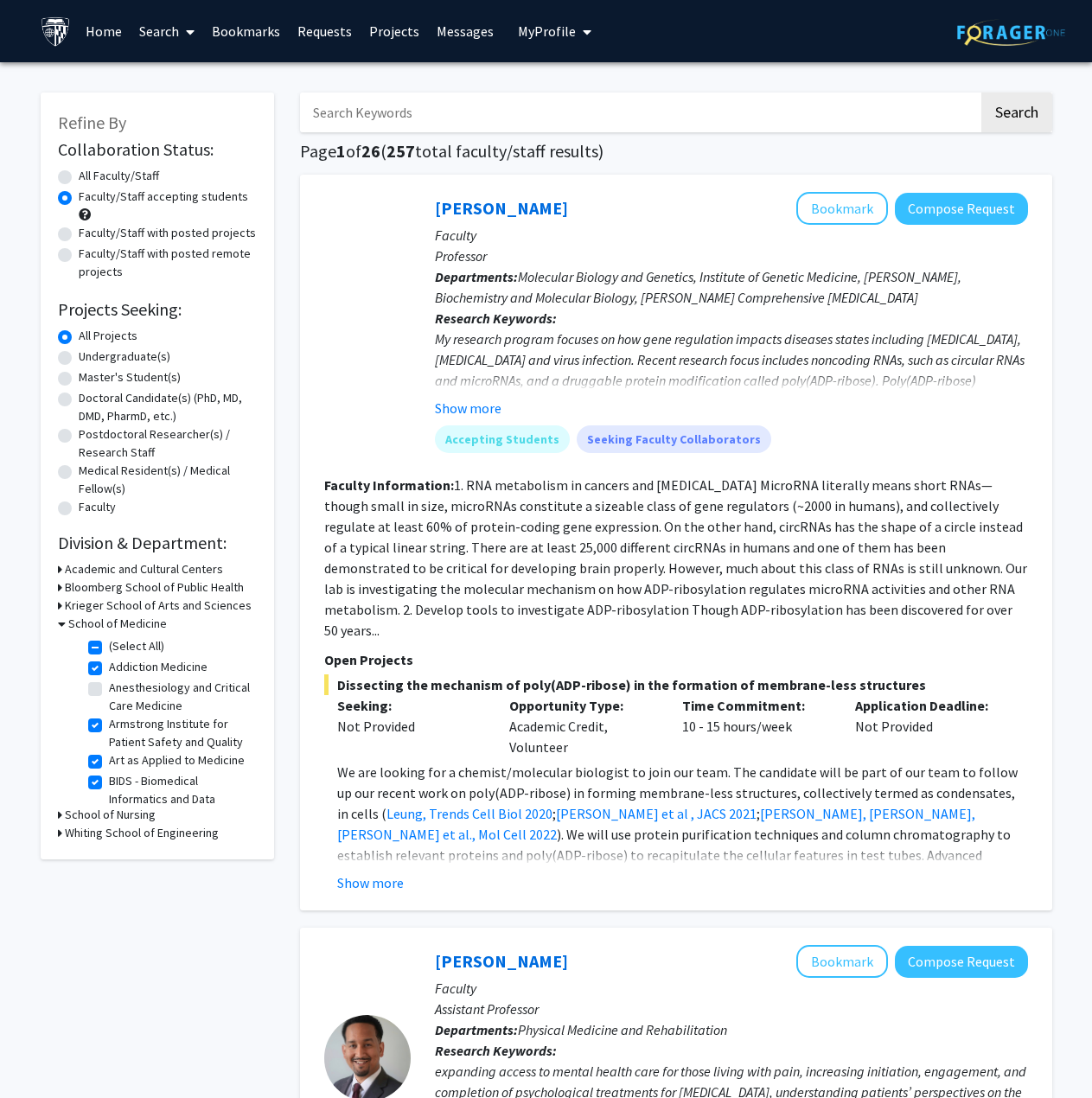
click at [109, 646] on label "(Select All)" at bounding box center [136, 646] width 55 height 18
click at [109, 646] on input "(Select All)" at bounding box center [114, 642] width 11 height 11
checkbox input "false"
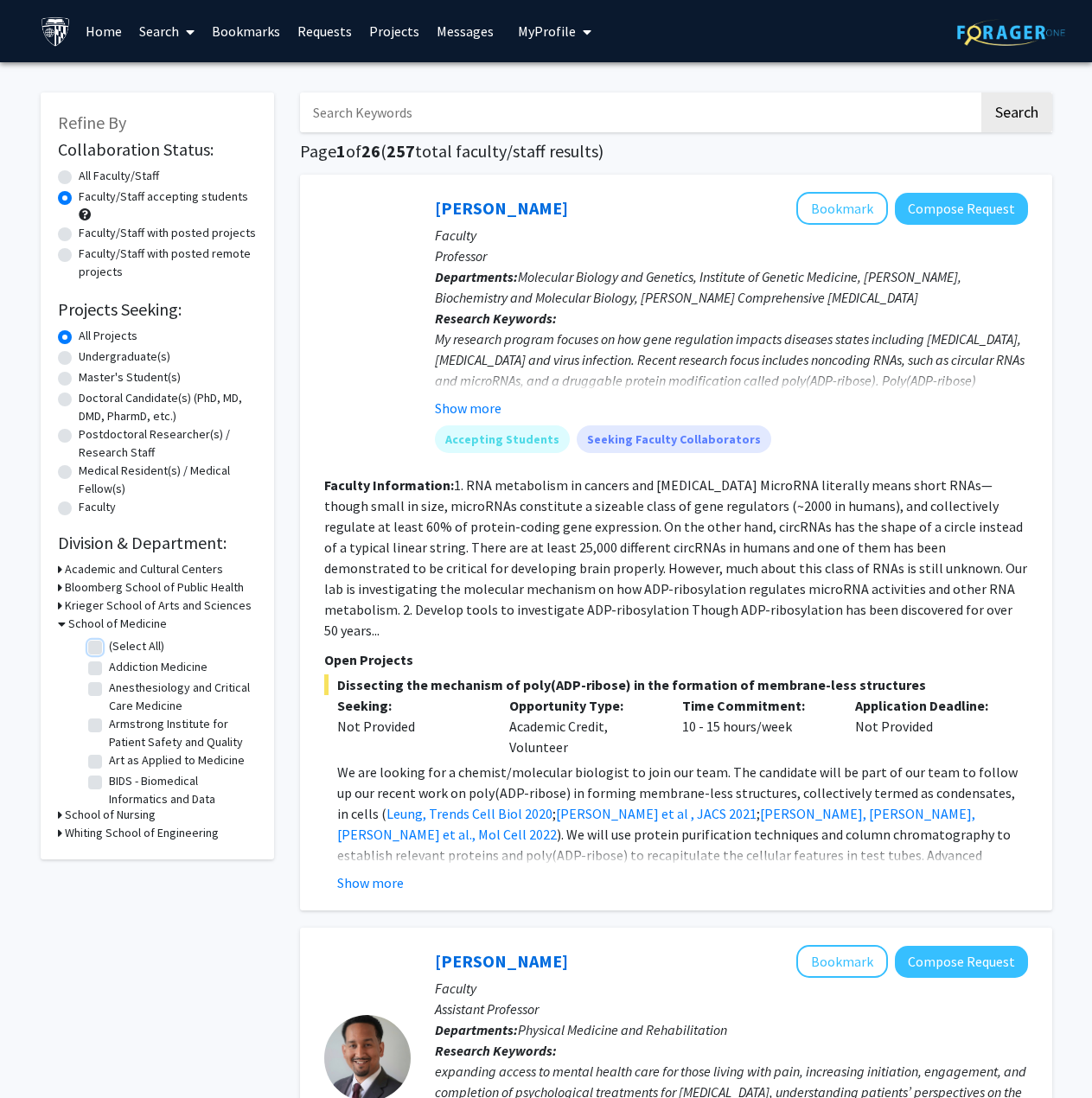
checkbox input "false"
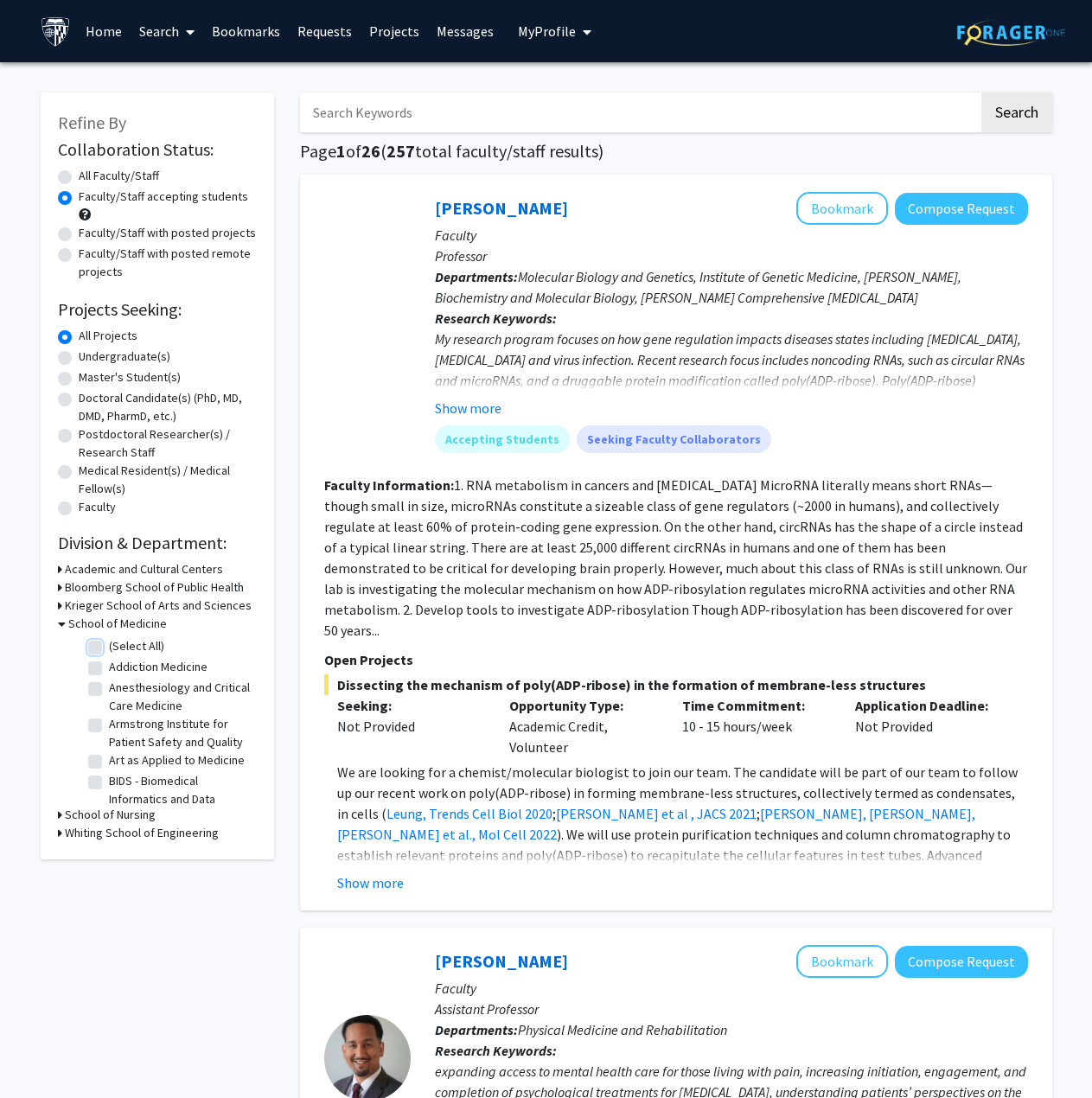
checkbox input "false"
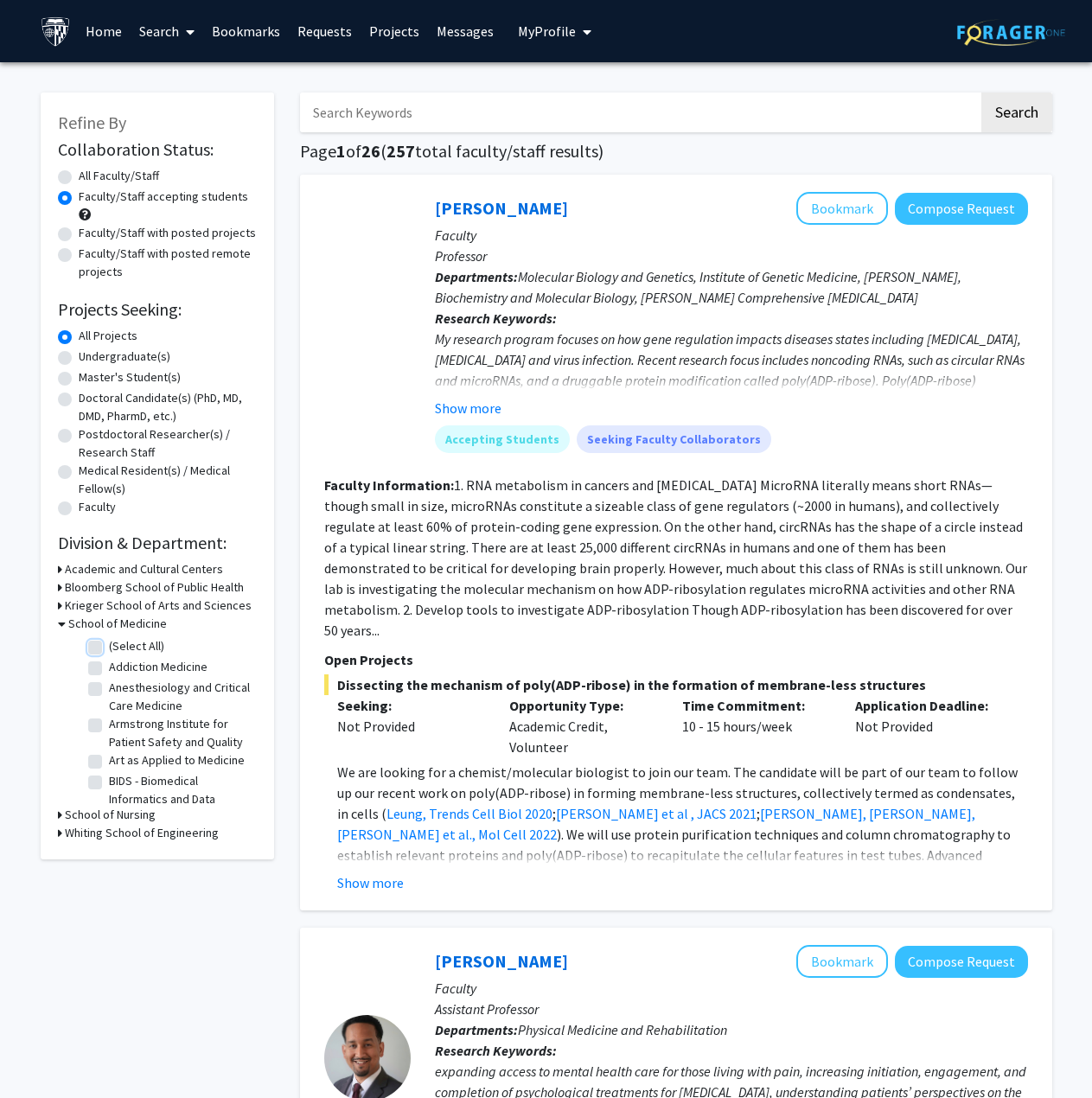
checkbox input "false"
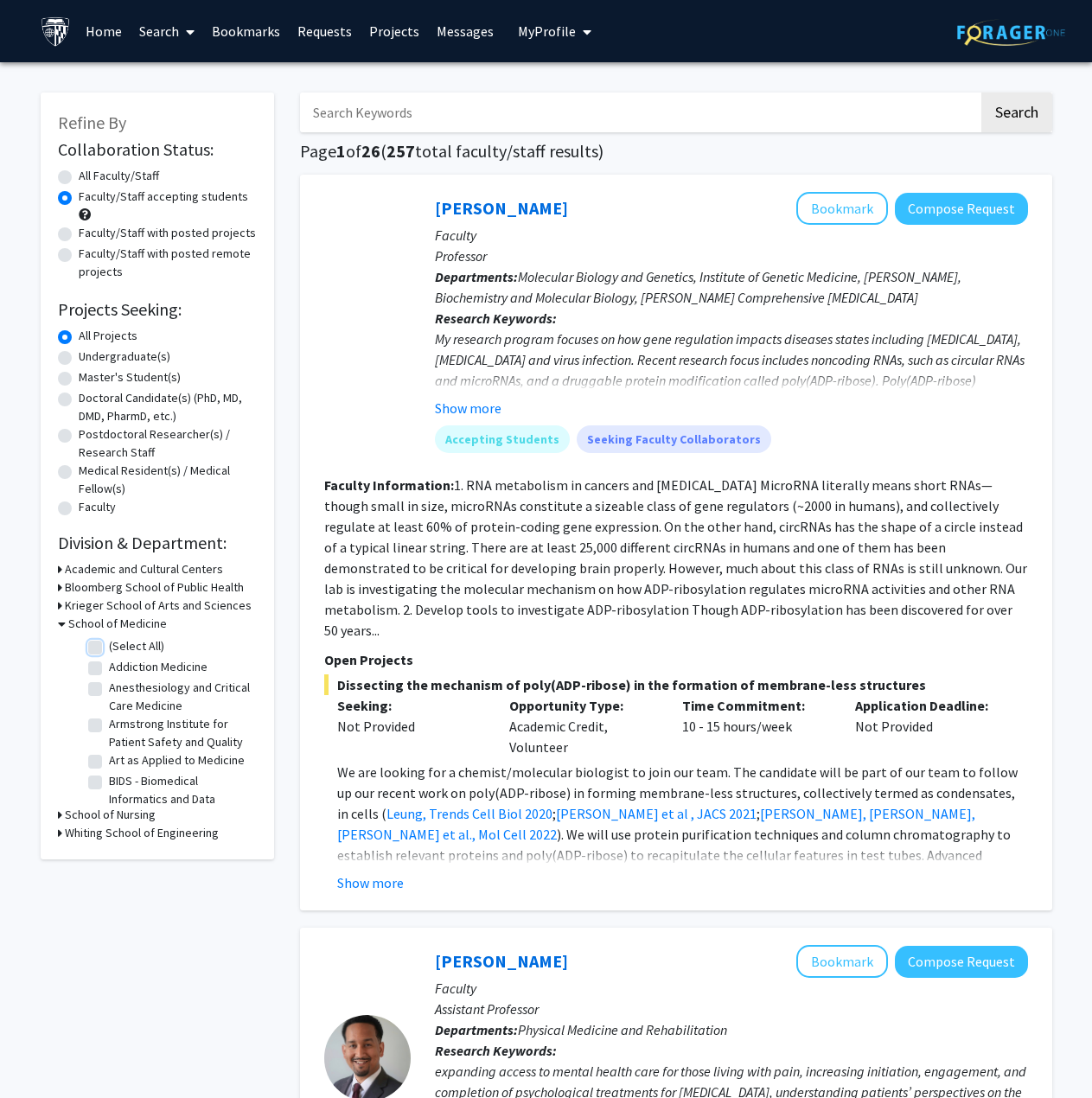
checkbox input "false"
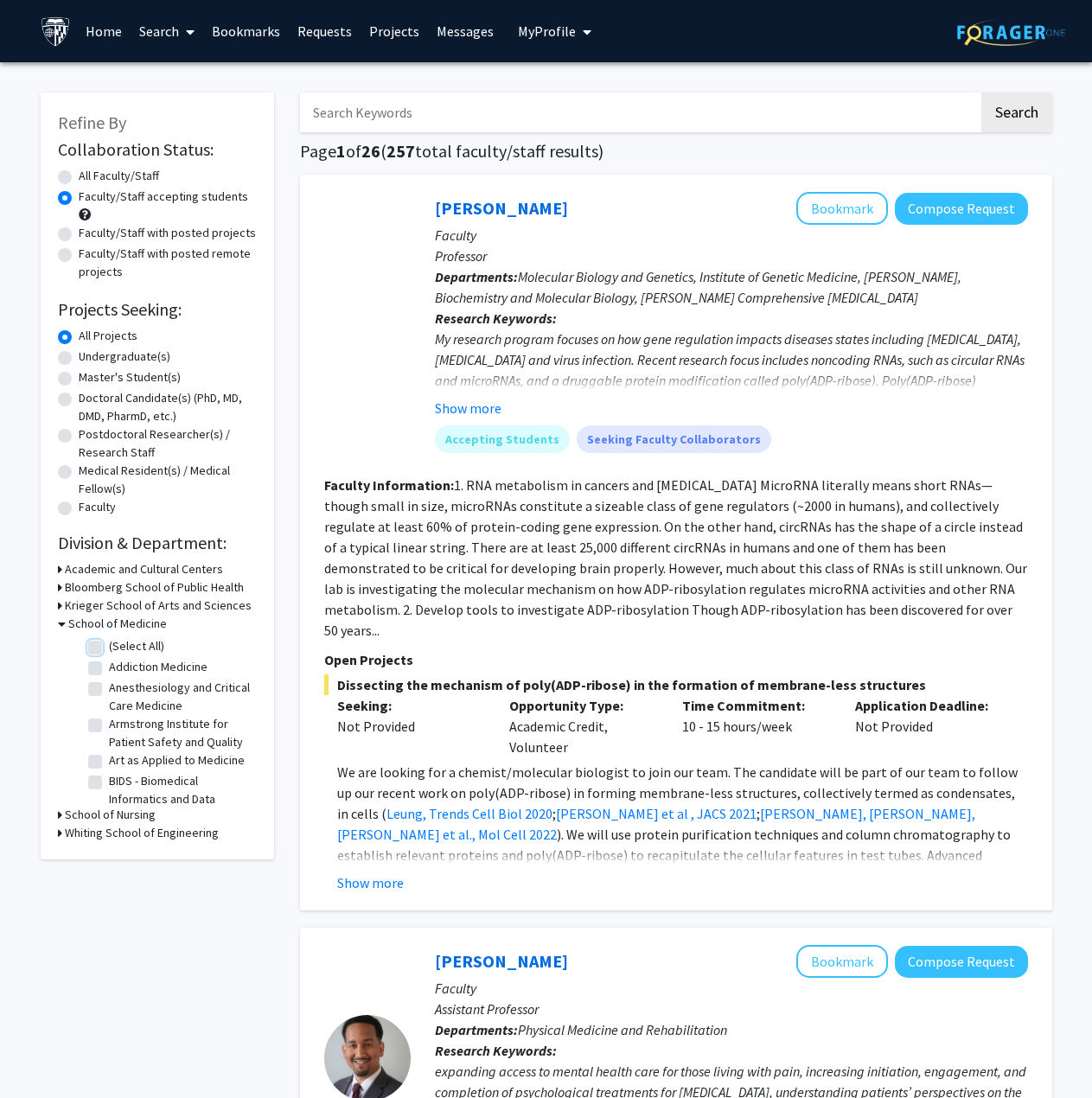
checkbox input "false"
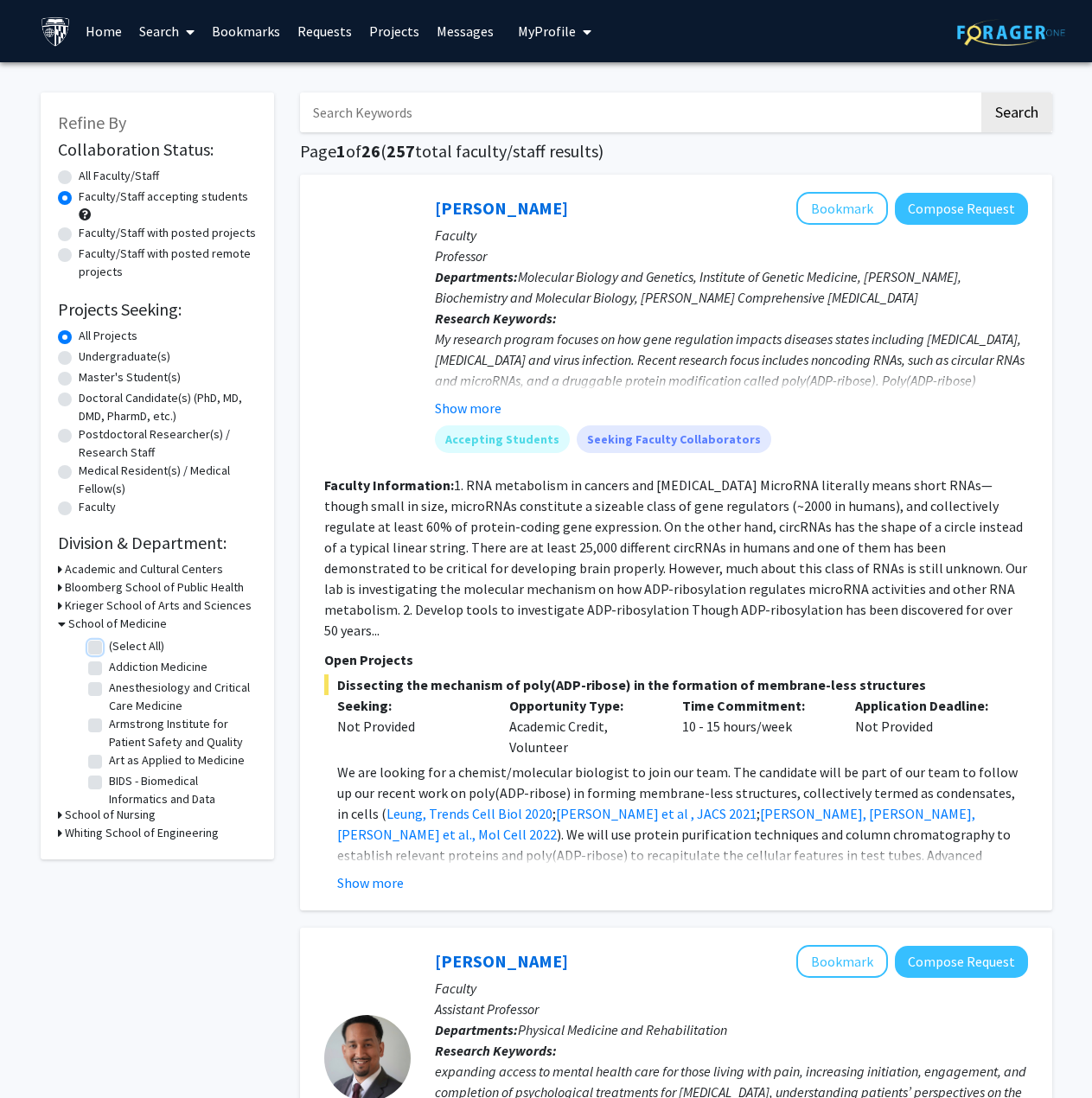
checkbox input "false"
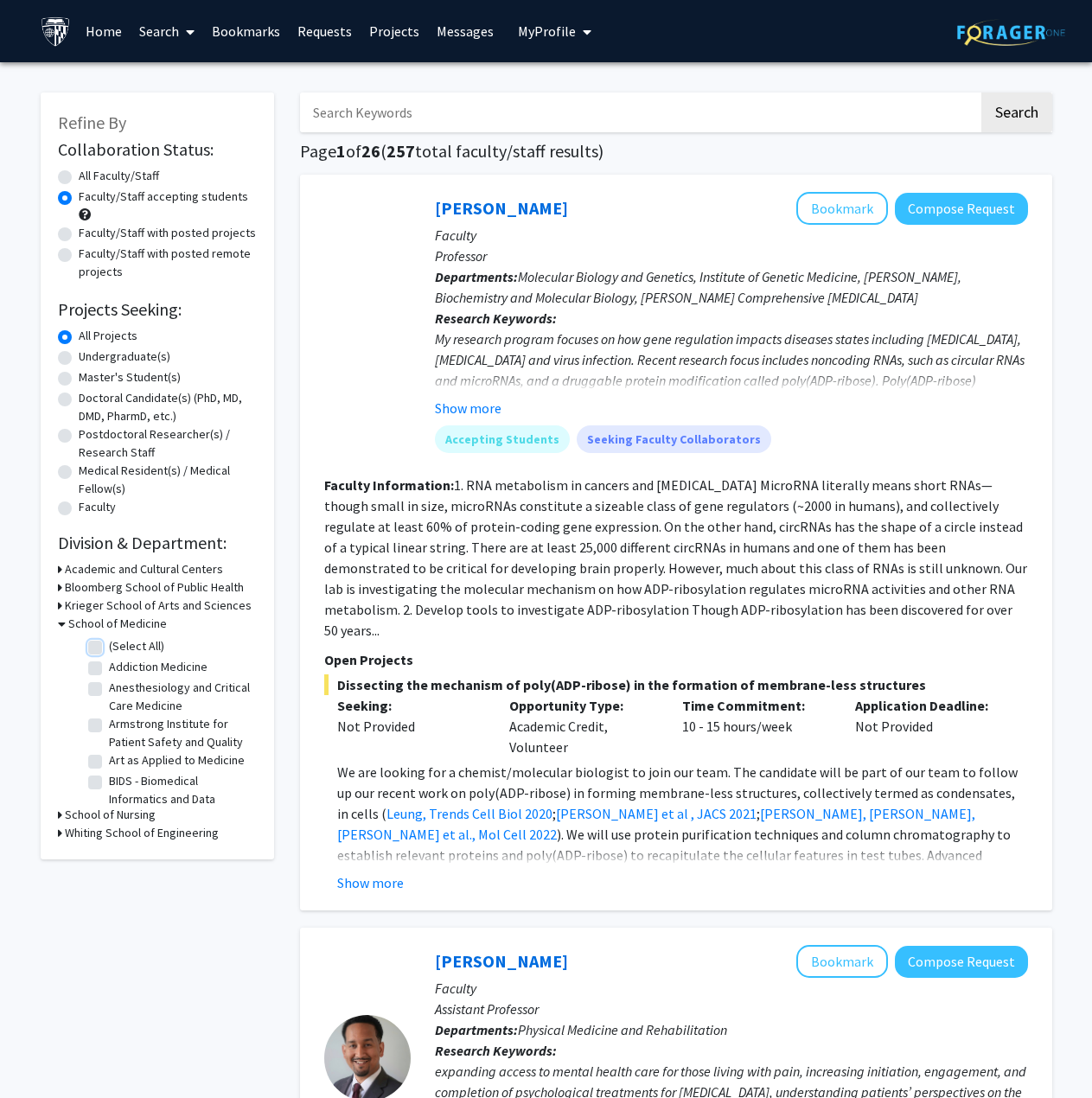
checkbox input "false"
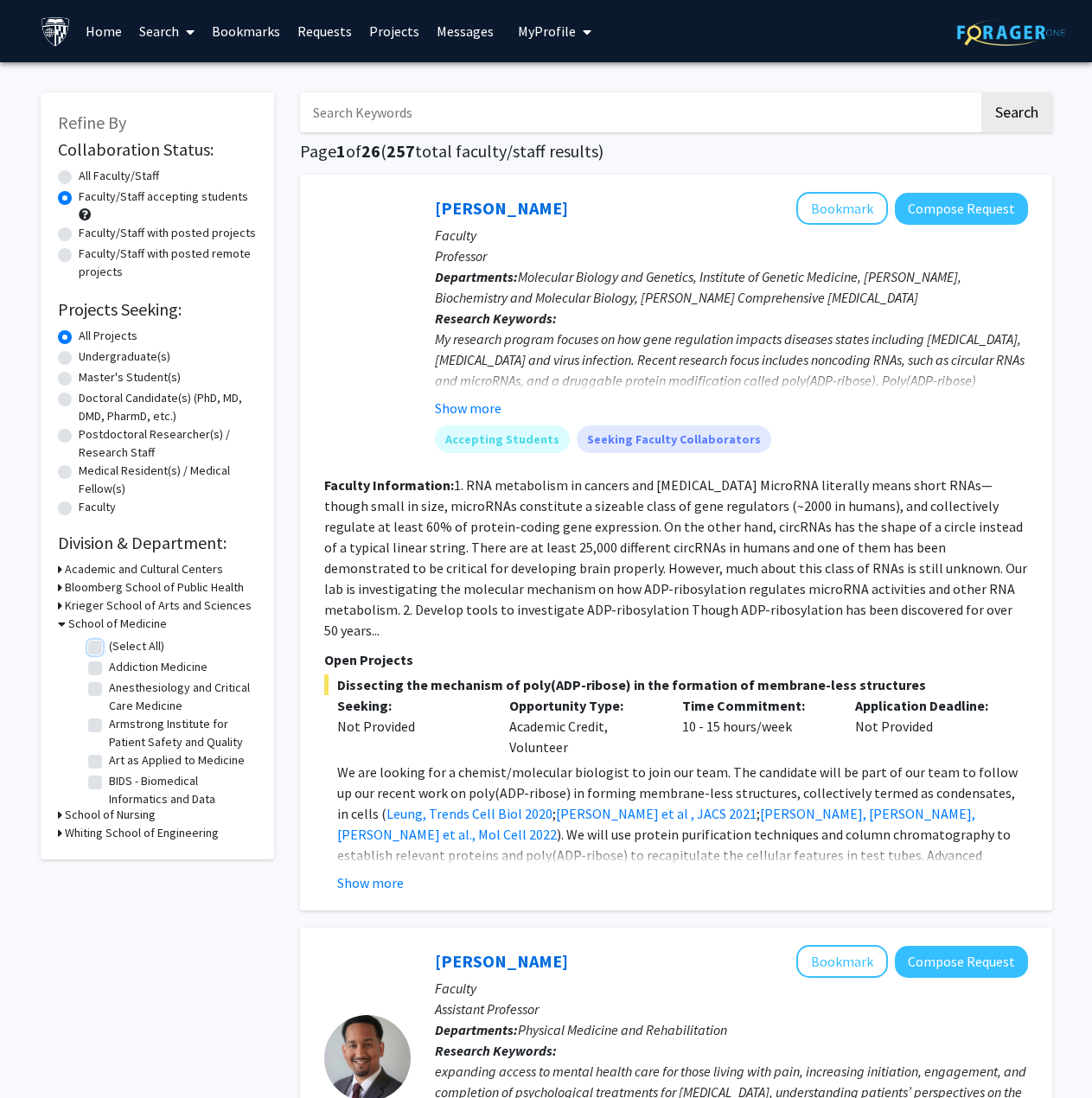
checkbox input "false"
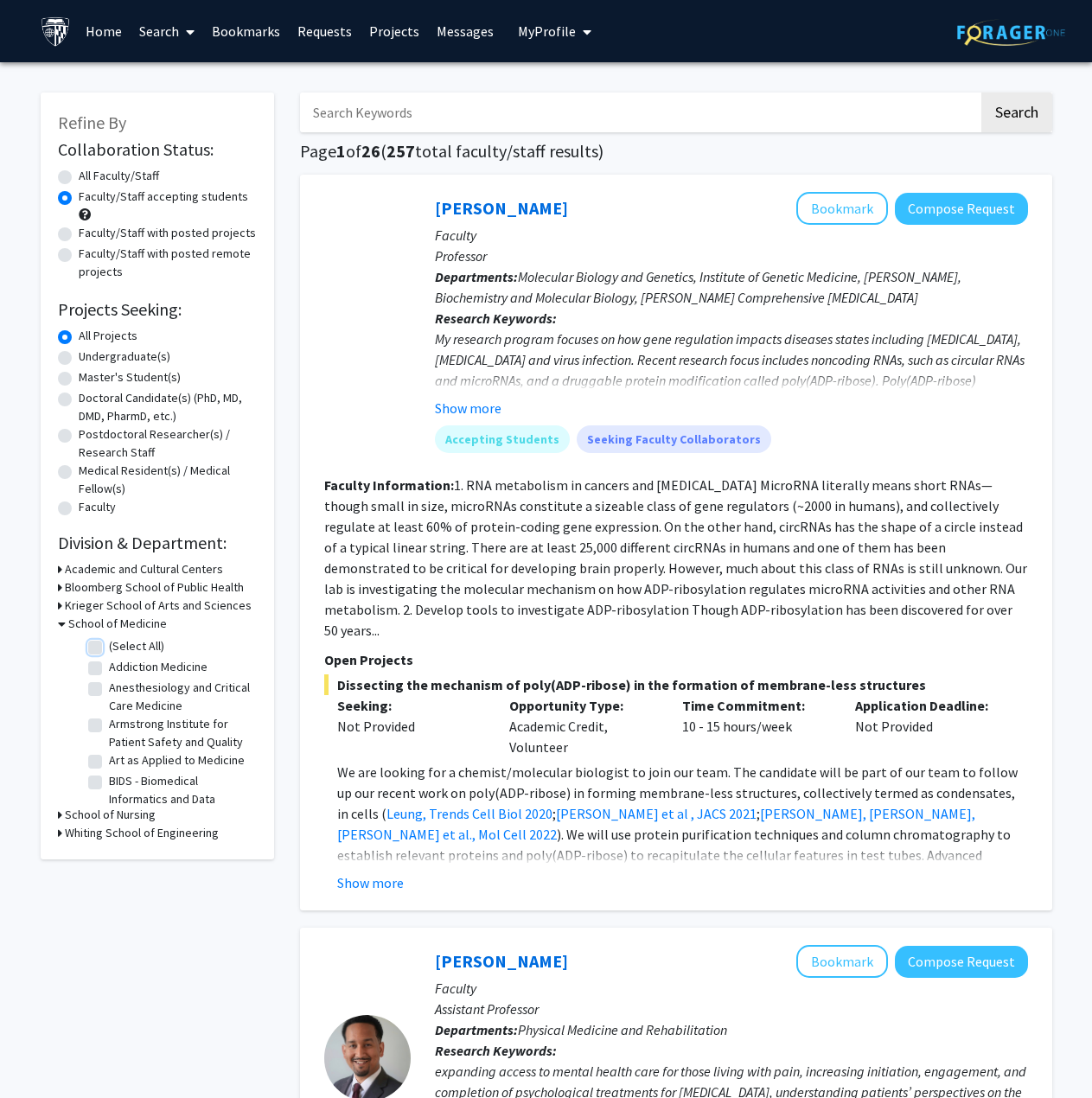
checkbox input "false"
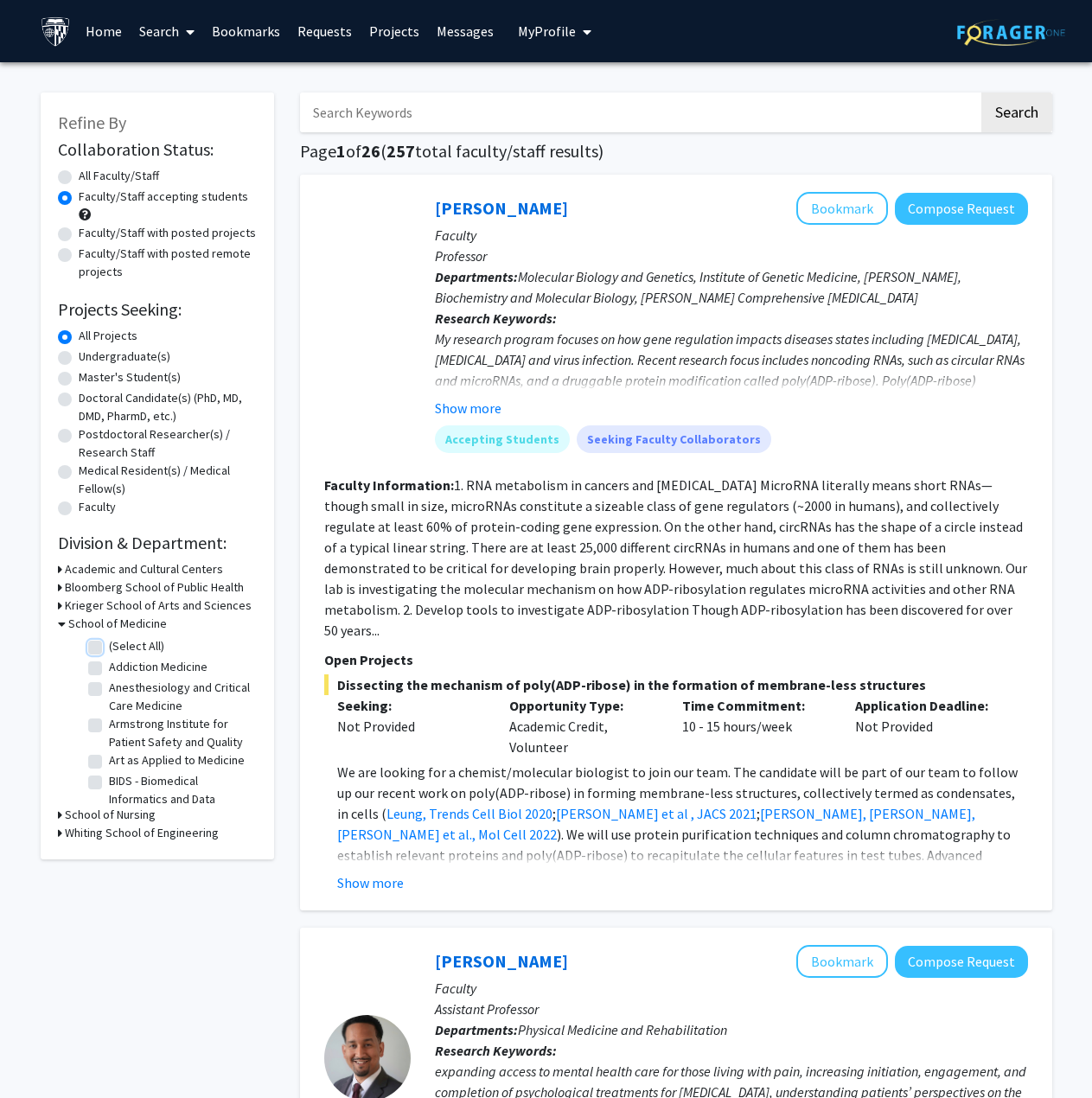
checkbox input "false"
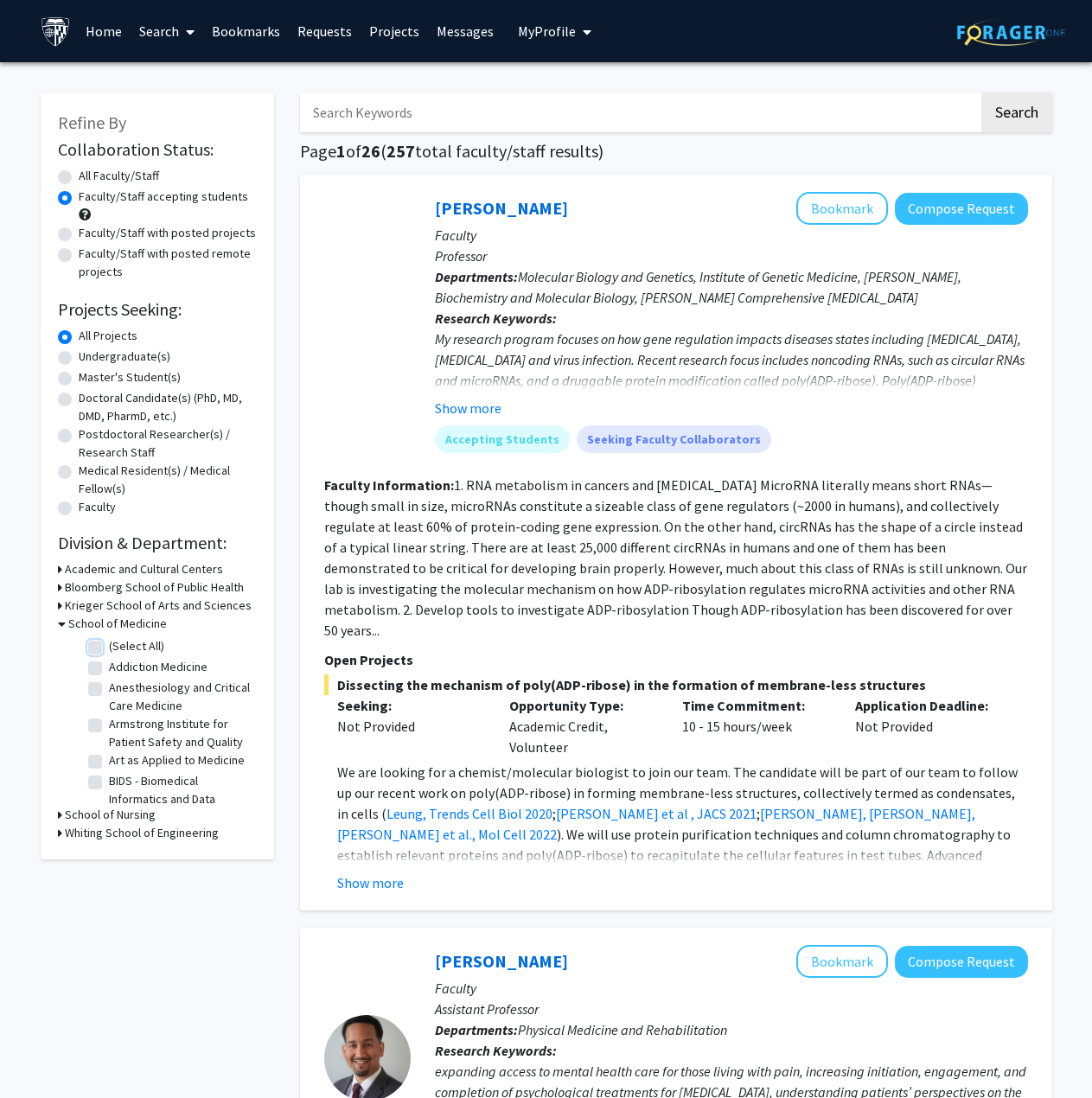
checkbox input "false"
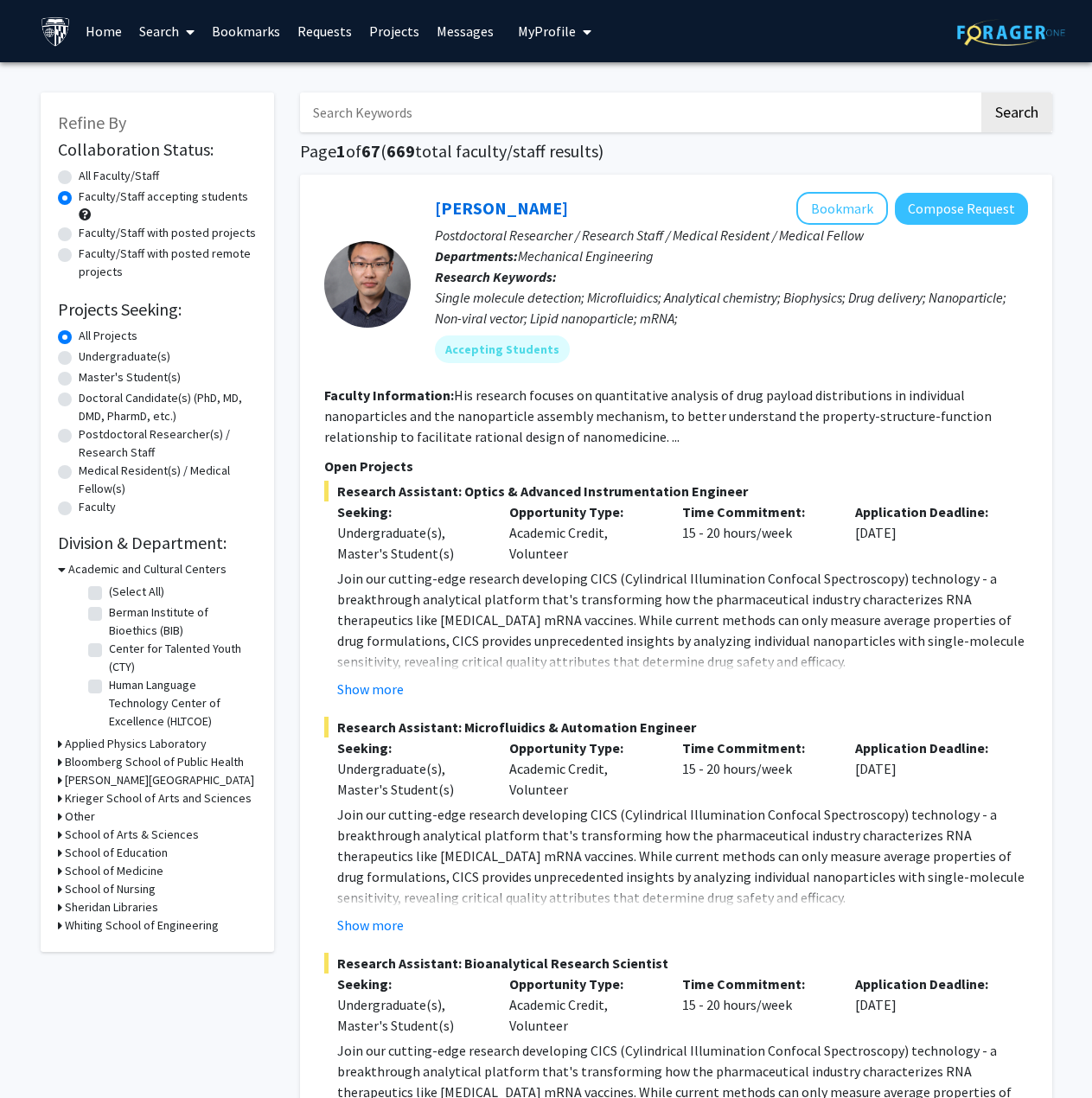
click at [83, 268] on label "Faculty/Staff with posted remote projects" at bounding box center [168, 263] width 178 height 36
click at [83, 256] on input "Faculty/Staff with posted remote projects" at bounding box center [84, 250] width 11 height 11
radio input "true"
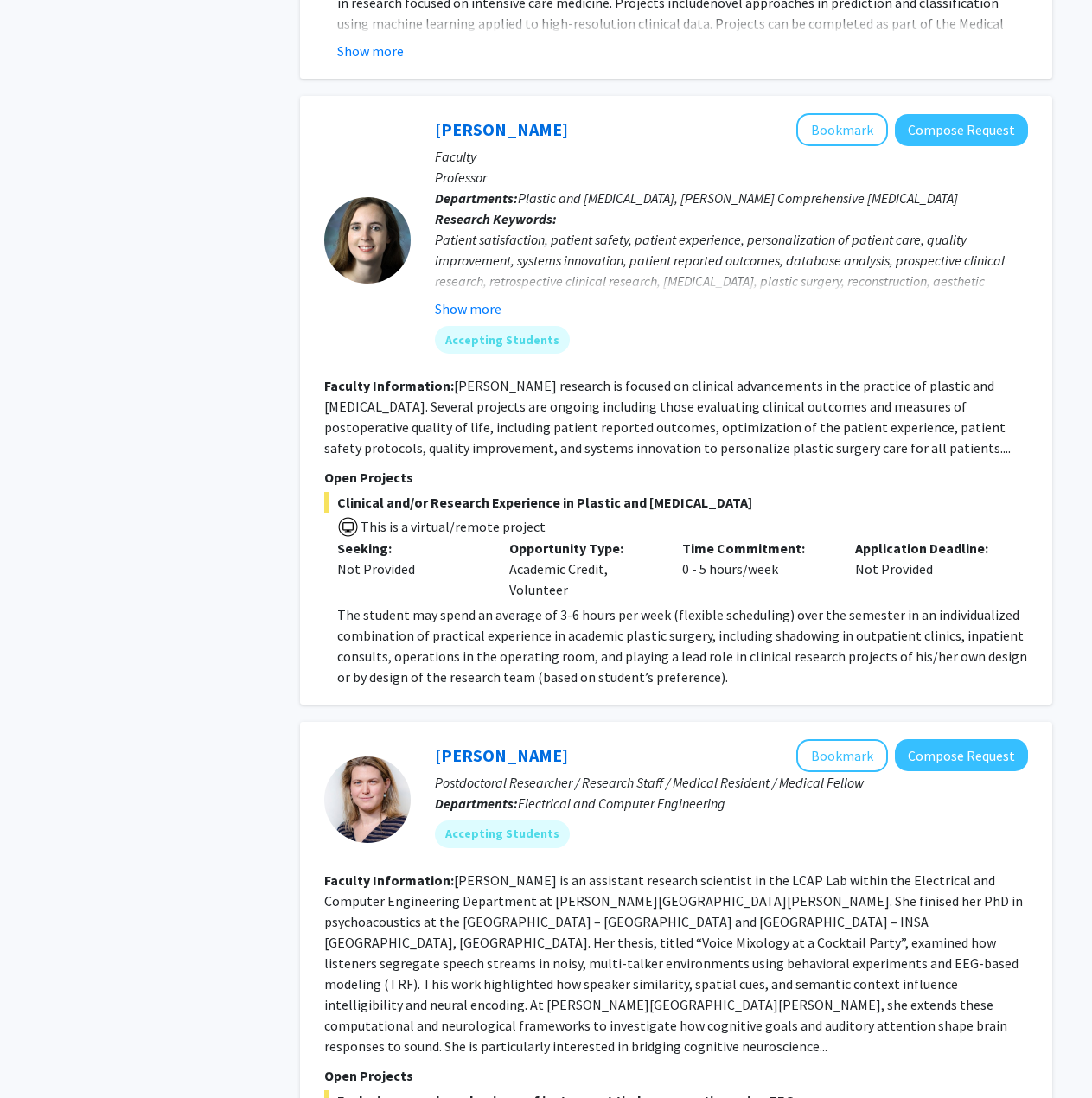
scroll to position [1470, 0]
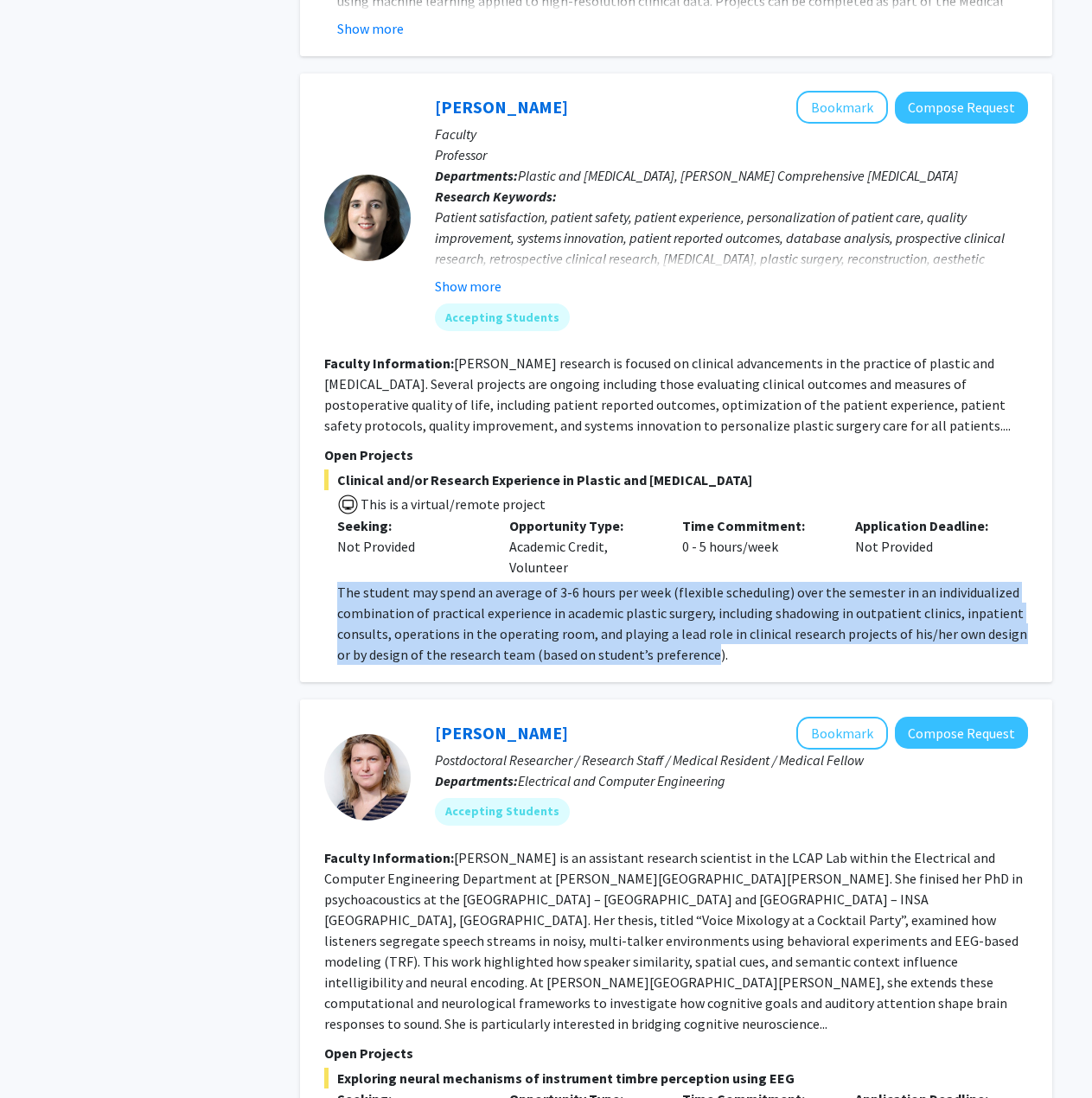
drag, startPoint x: 336, startPoint y: 574, endPoint x: 691, endPoint y: 629, distance: 359.2
click at [691, 629] on span "The student may spend an average of 3-6 hours per week (flexible scheduling) ov…" at bounding box center [682, 623] width 690 height 80
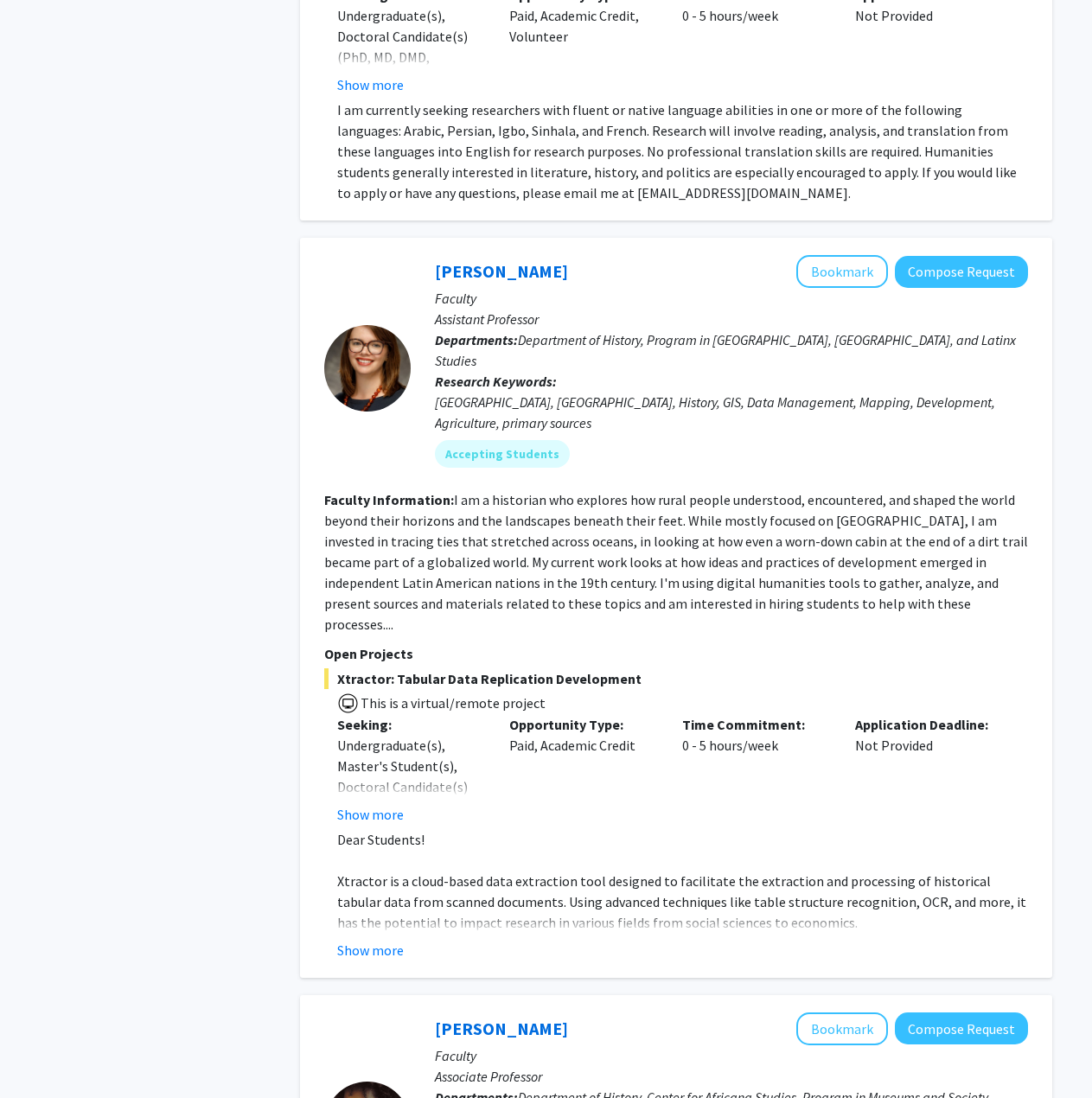
scroll to position [4323, 0]
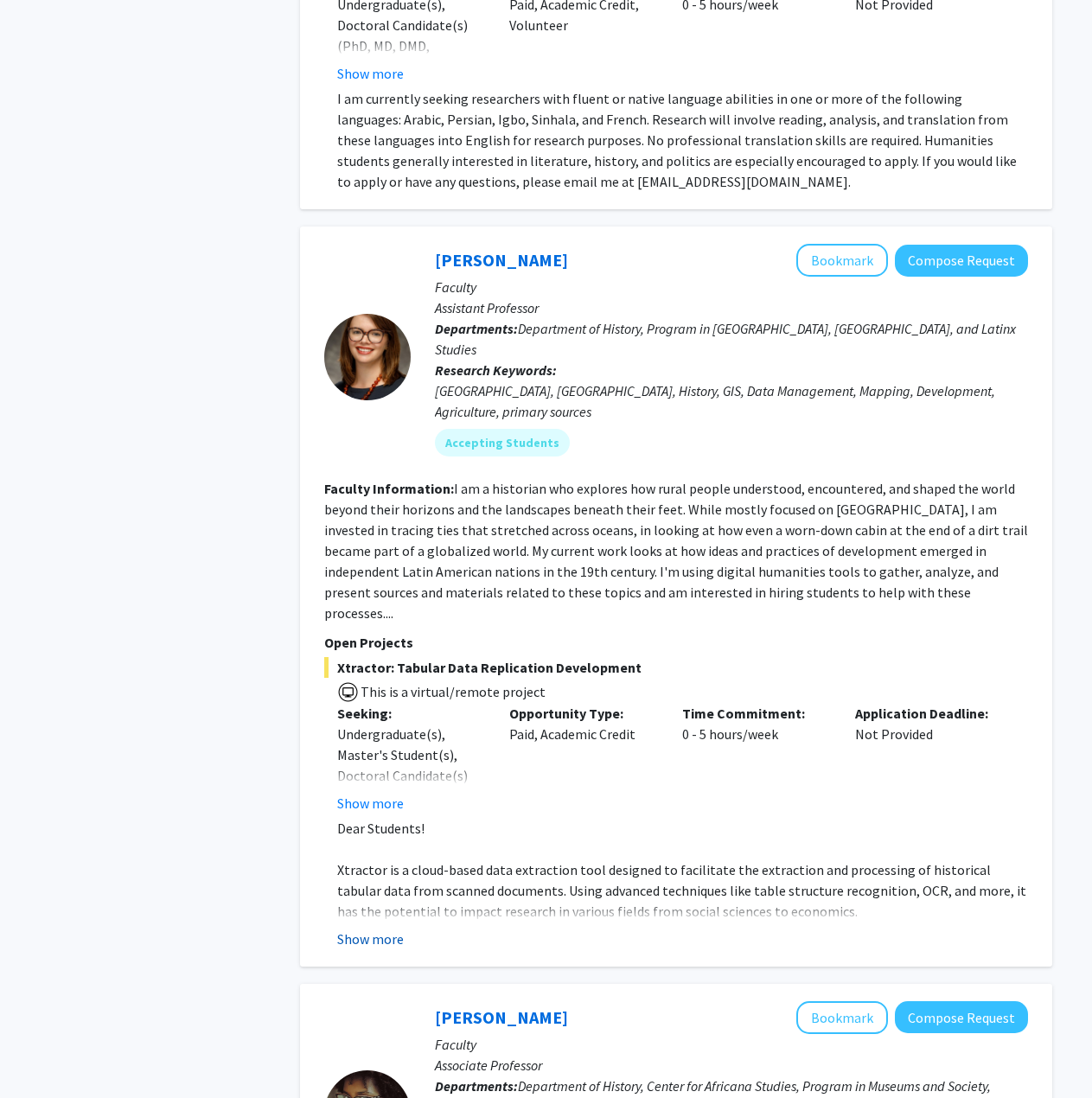
click at [392, 928] on button "Show more" at bounding box center [371, 939] width 67 height 21
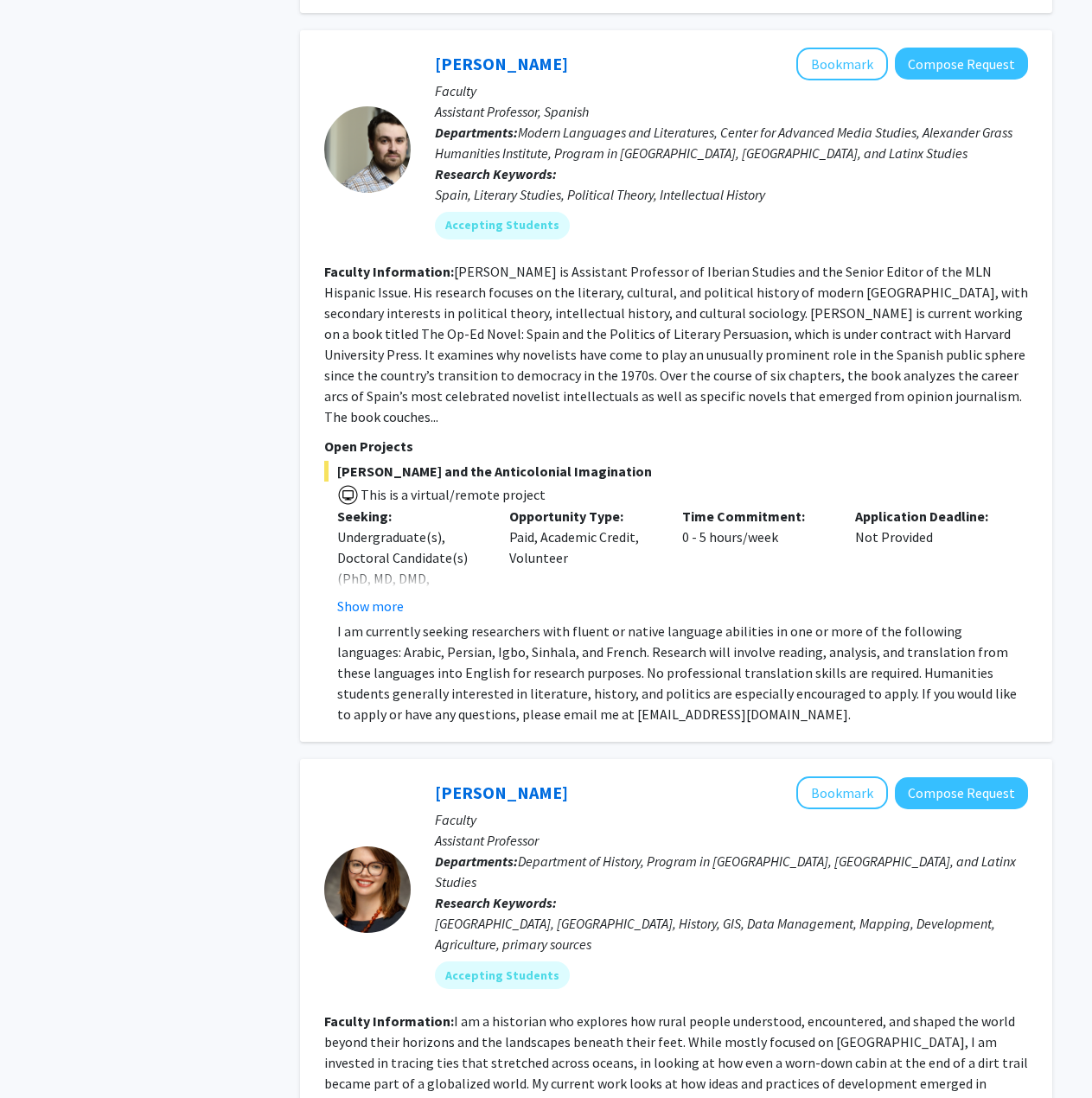
scroll to position [0, 0]
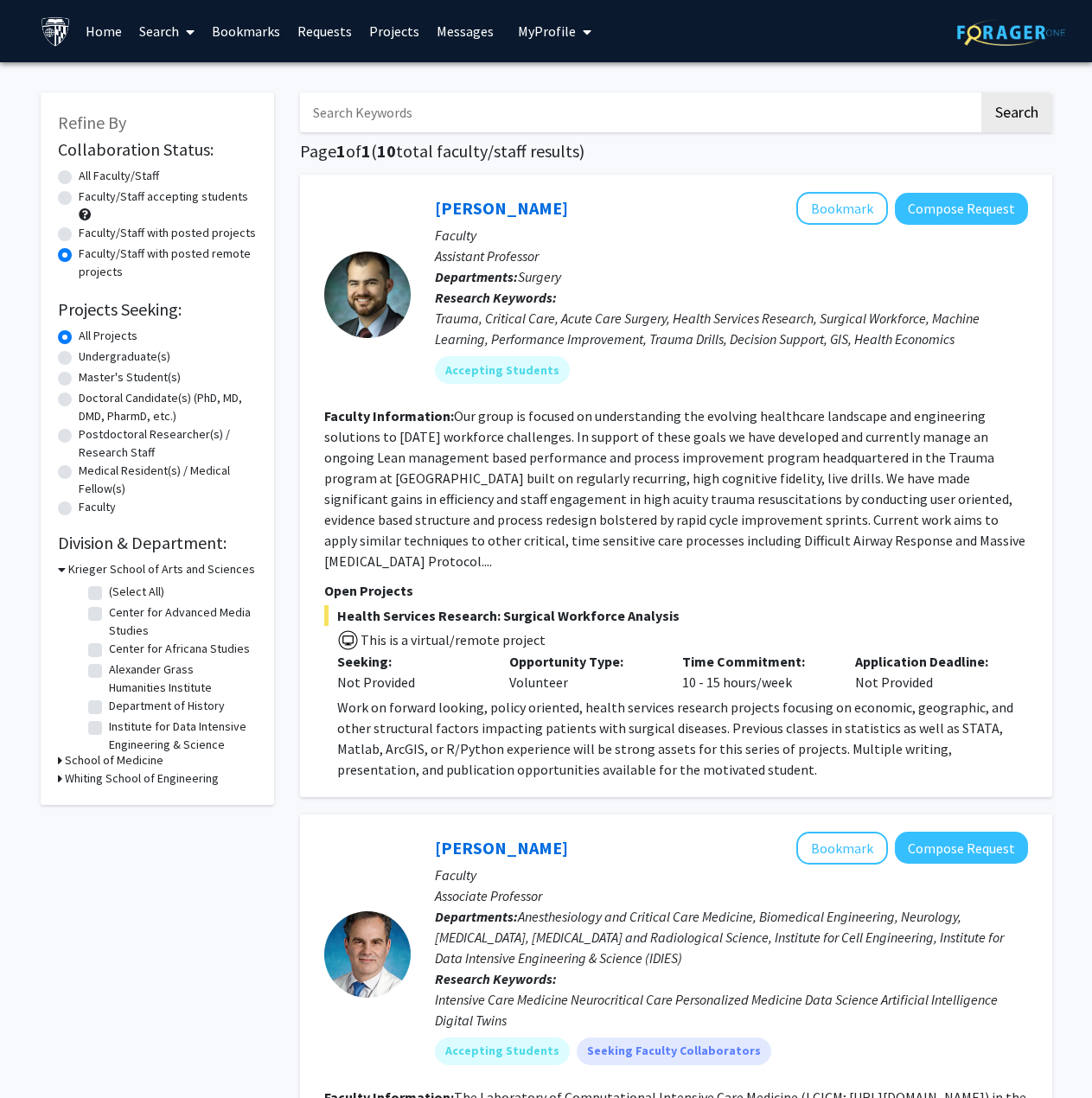
drag, startPoint x: 707, startPoint y: 819, endPoint x: 678, endPoint y: 394, distance: 426.0
click at [79, 199] on label "Faculty/Staff accepting students" at bounding box center [163, 197] width 170 height 18
click at [79, 199] on input "Faculty/Staff accepting students" at bounding box center [84, 193] width 11 height 11
radio input "true"
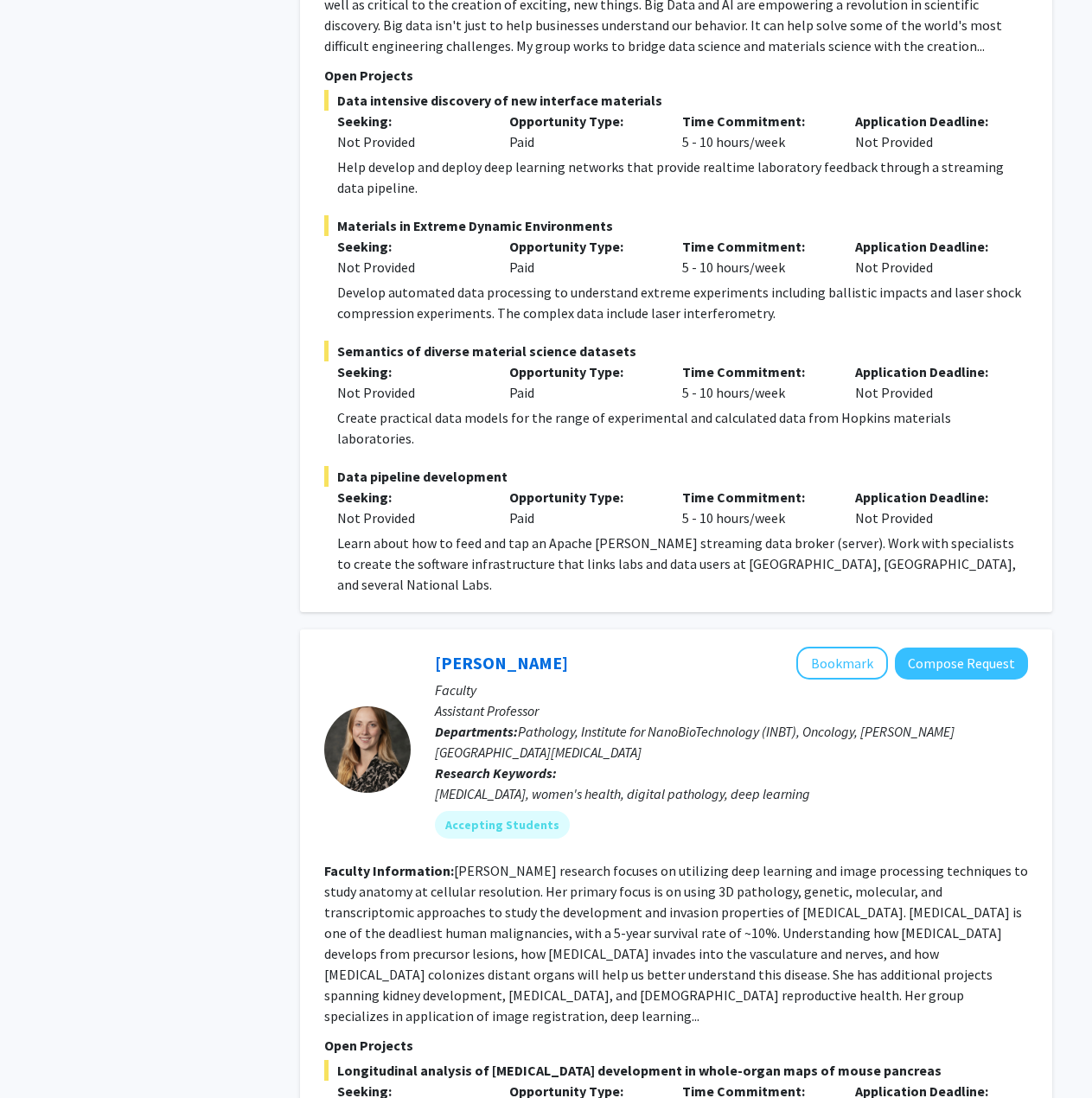
scroll to position [8477, 0]
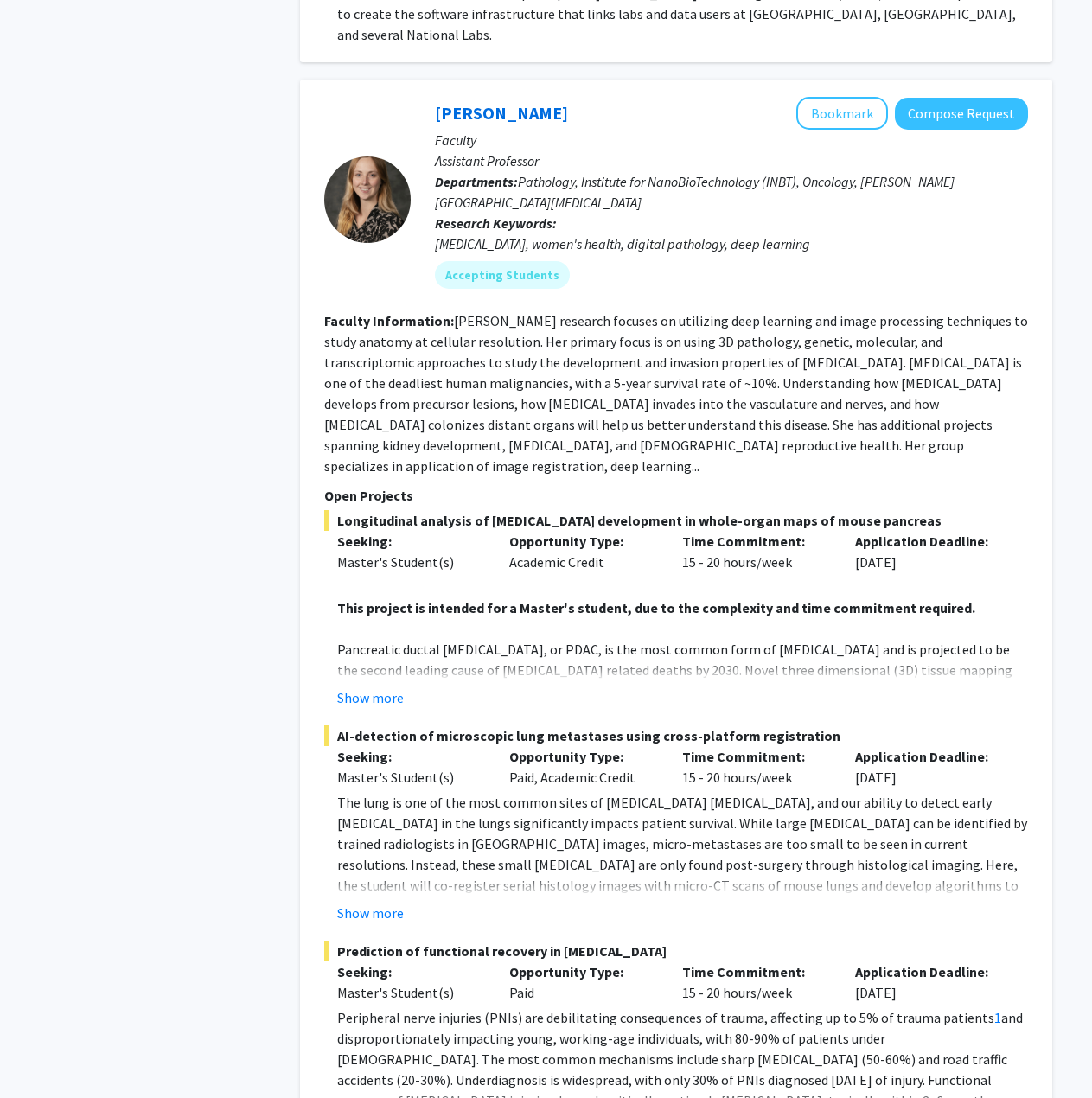
drag, startPoint x: 619, startPoint y: 666, endPoint x: 579, endPoint y: 951, distance: 287.8
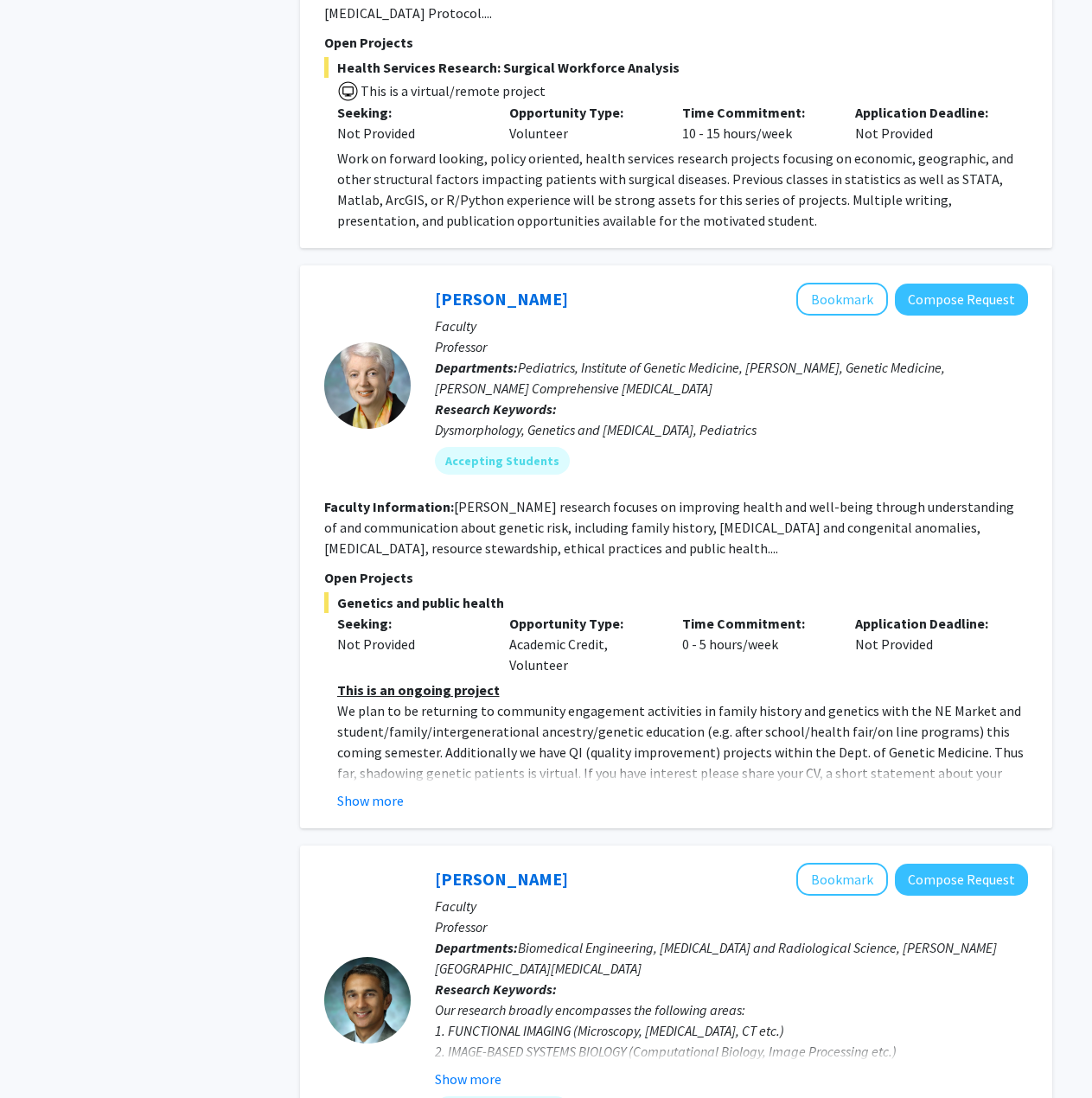
scroll to position [2594, 0]
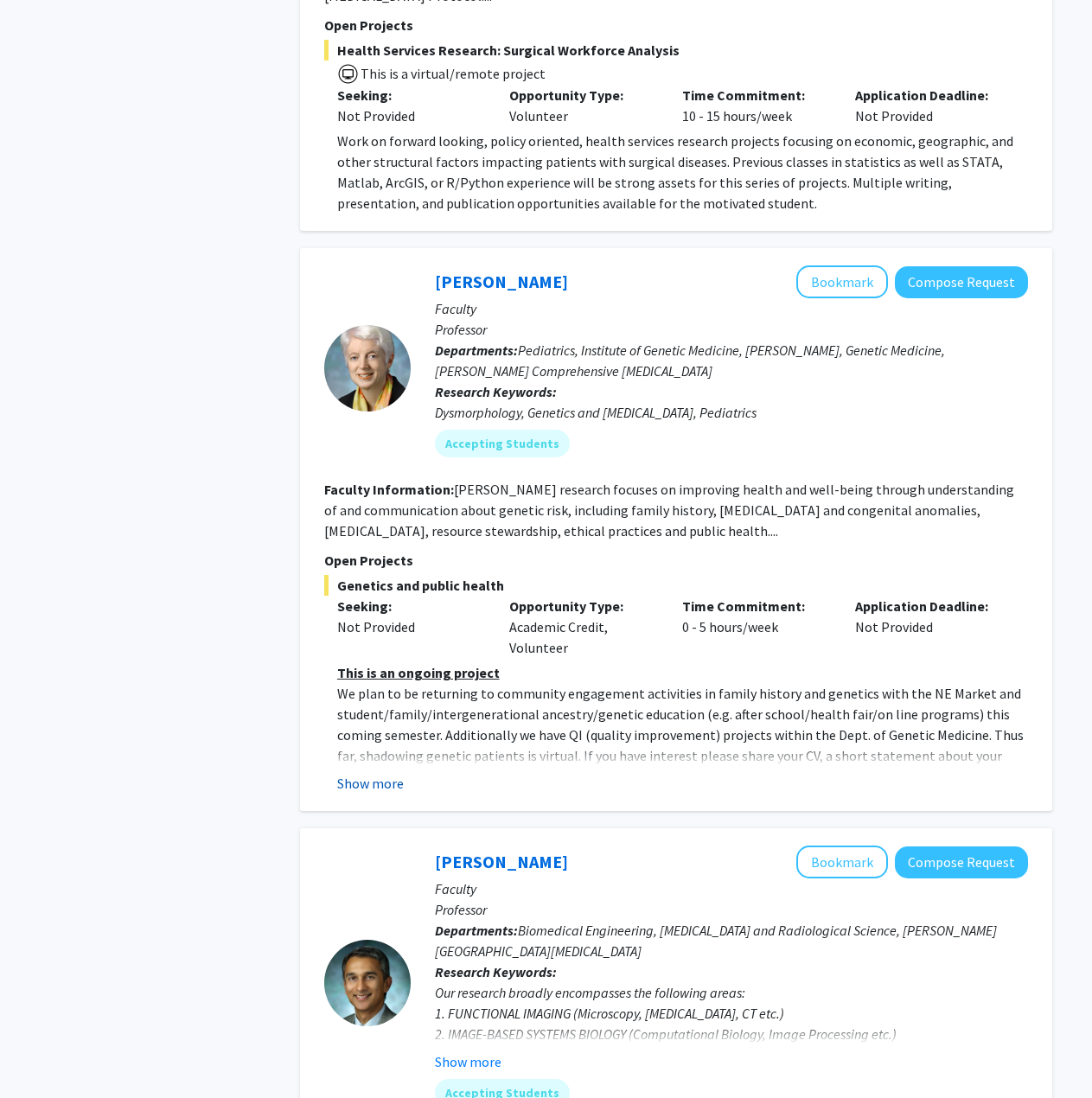
click at [378, 773] on button "Show more" at bounding box center [371, 784] width 67 height 21
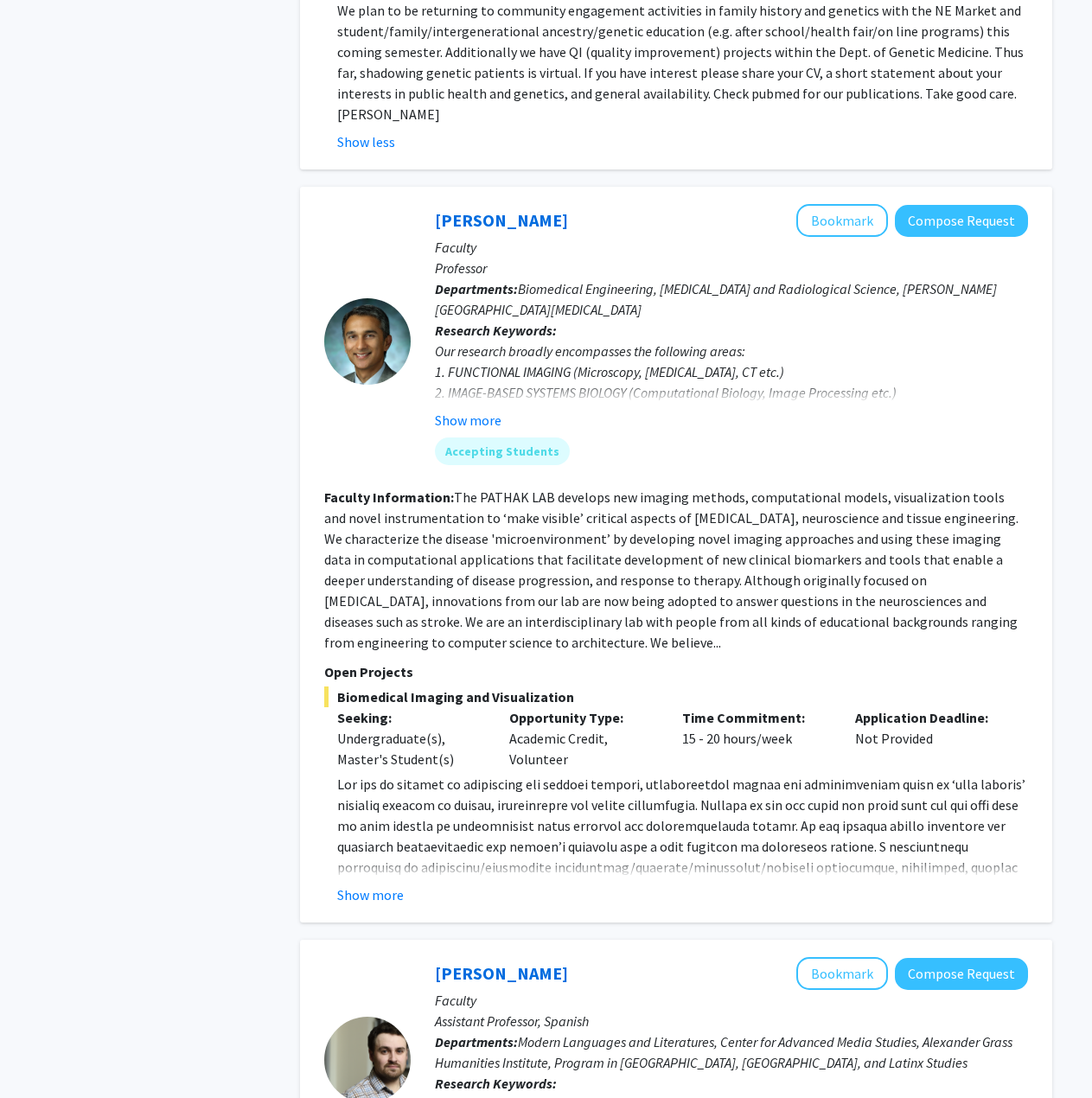
scroll to position [3285, 0]
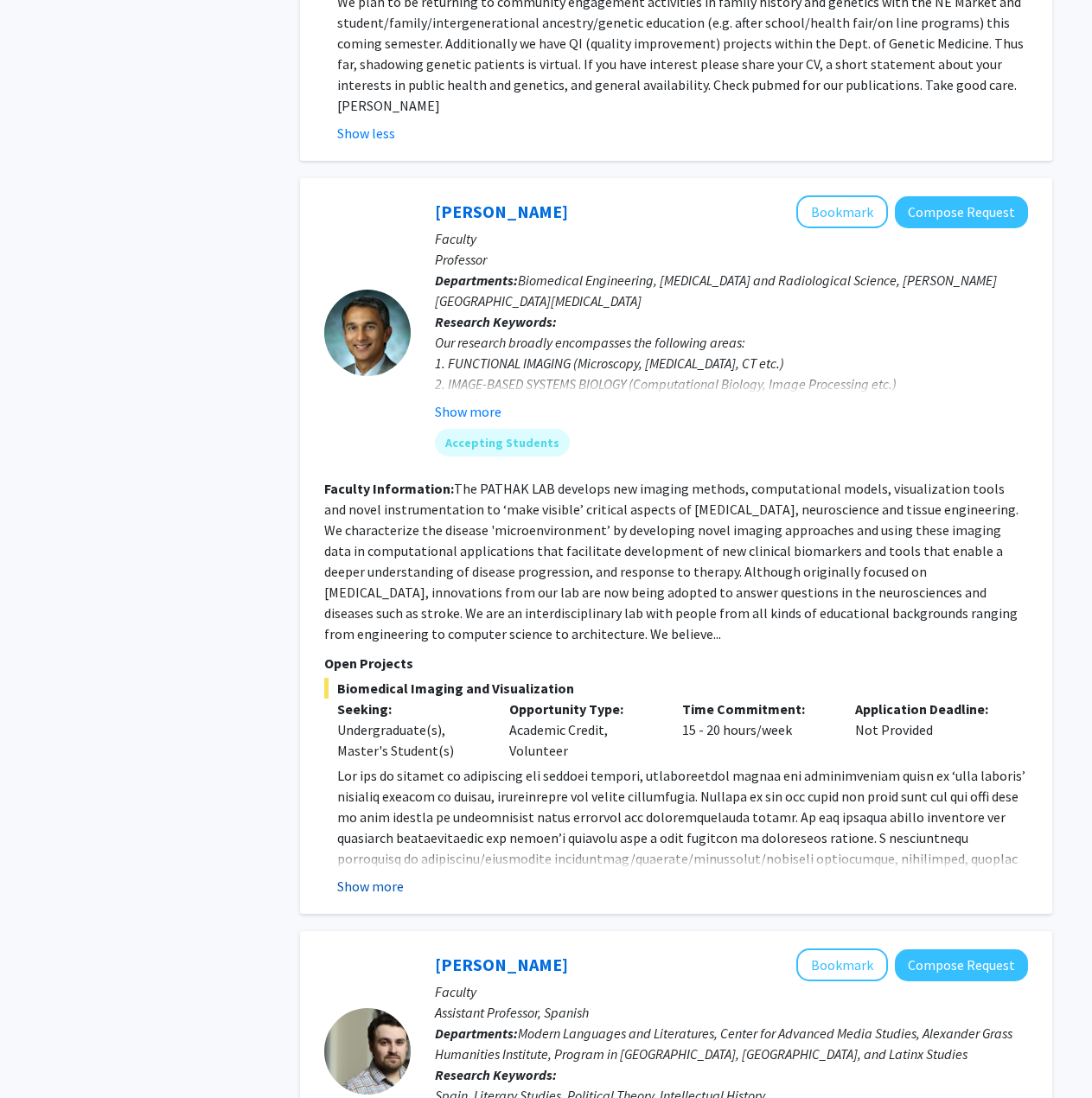
click at [375, 876] on button "Show more" at bounding box center [371, 886] width 67 height 21
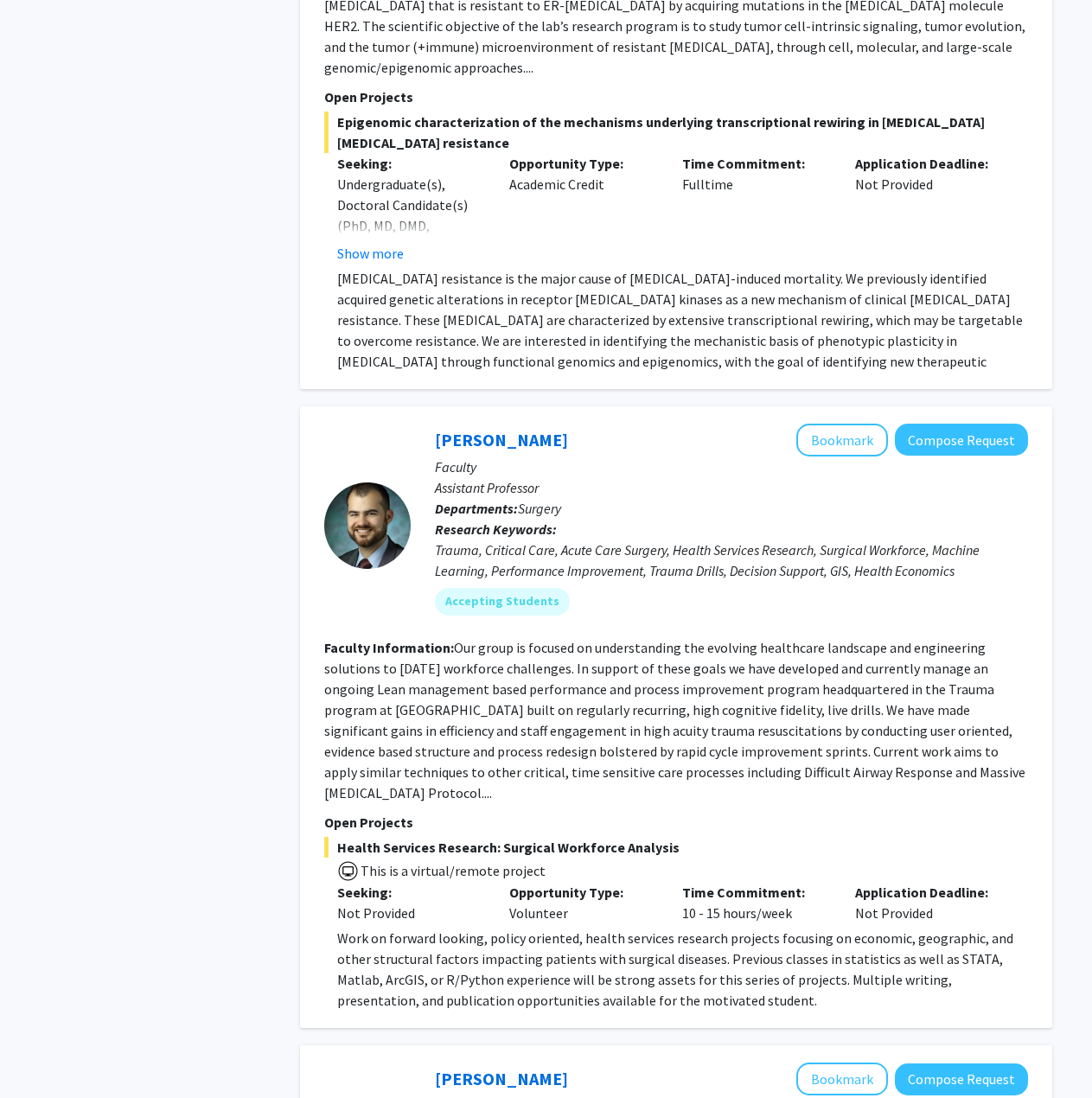
scroll to position [0, 0]
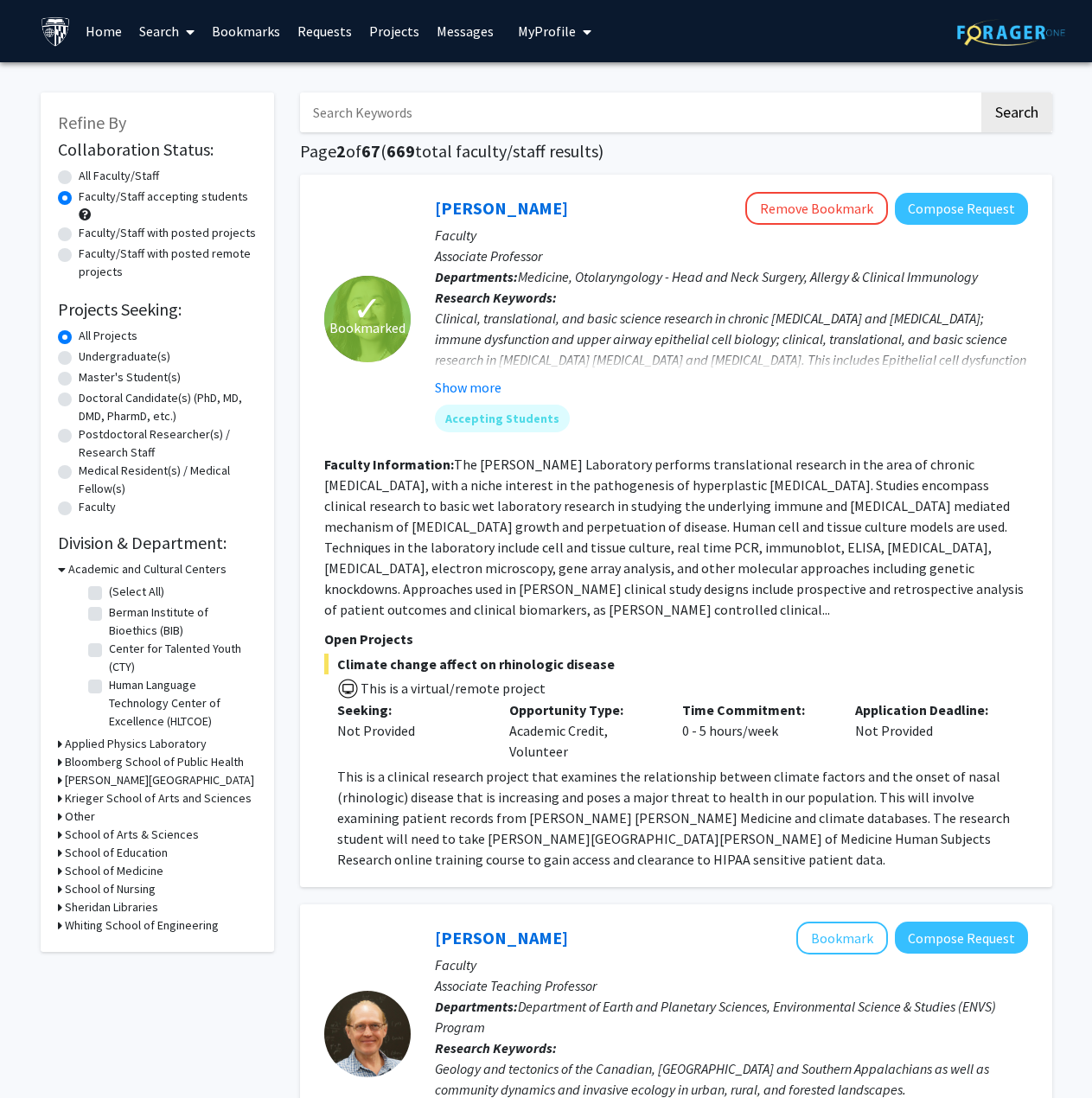
drag, startPoint x: 689, startPoint y: 493, endPoint x: 568, endPoint y: 119, distance: 393.1
click at [636, 280] on span "Medicine, Otolaryngology - Head and Neck Surgery, Allergy & Clinical Immunology" at bounding box center [748, 277] width 460 height 18
click at [501, 205] on link "[PERSON_NAME]" at bounding box center [502, 207] width 134 height 22
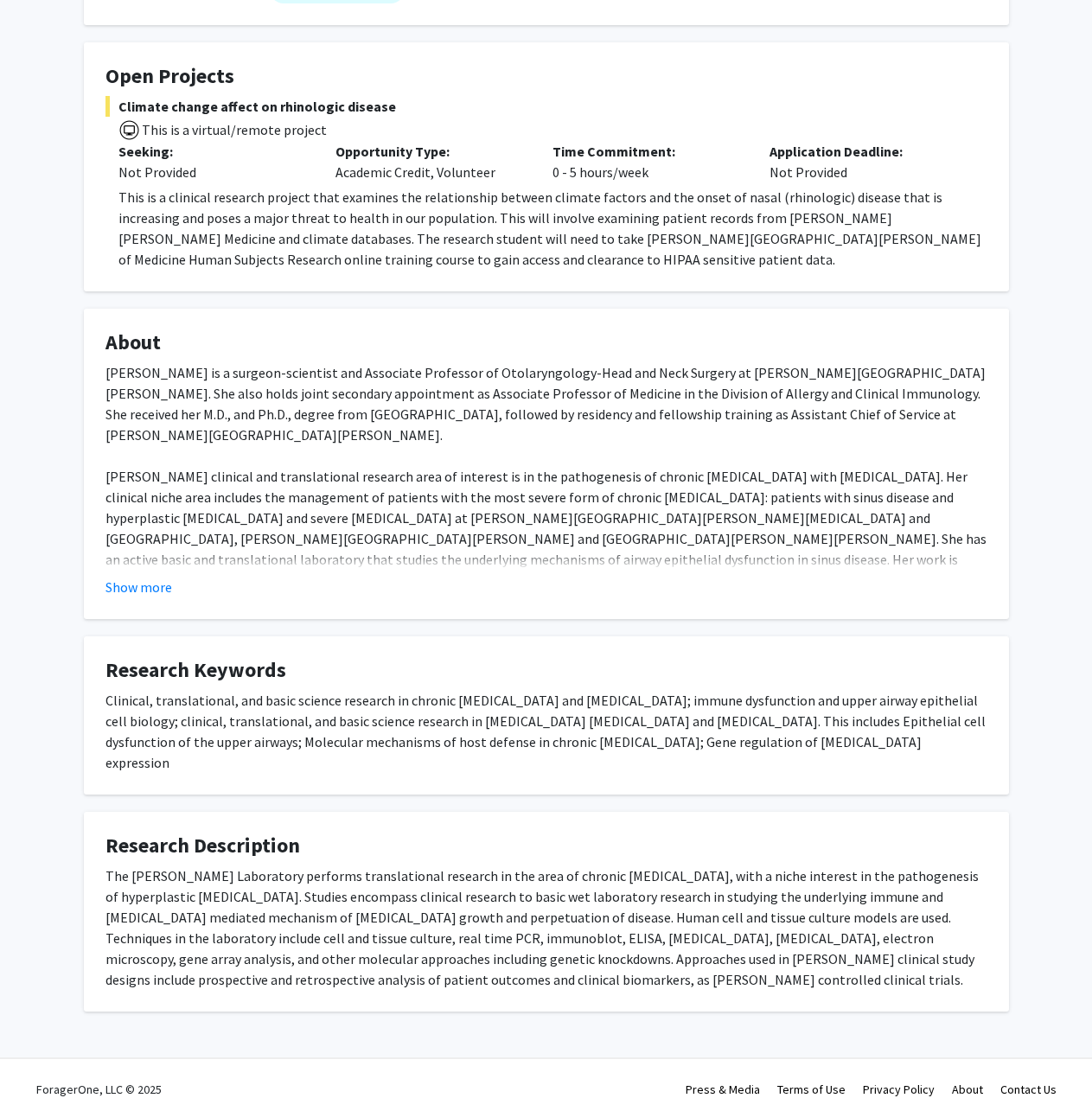
scroll to position [272, 0]
click at [137, 584] on button "Show more" at bounding box center [139, 586] width 67 height 21
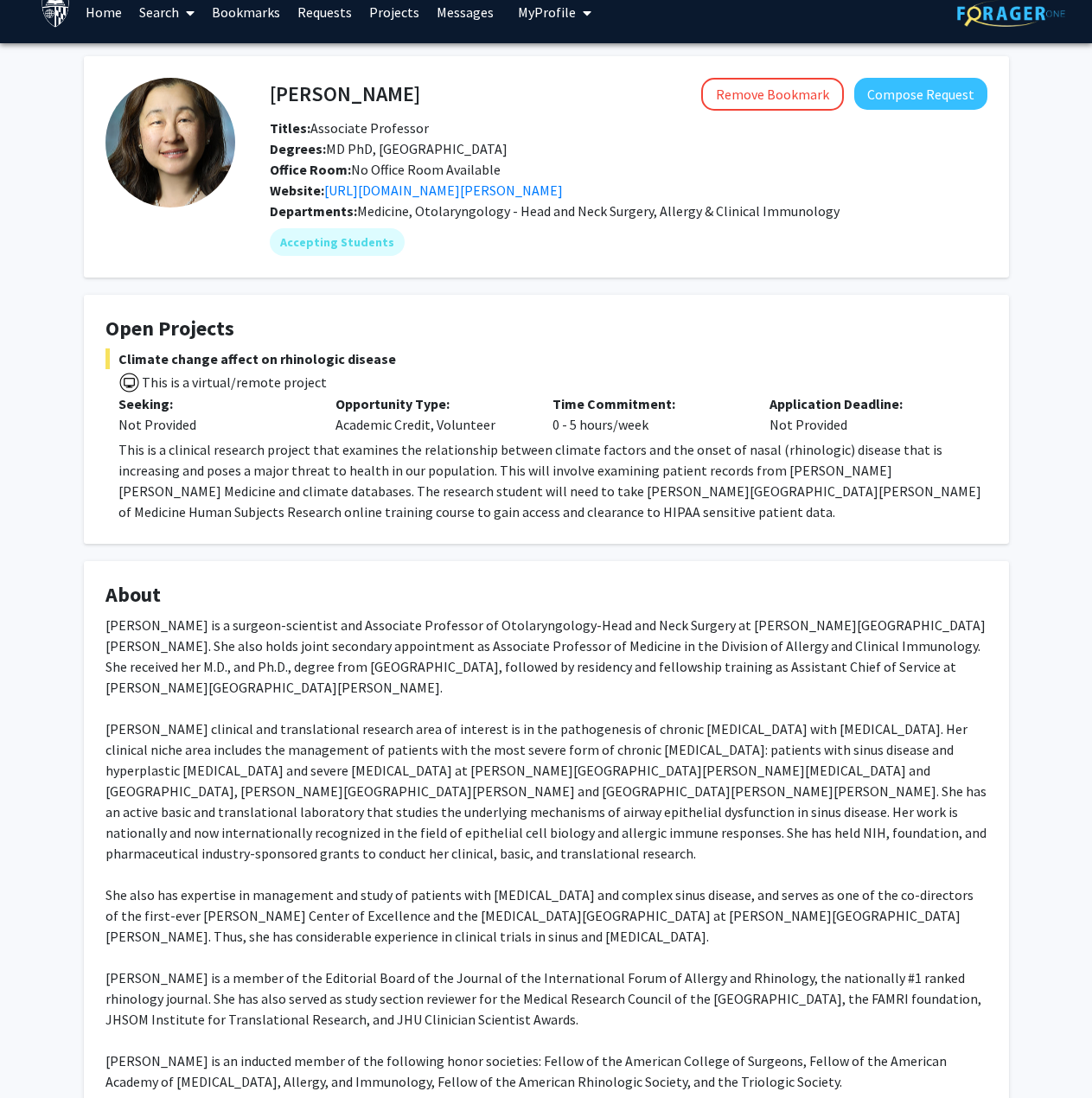
scroll to position [0, 0]
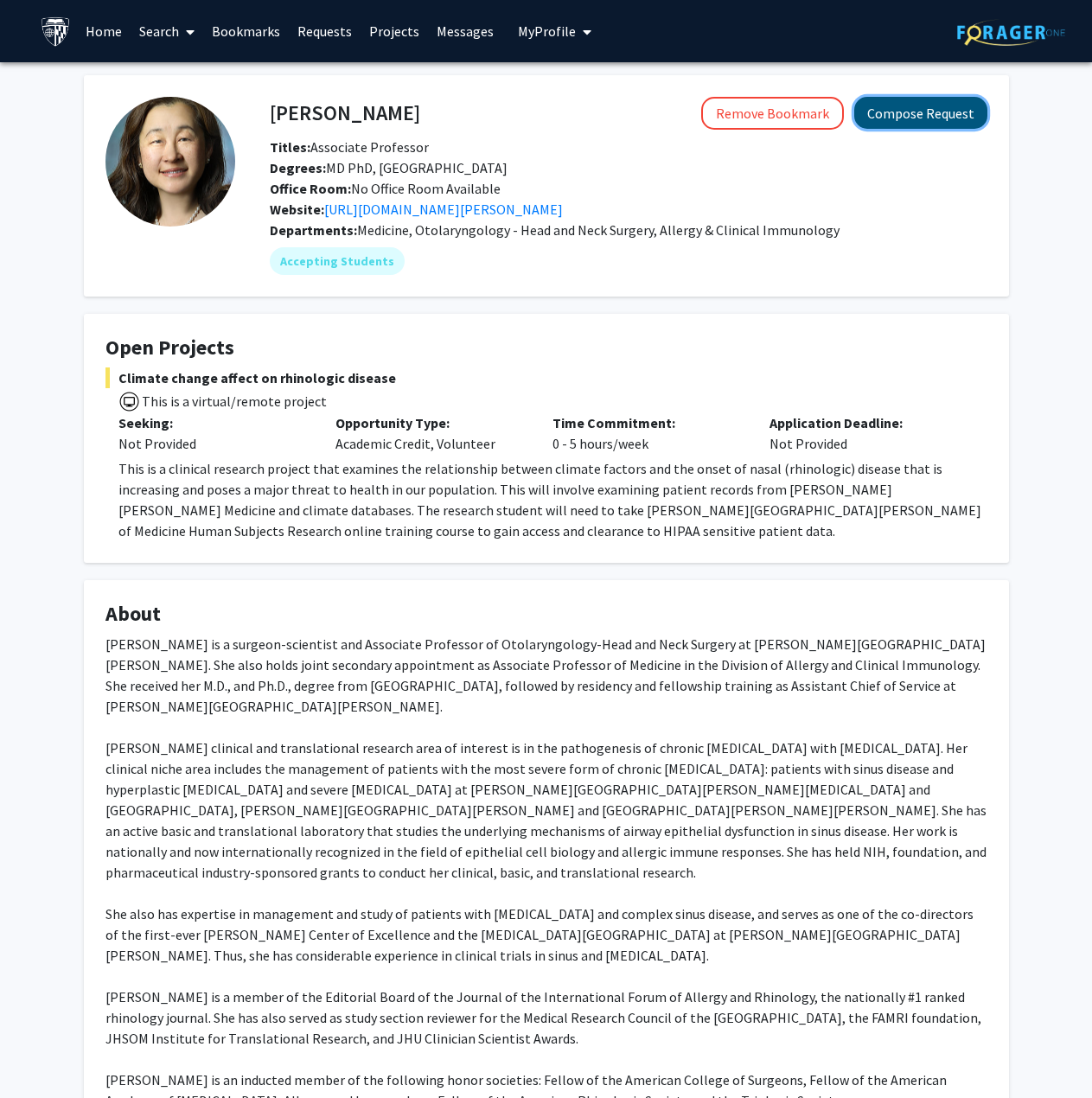
click at [915, 112] on button "Compose Request" at bounding box center [921, 112] width 134 height 32
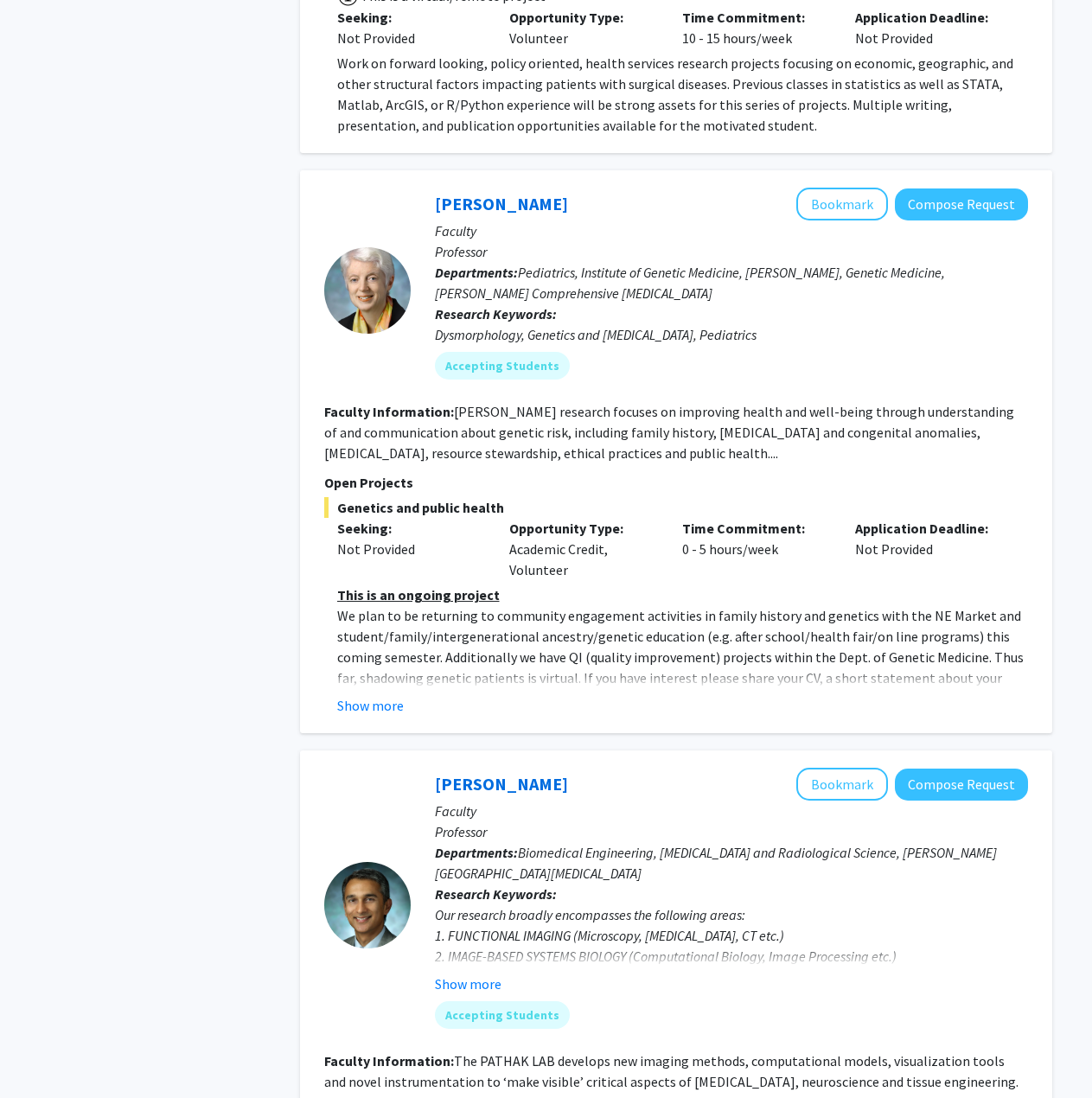
scroll to position [2680, 0]
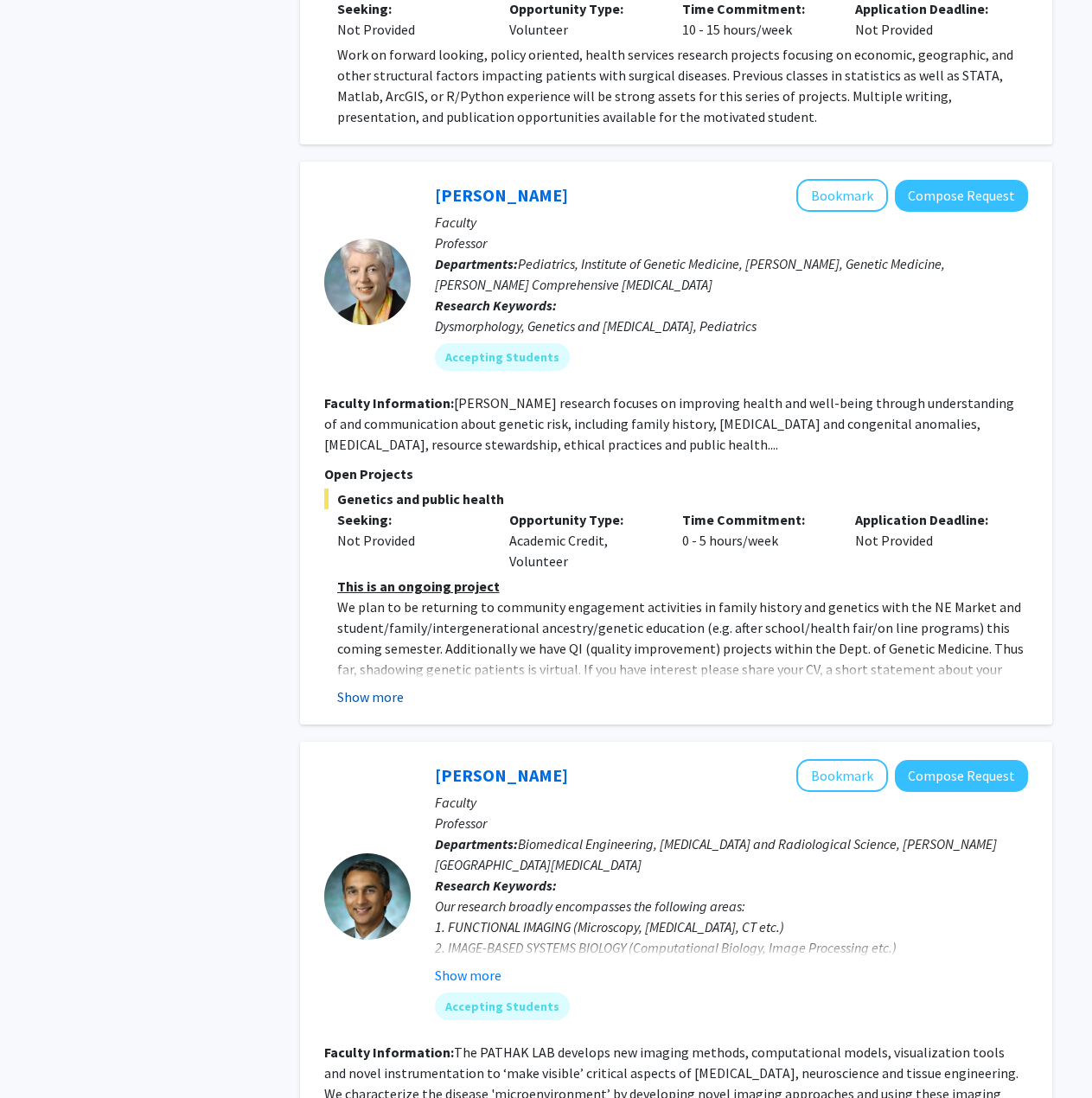
click at [374, 686] on button "Show more" at bounding box center [371, 697] width 67 height 21
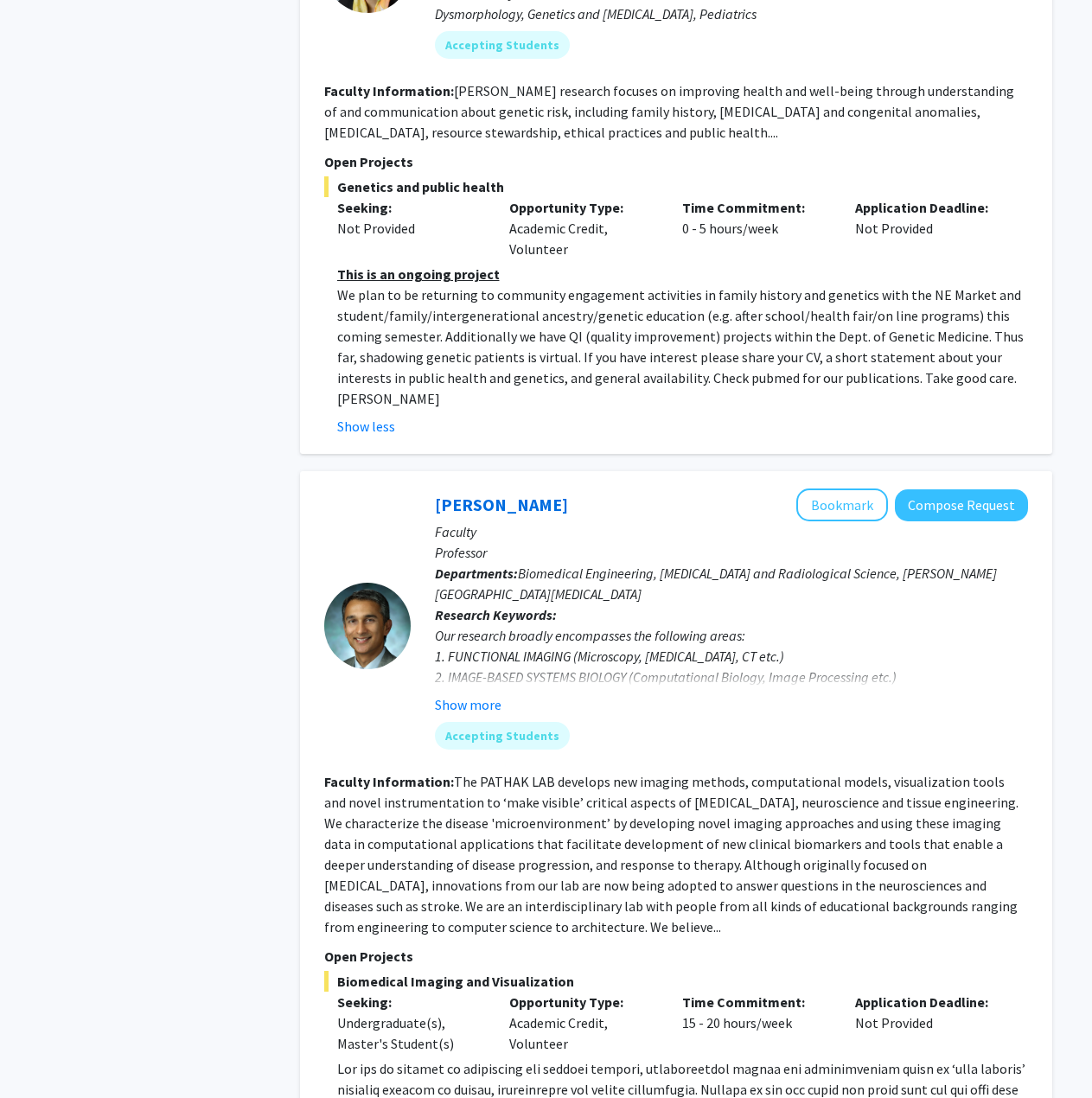
scroll to position [3026, 0]
